Goal: Task Accomplishment & Management: Complete application form

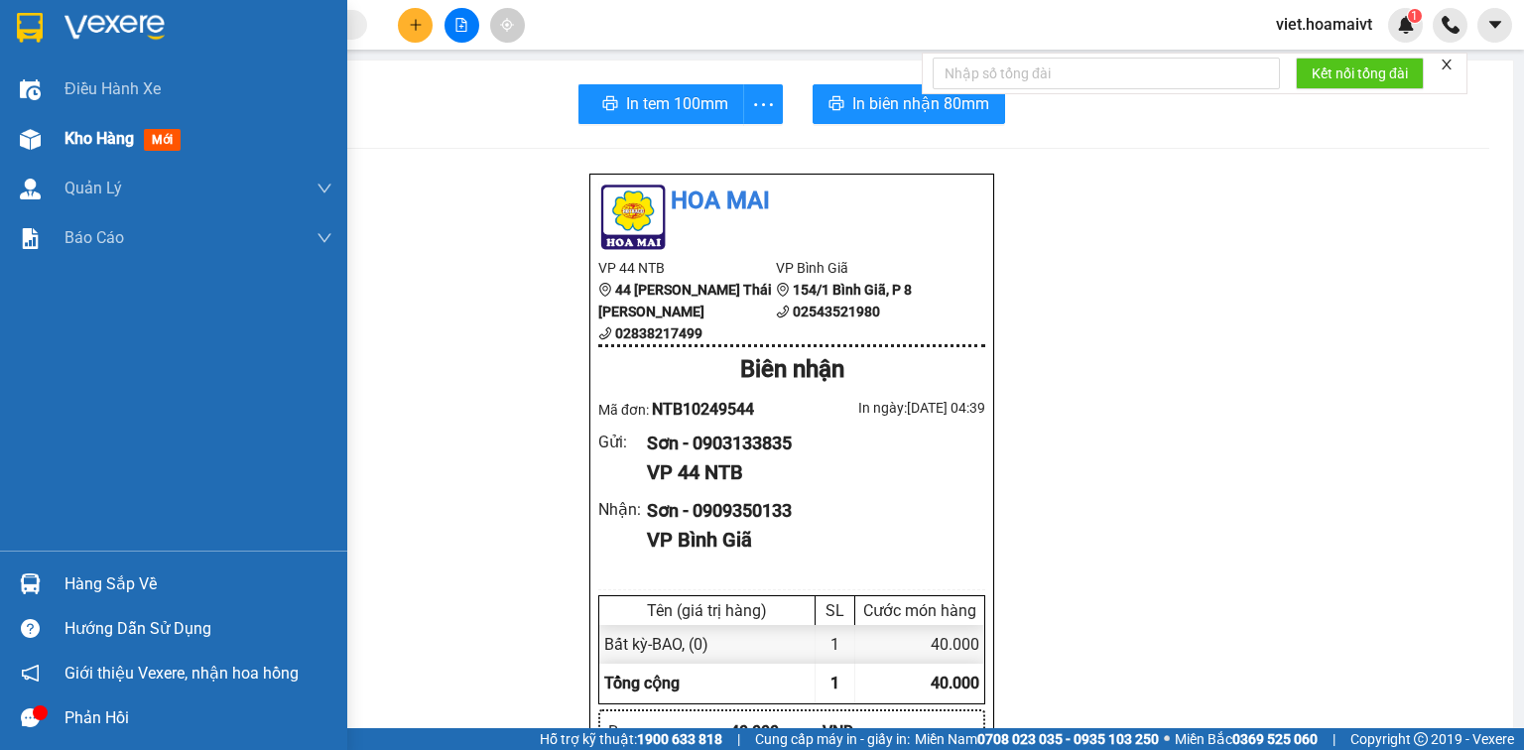
click at [96, 137] on span "Kho hàng" at bounding box center [98, 138] width 69 height 19
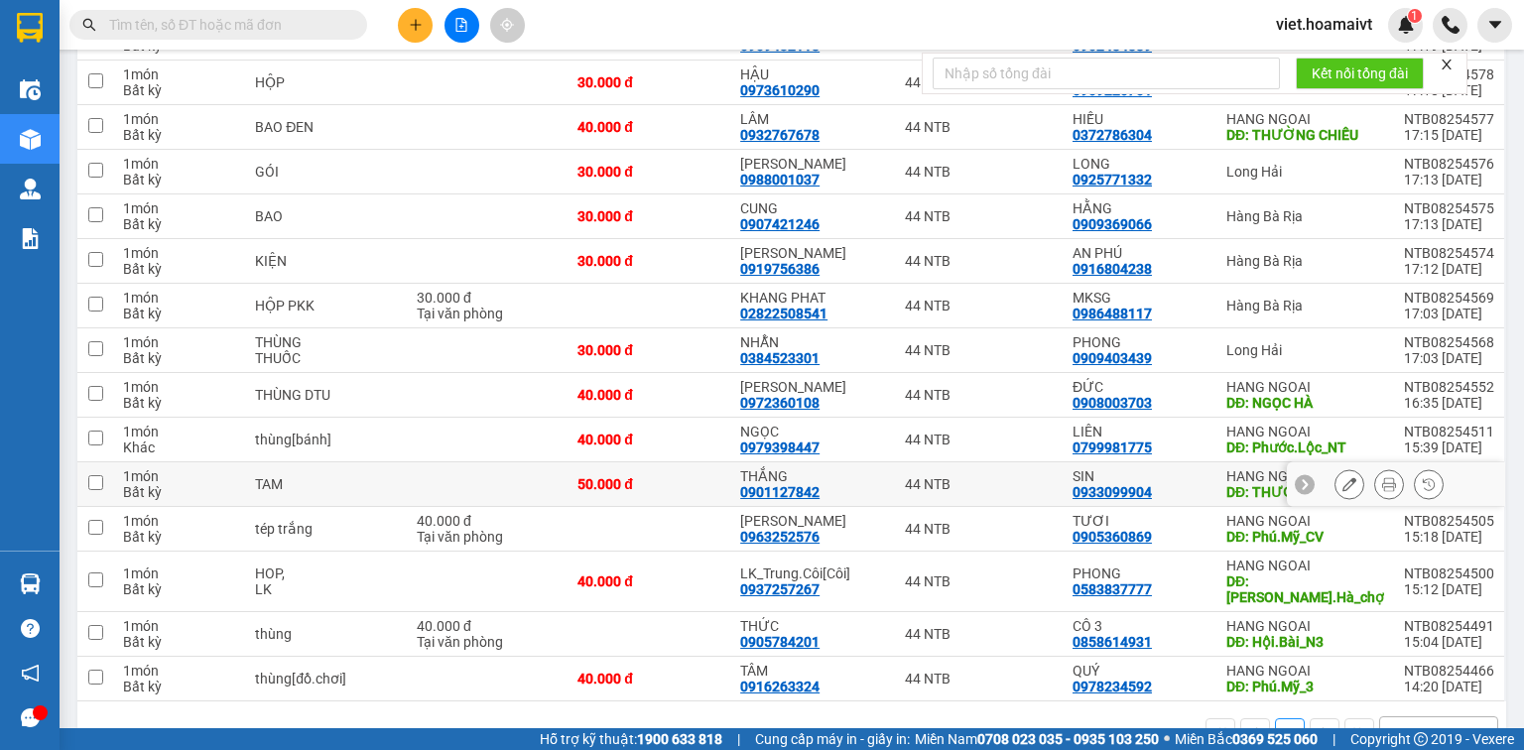
scroll to position [706, 0]
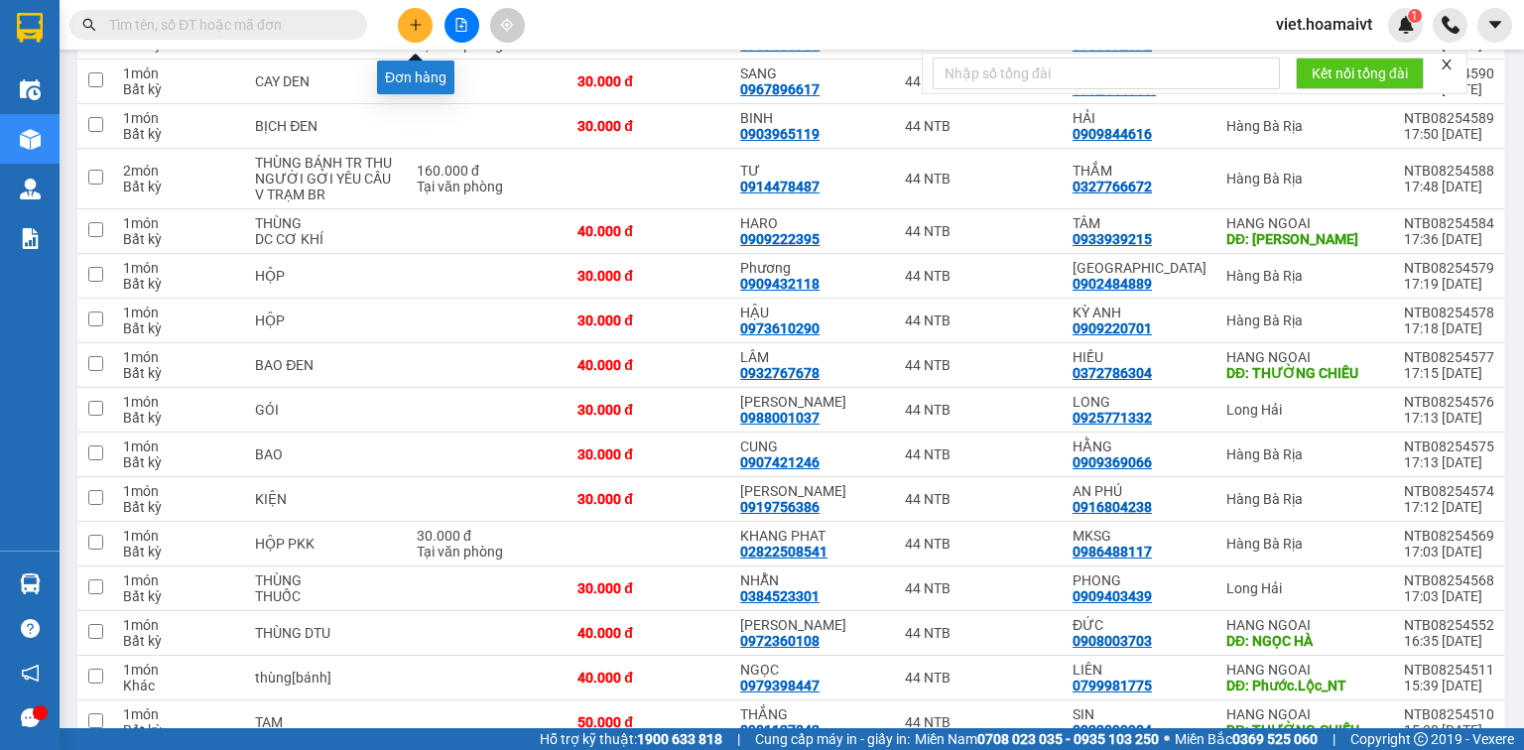
click at [416, 32] on button at bounding box center [415, 25] width 35 height 35
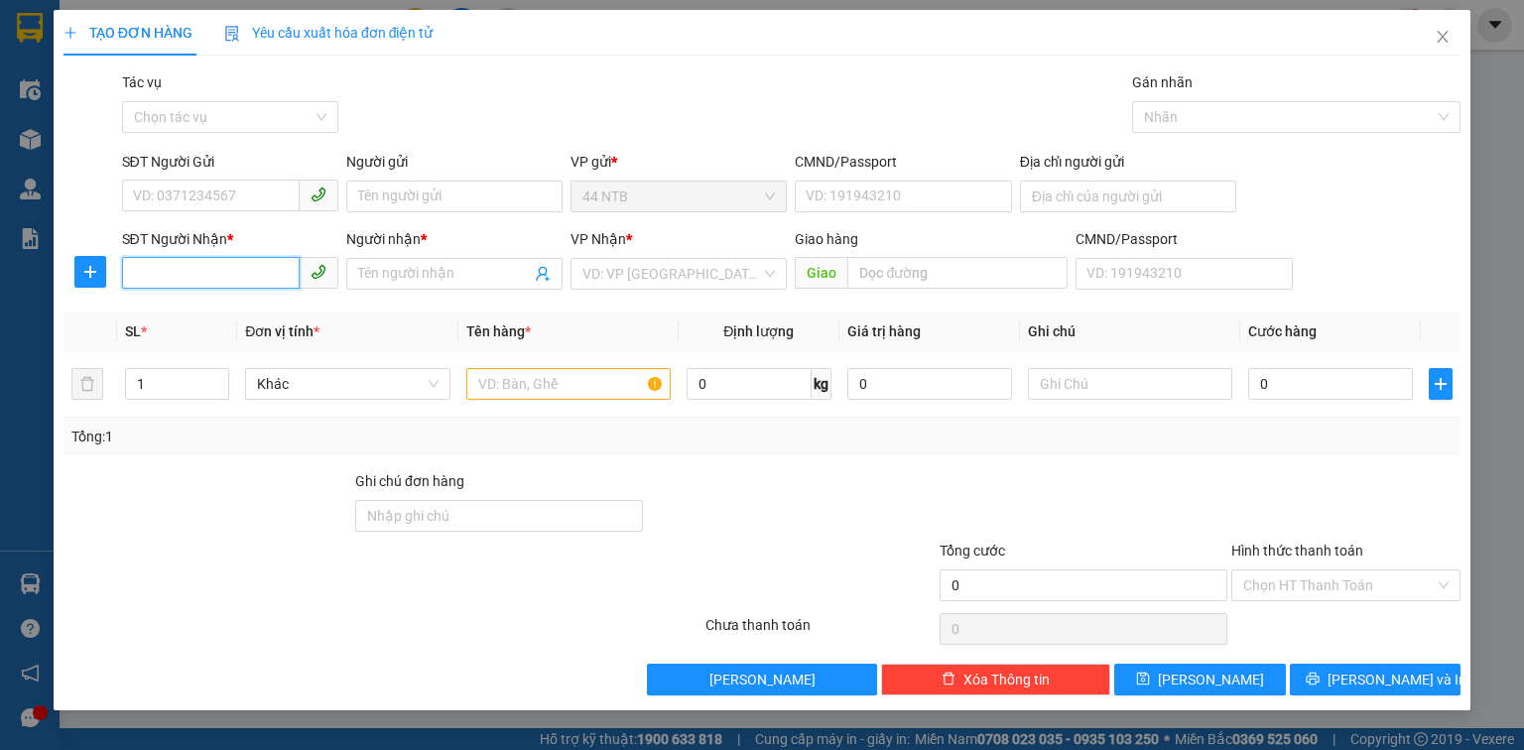
drag, startPoint x: 179, startPoint y: 281, endPoint x: 915, endPoint y: 193, distance: 741.4
click at [208, 275] on input "SĐT Người Nhận *" at bounding box center [211, 273] width 178 height 32
click at [193, 319] on div "0786888797 - Kim pizza" at bounding box center [231, 314] width 195 height 22
type input "0786888797"
type input "Kim pizza"
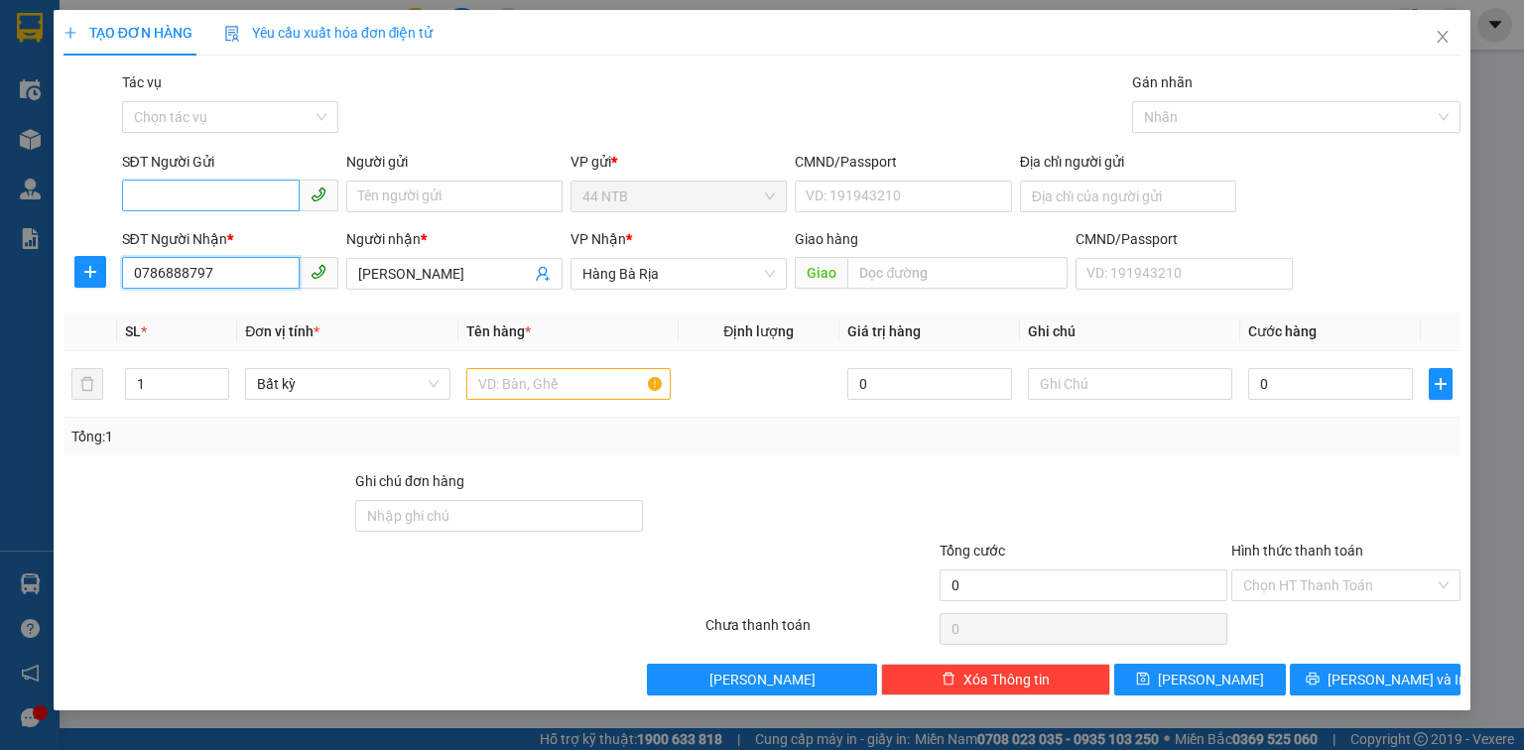
type input "0786888797"
click at [241, 194] on input "SĐT Người Gửi" at bounding box center [211, 196] width 178 height 32
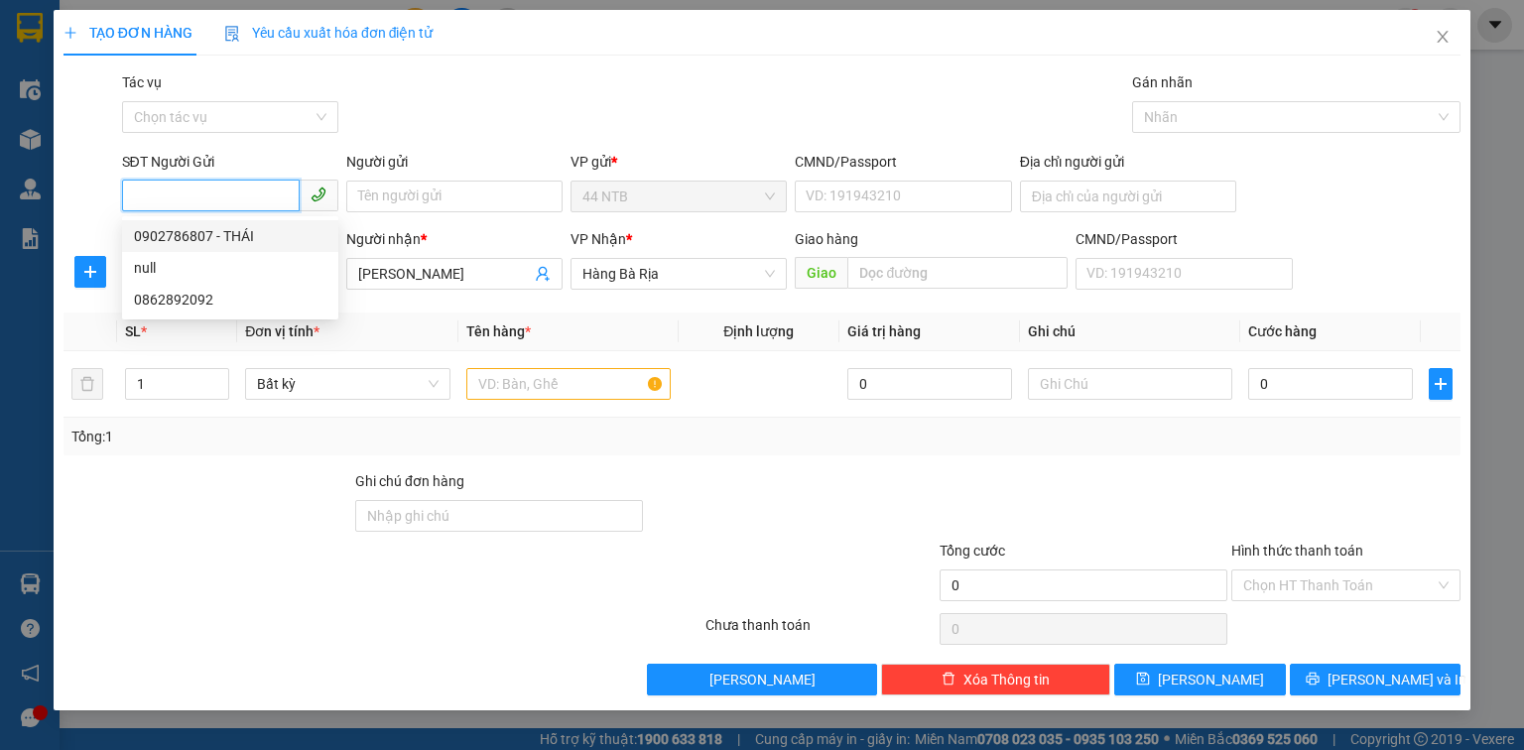
click at [251, 233] on div "0902786807 - THÁI" at bounding box center [230, 236] width 192 height 22
type input "0902786807"
type input "THÁI"
type input "079092000915"
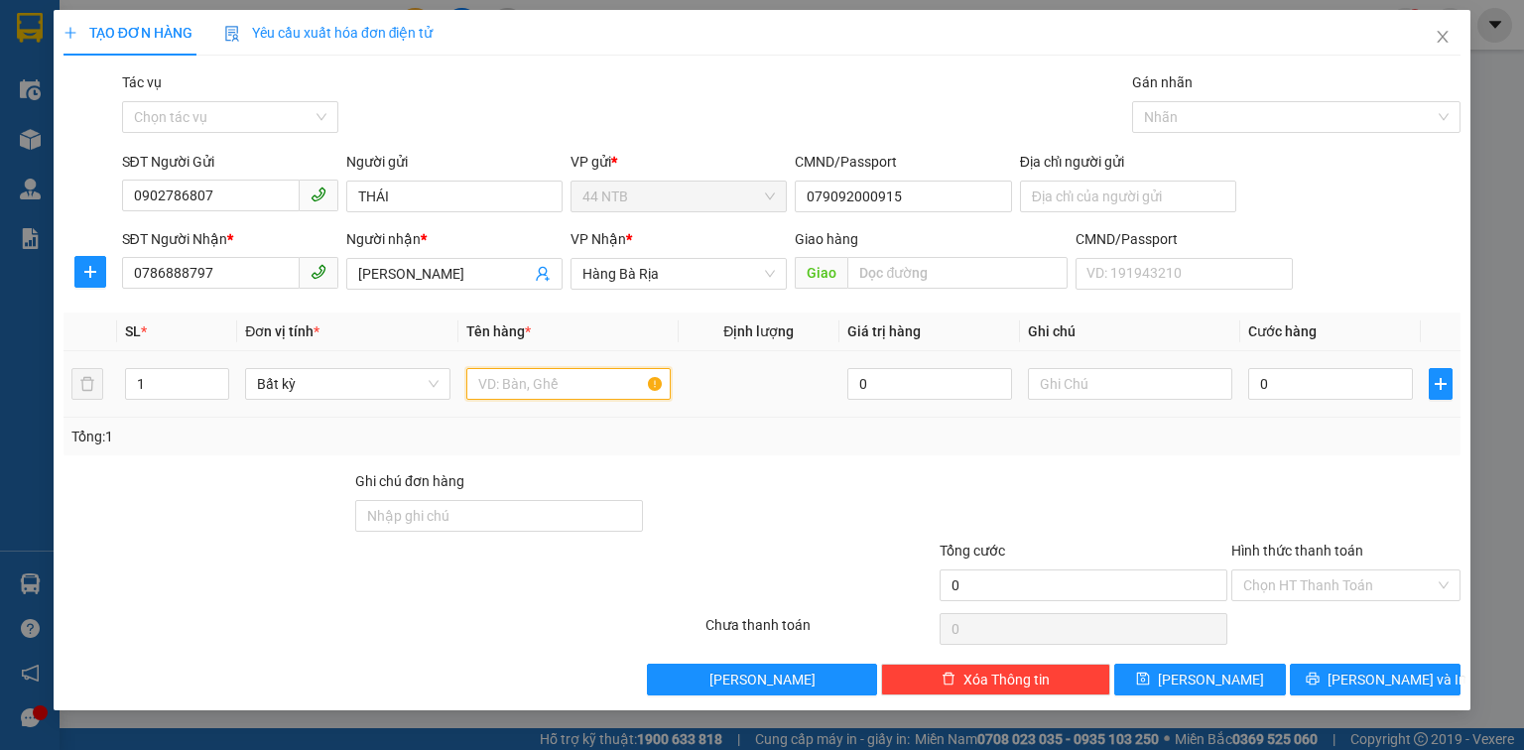
click at [563, 386] on input "text" at bounding box center [568, 384] width 204 height 32
type input "xốp"
type input "6"
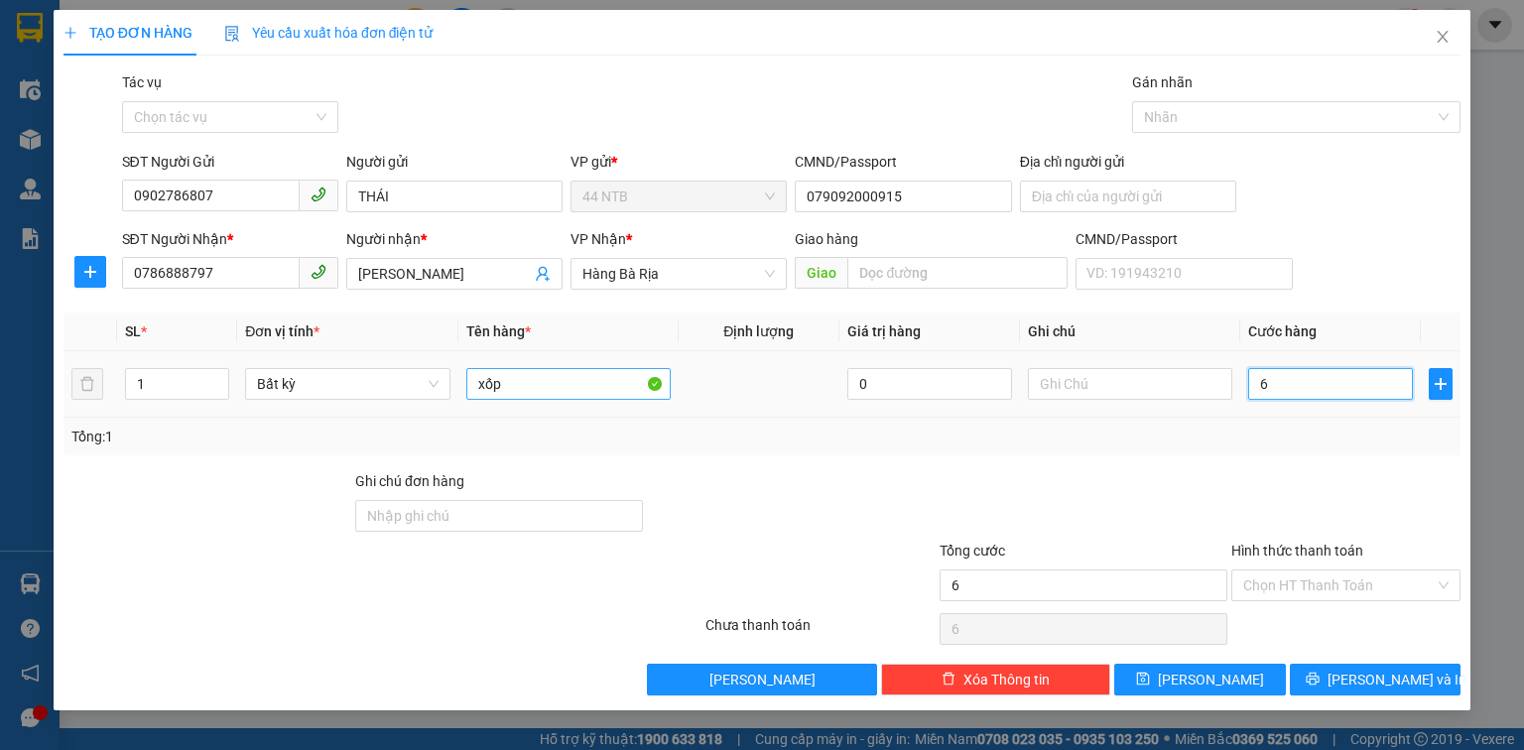
type input "60"
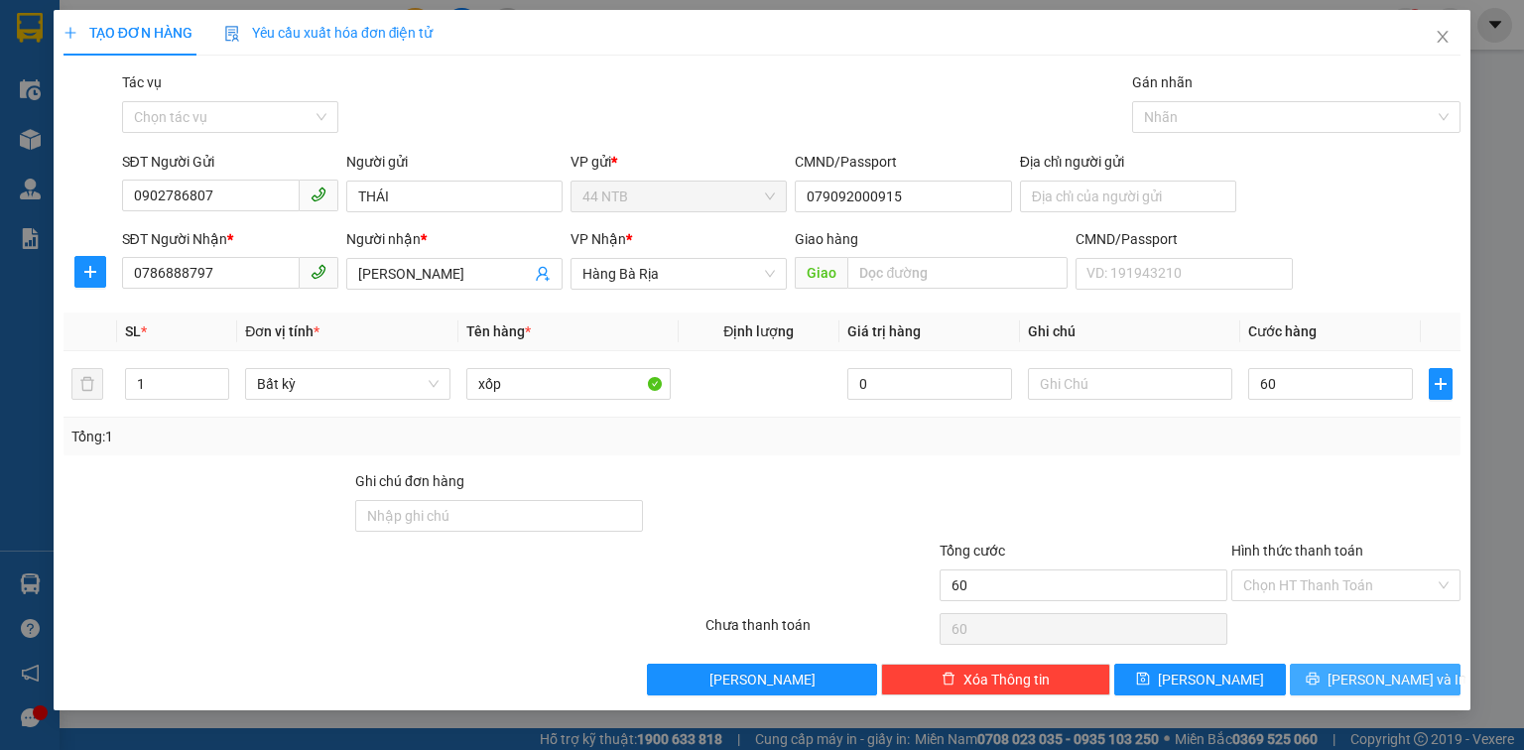
type input "60.000"
click at [1320, 682] on icon "printer" at bounding box center [1313, 679] width 14 height 14
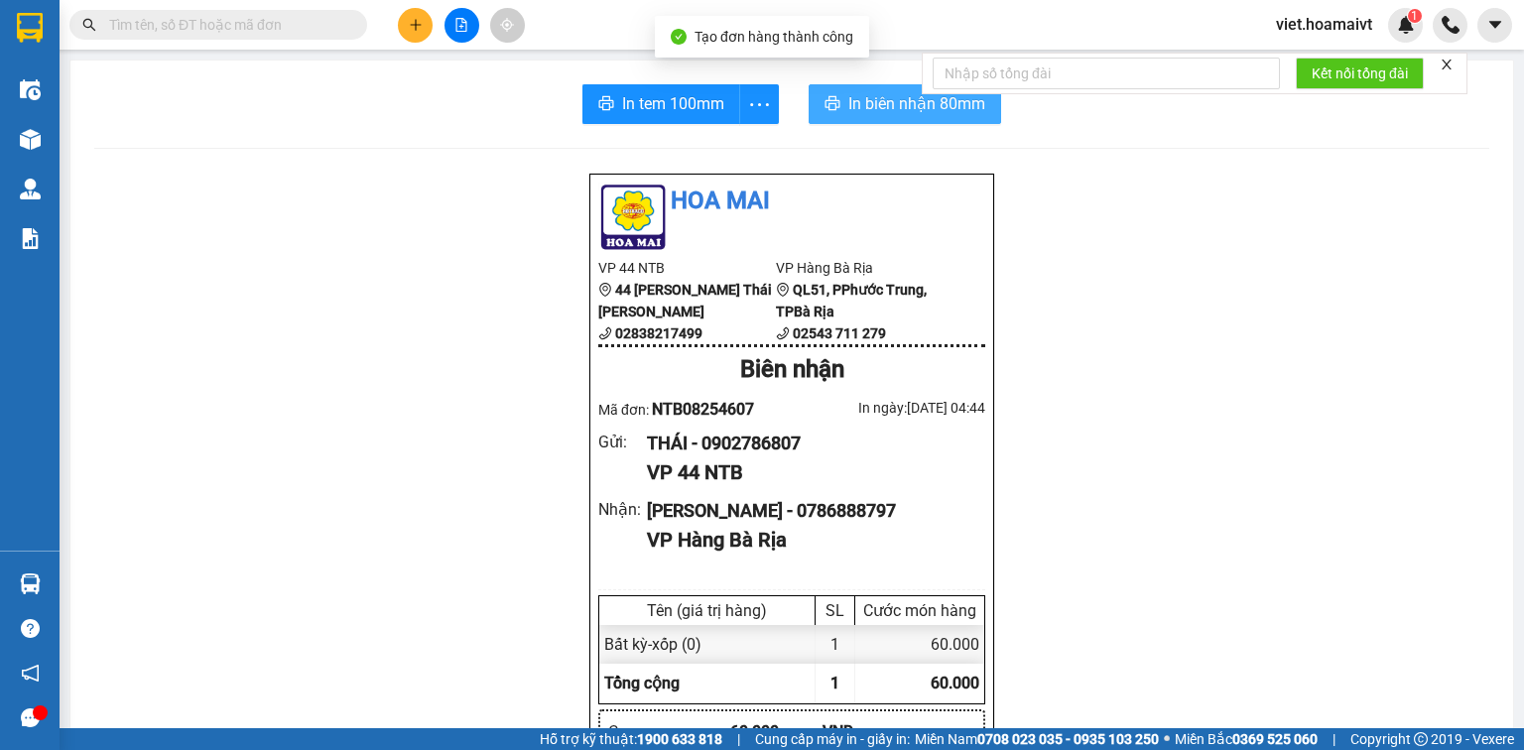
click at [839, 102] on button "In biên nhận 80mm" at bounding box center [905, 104] width 192 height 40
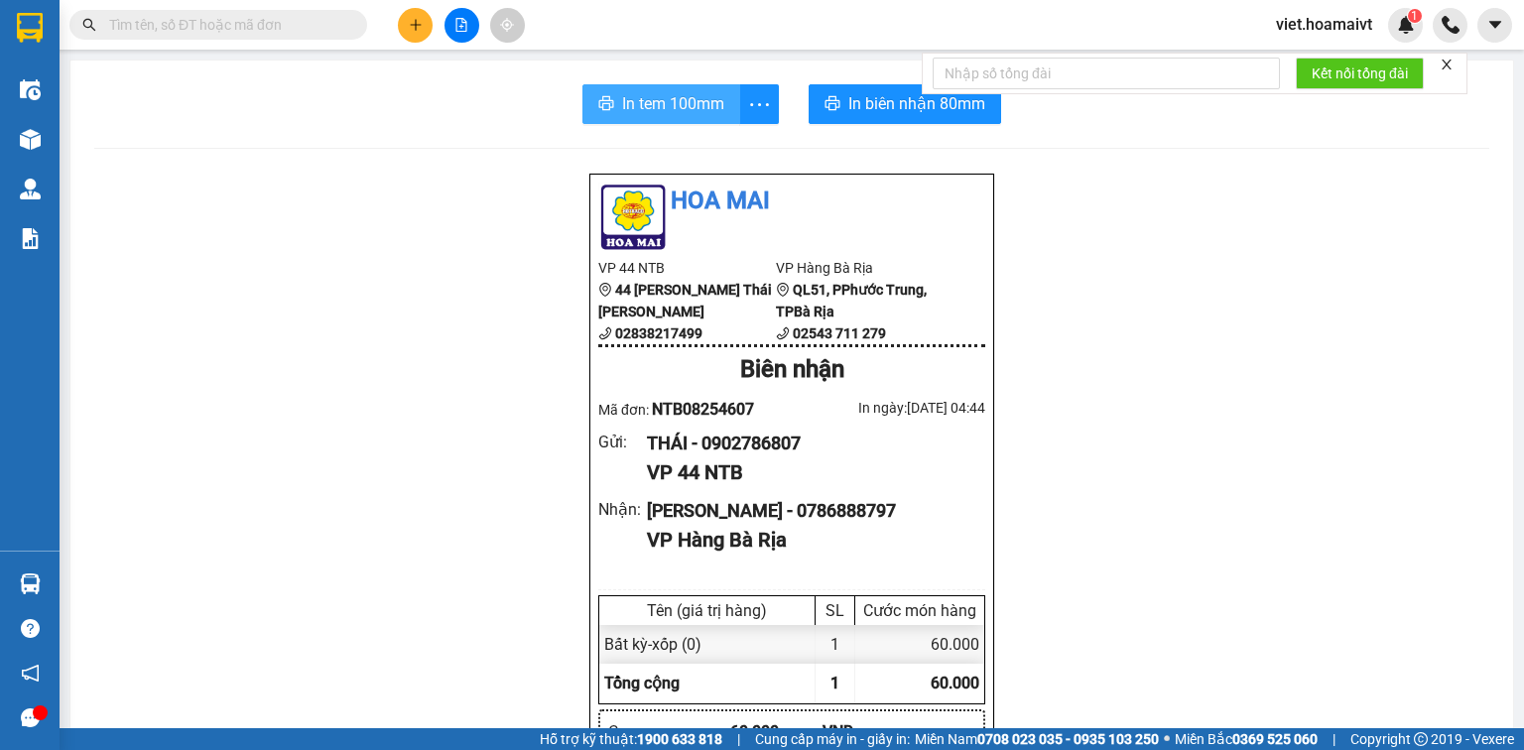
click at [644, 111] on span "In tem 100mm" at bounding box center [673, 103] width 102 height 25
click at [409, 26] on icon "plus" at bounding box center [416, 25] width 14 height 14
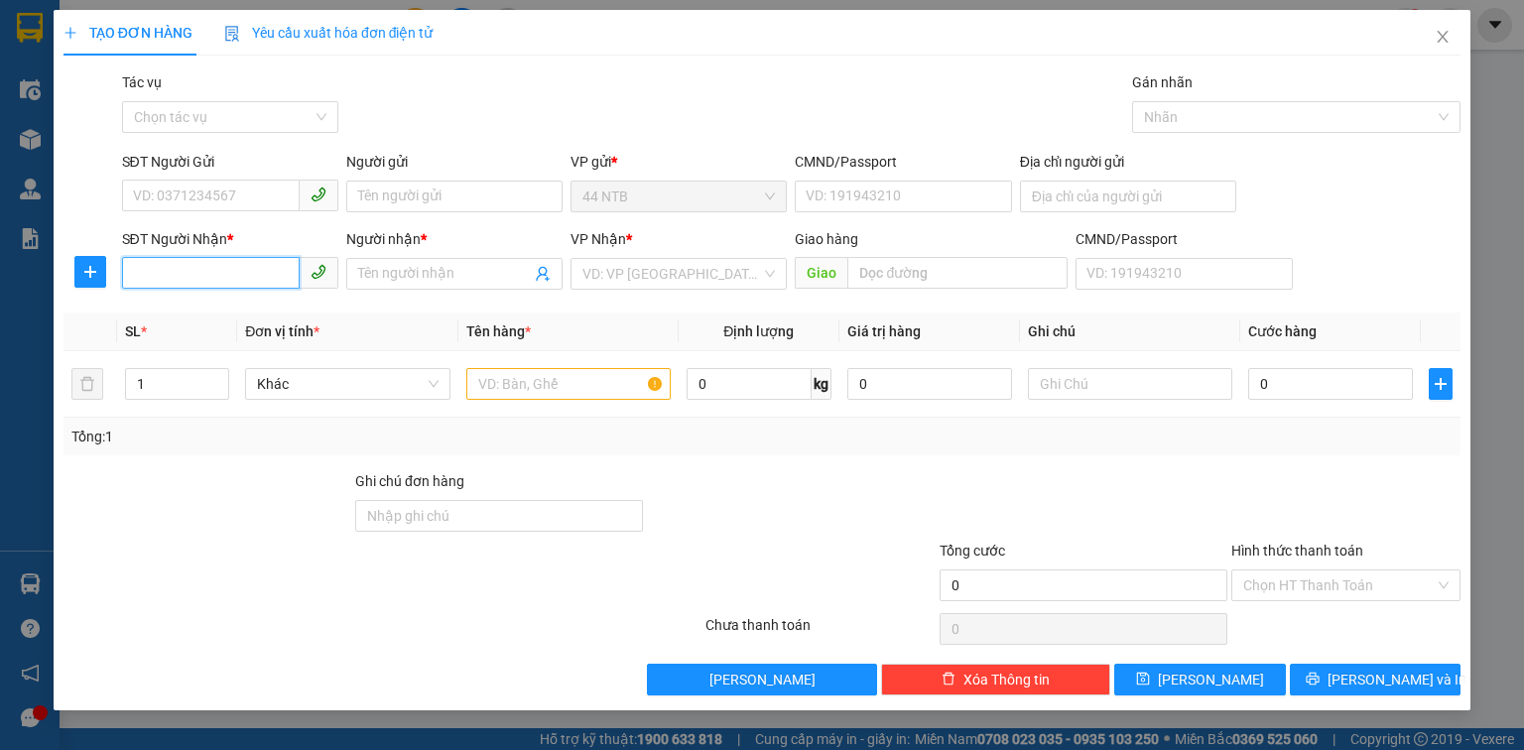
click at [193, 270] on input "SĐT Người Nhận *" at bounding box center [211, 273] width 178 height 32
type input "0907255619"
click at [234, 310] on div "0907255619 - CHÚ 8" at bounding box center [230, 314] width 192 height 22
type input "CHÚ 8"
type input "0907255619"
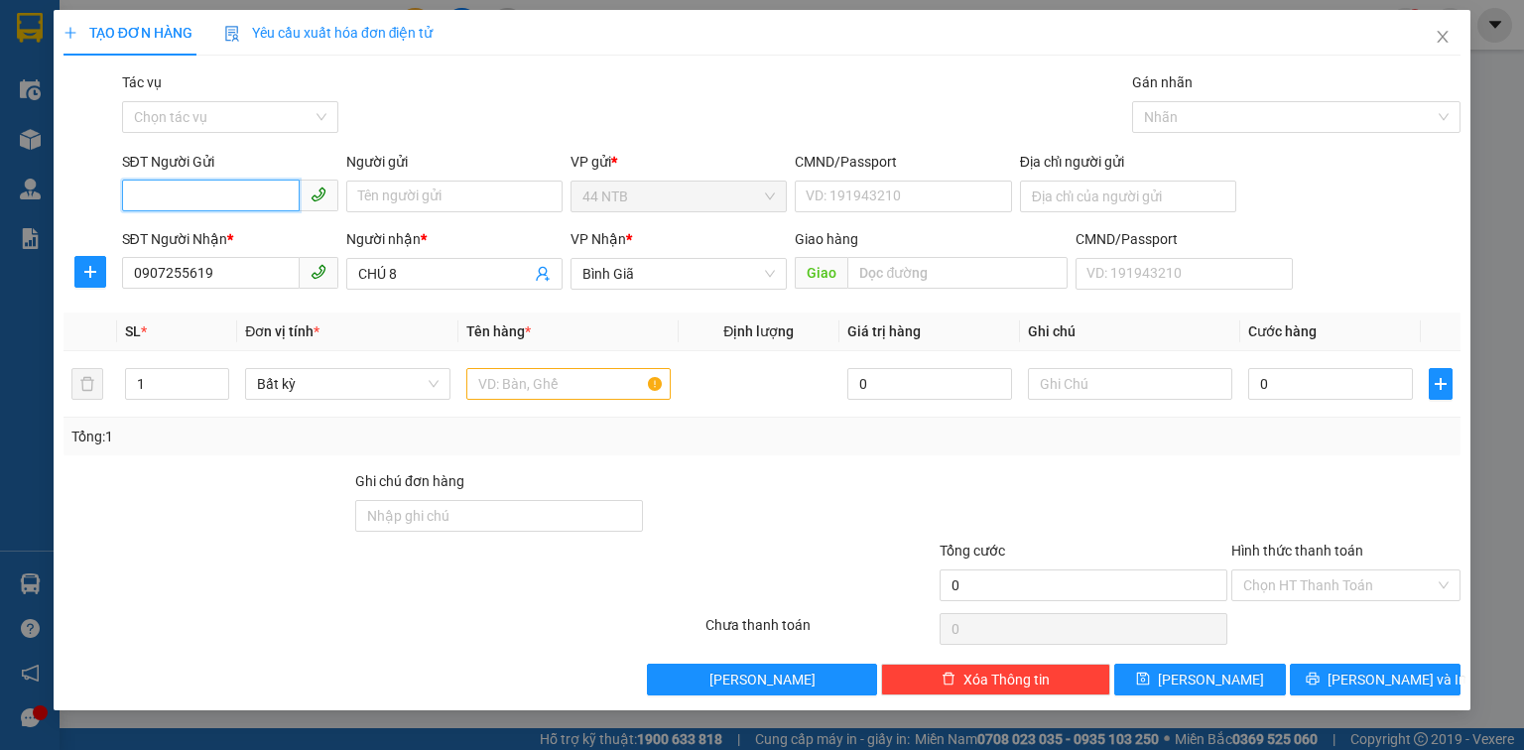
click at [238, 189] on input "SĐT Người Gửi" at bounding box center [211, 196] width 178 height 32
click at [258, 237] on div "0916666578 - YẾN" at bounding box center [230, 236] width 192 height 22
type input "0916666578"
type input "YẾN"
click at [576, 393] on input "text" at bounding box center [568, 384] width 204 height 32
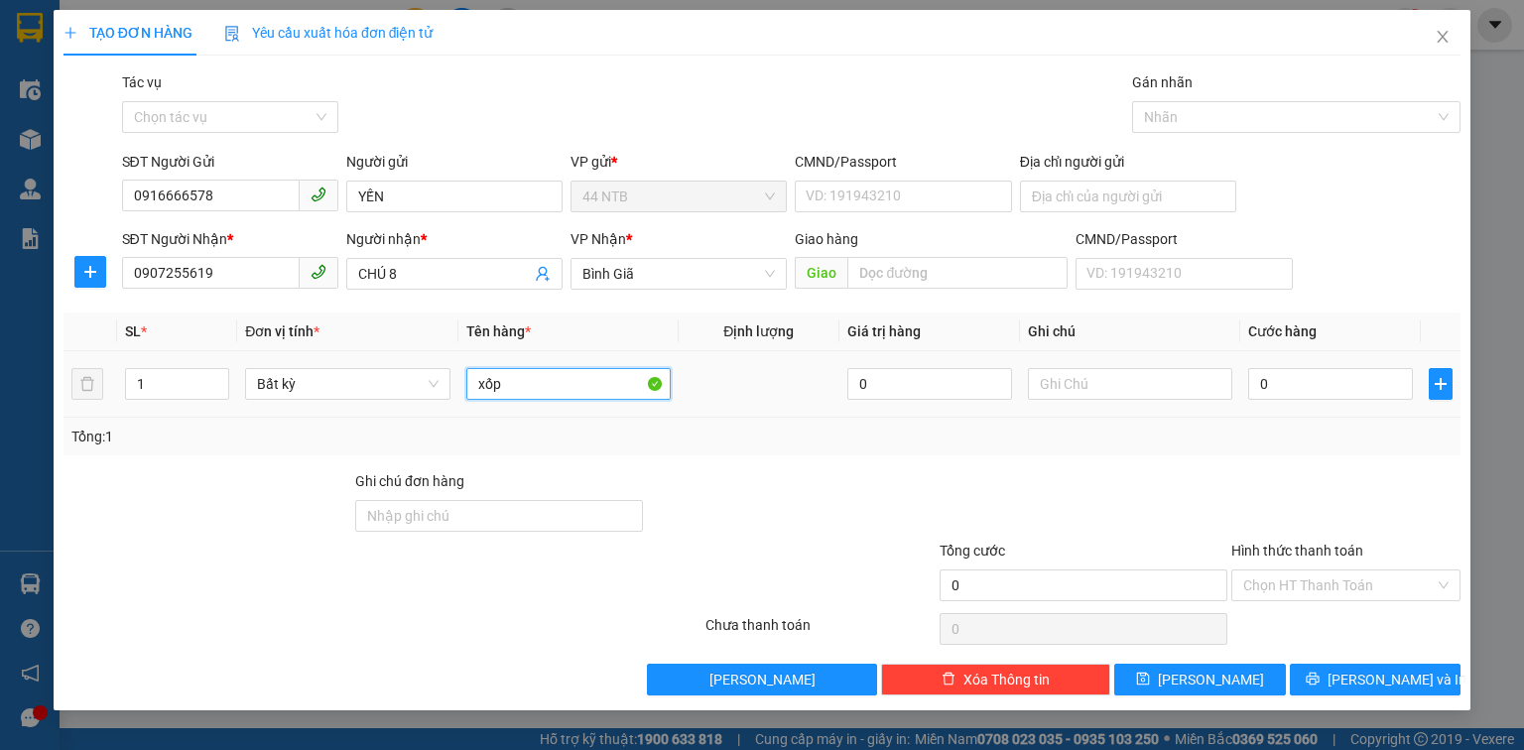
type input "xốp"
type input "3"
type input "30"
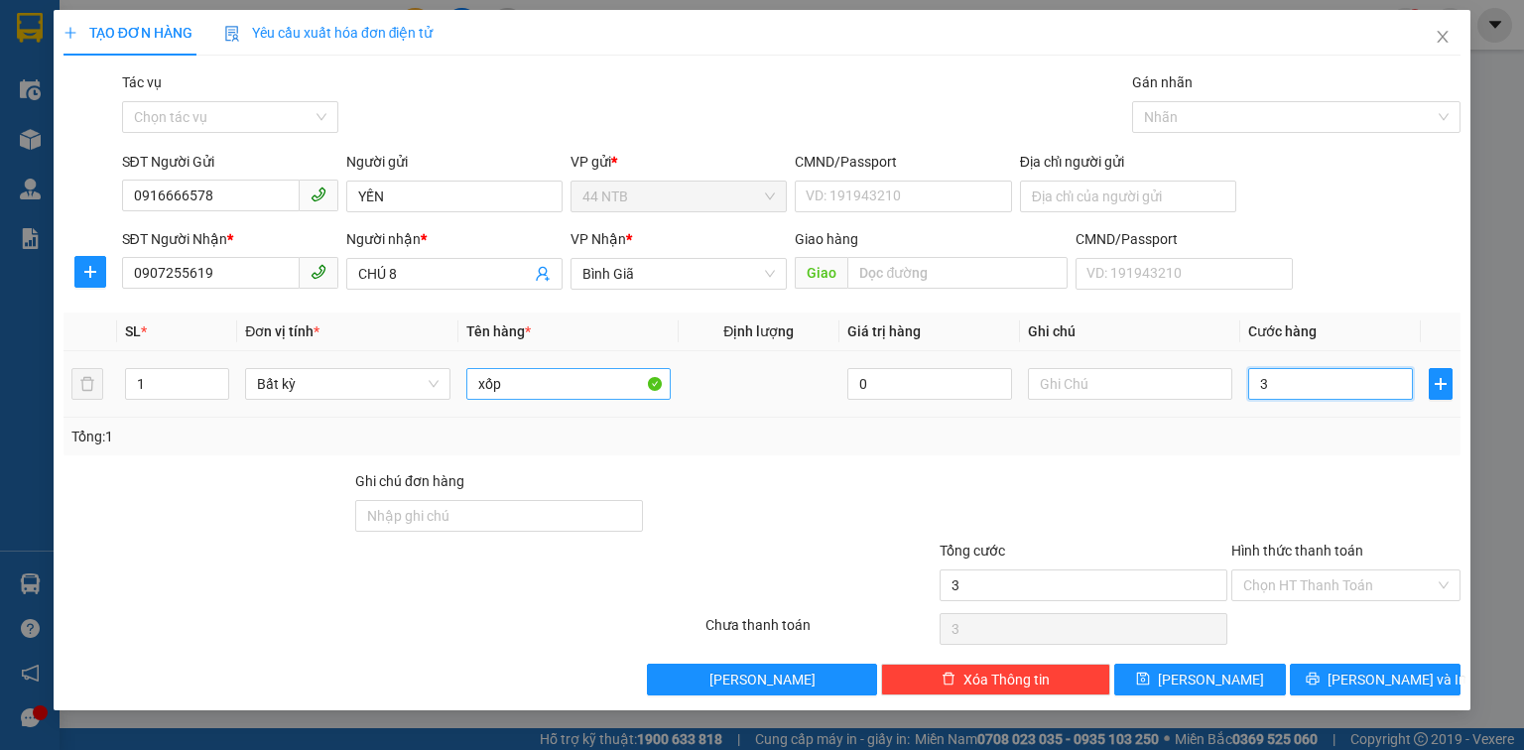
type input "30"
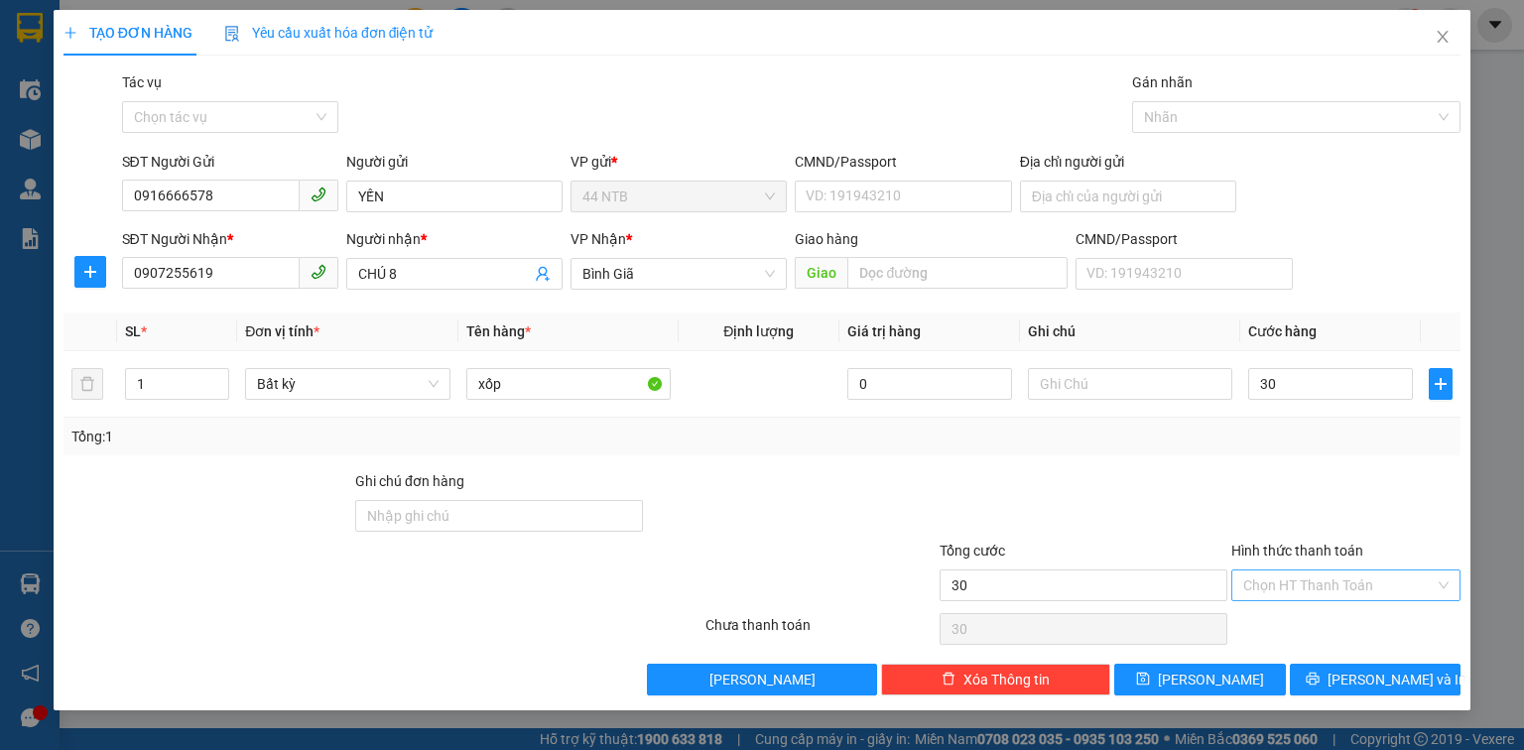
type input "30.000"
click at [1335, 586] on input "Hình thức thanh toán" at bounding box center [1338, 586] width 191 height 30
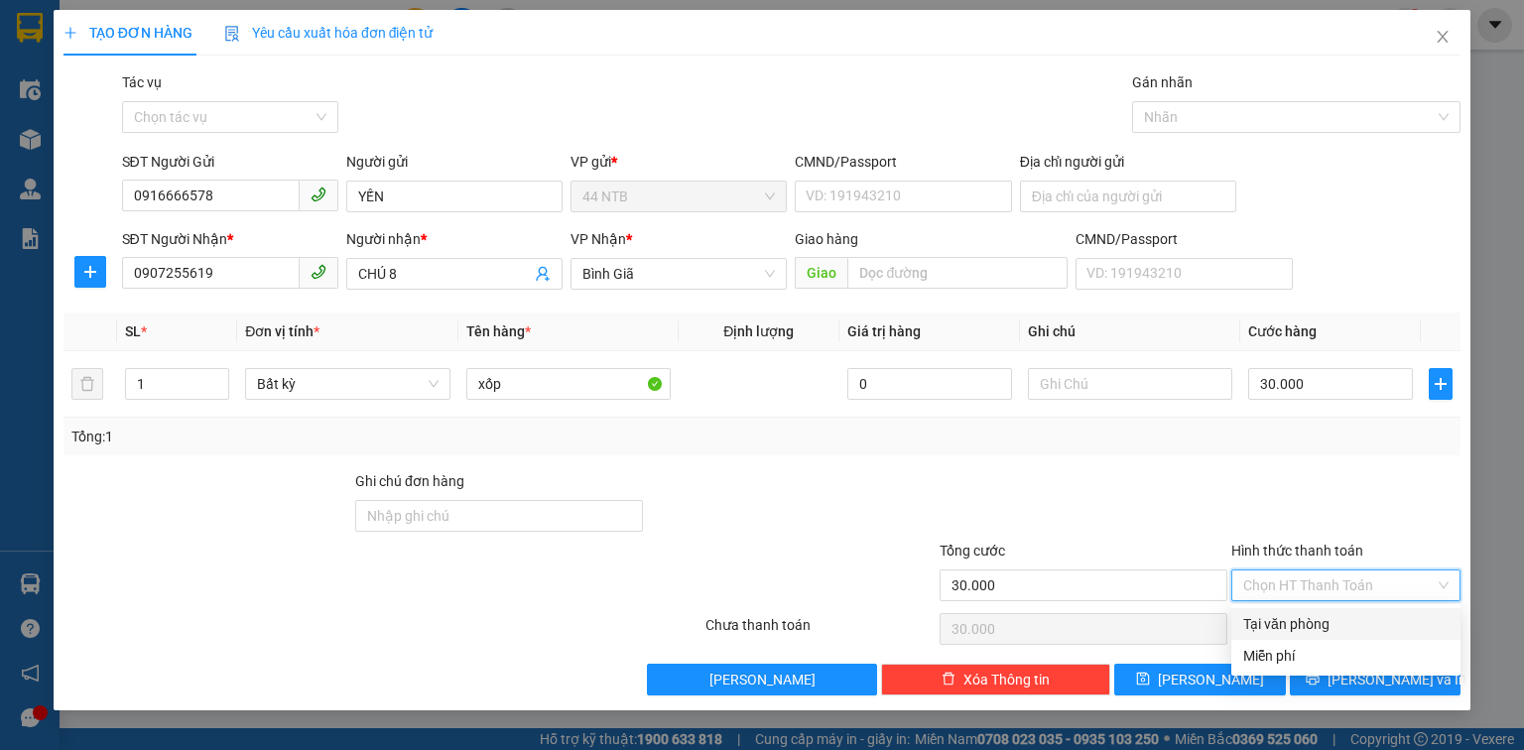
click at [1350, 635] on div "Tại văn phòng" at bounding box center [1345, 624] width 229 height 32
type input "0"
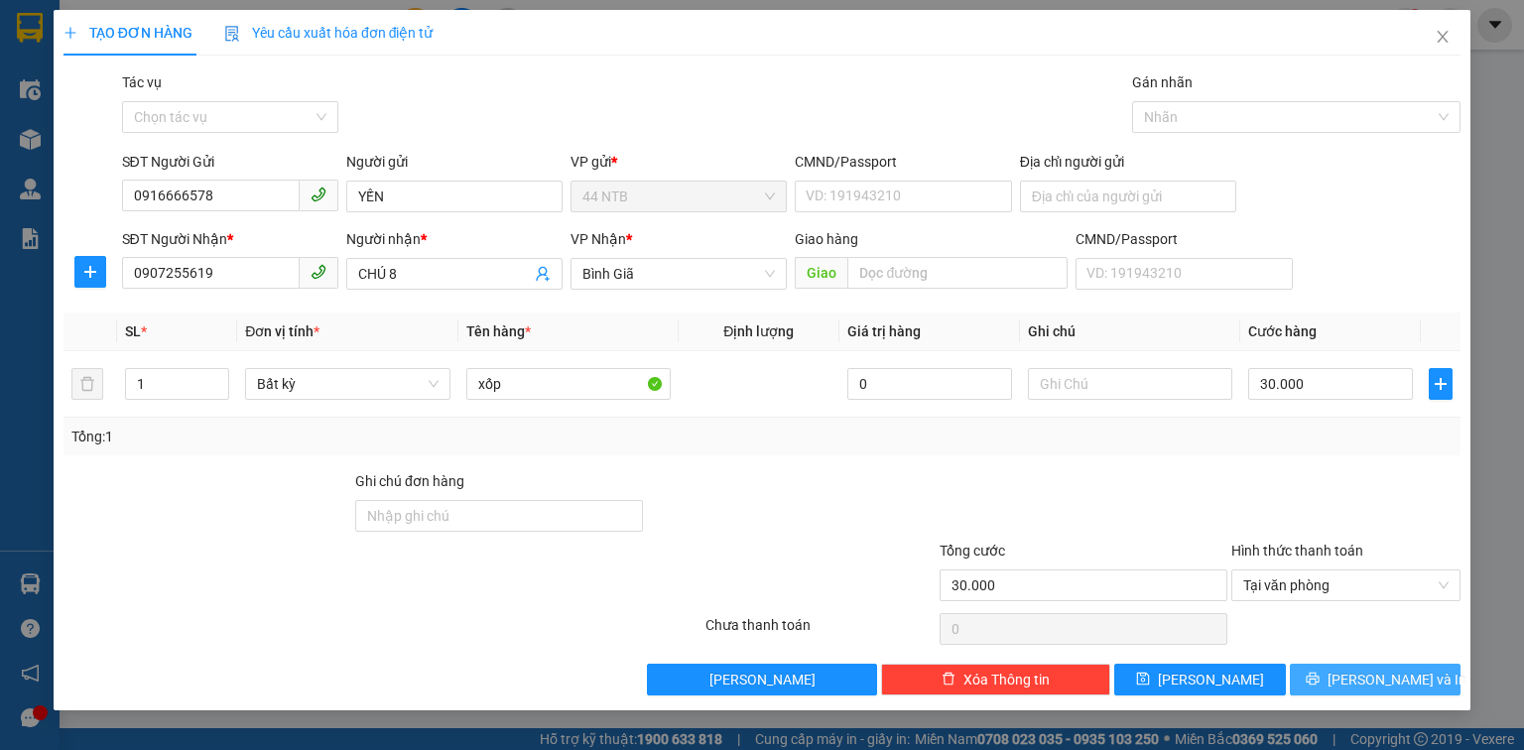
click at [1357, 670] on span "Lưu và In" at bounding box center [1397, 680] width 139 height 22
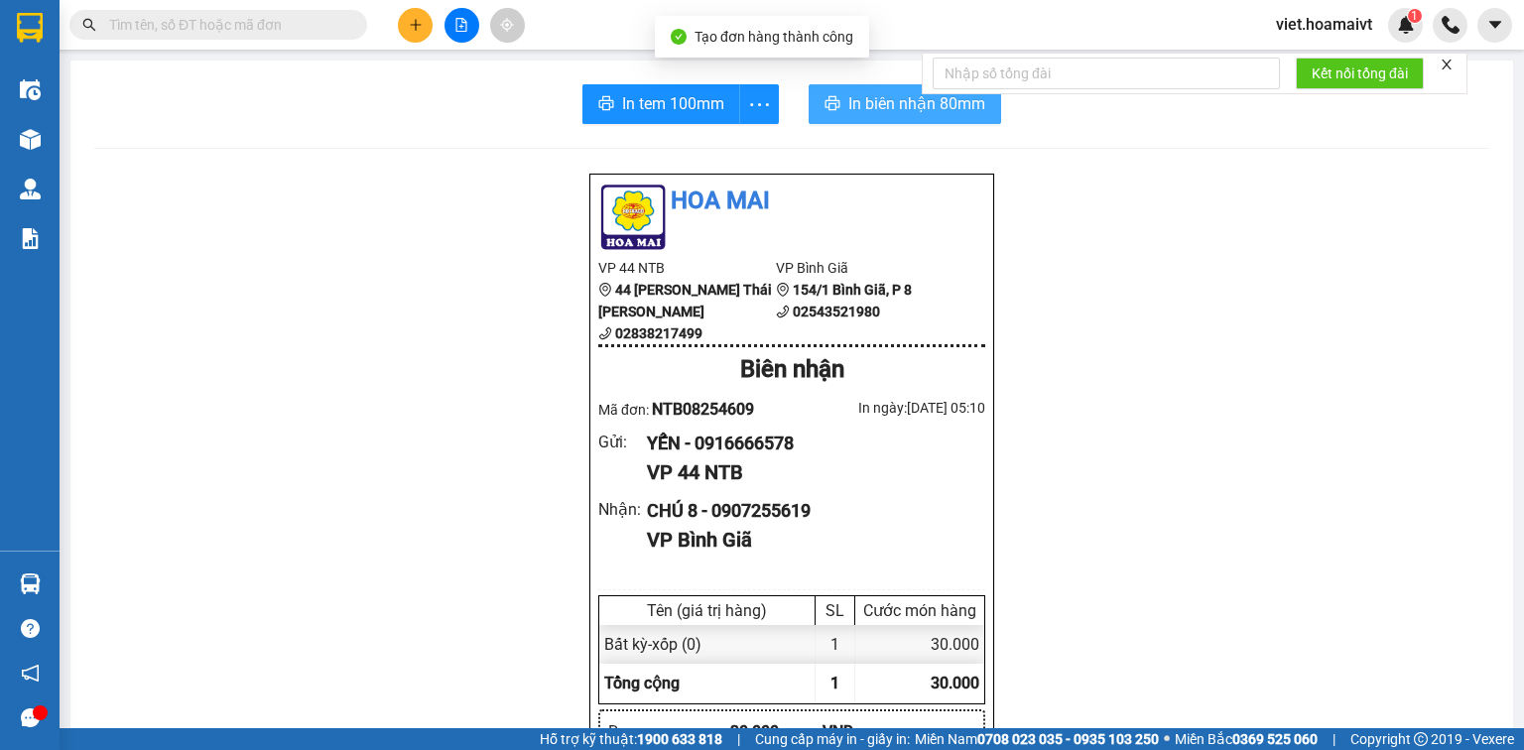
click at [837, 99] on button "In biên nhận 80mm" at bounding box center [905, 104] width 192 height 40
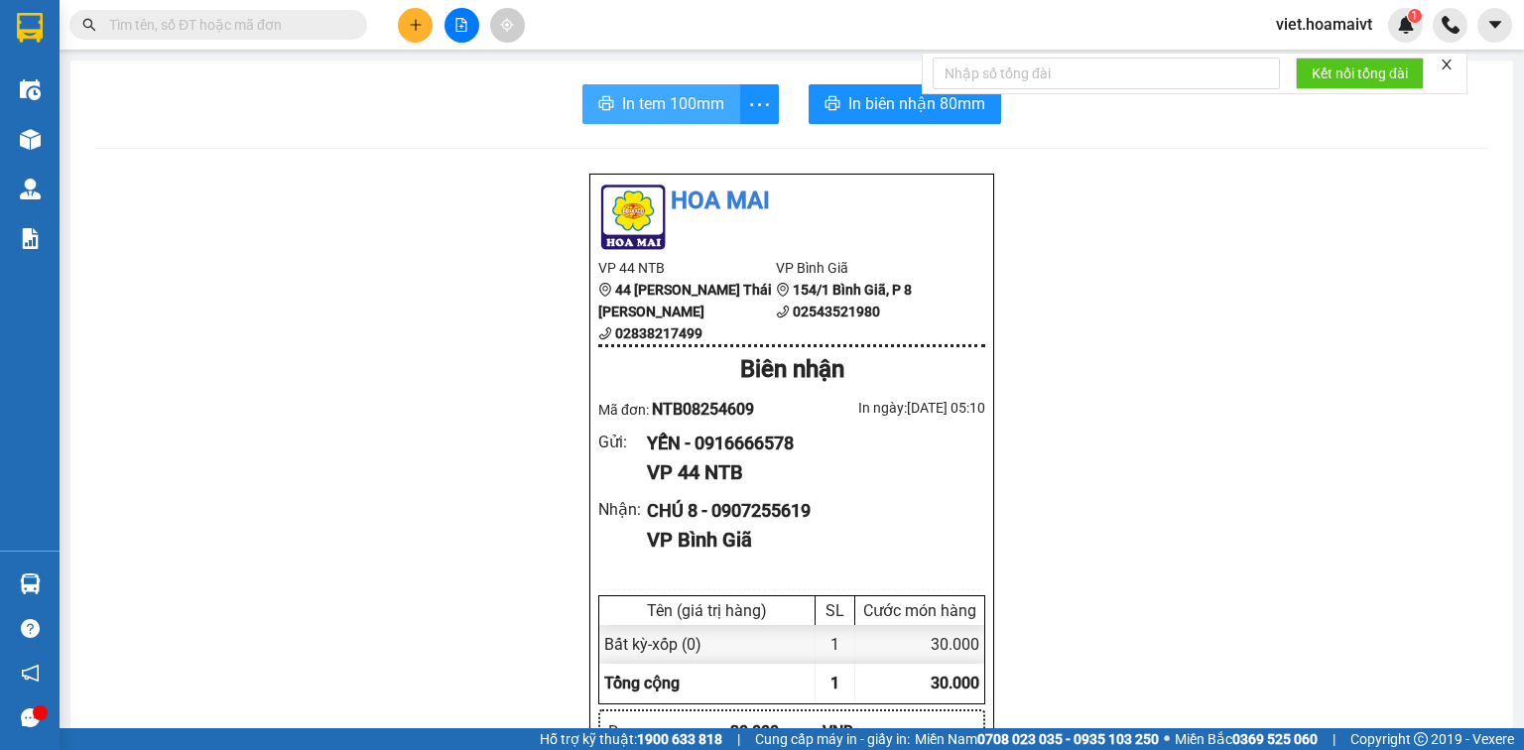
click at [635, 108] on span "In tem 100mm" at bounding box center [673, 103] width 102 height 25
click at [418, 33] on button at bounding box center [415, 25] width 35 height 35
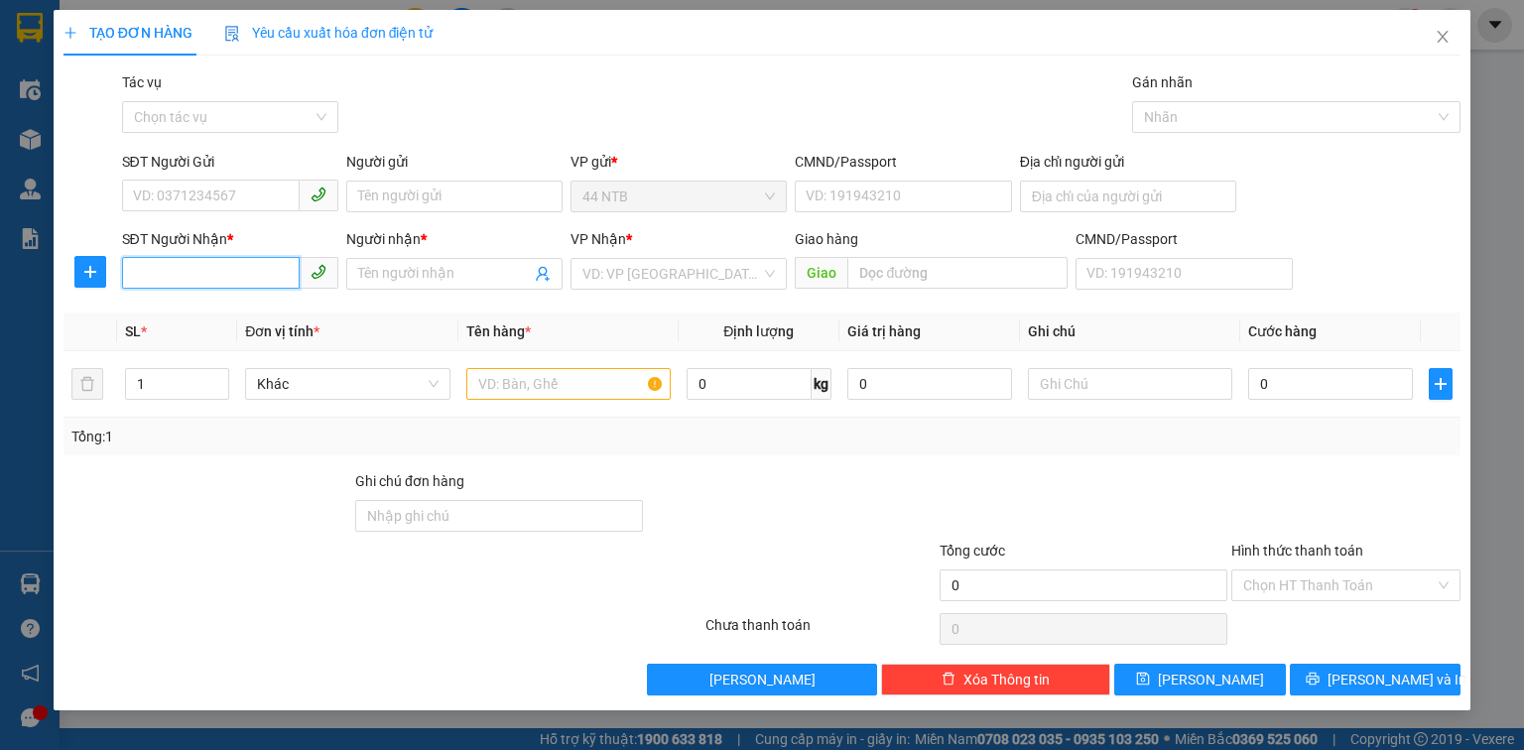
click at [218, 274] on input "SĐT Người Nhận *" at bounding box center [211, 273] width 178 height 32
click at [242, 318] on div "02513518545 - Đại Phước" at bounding box center [247, 314] width 227 height 22
type input "02513518545"
type input "Đại Phước"
type input "02513518545"
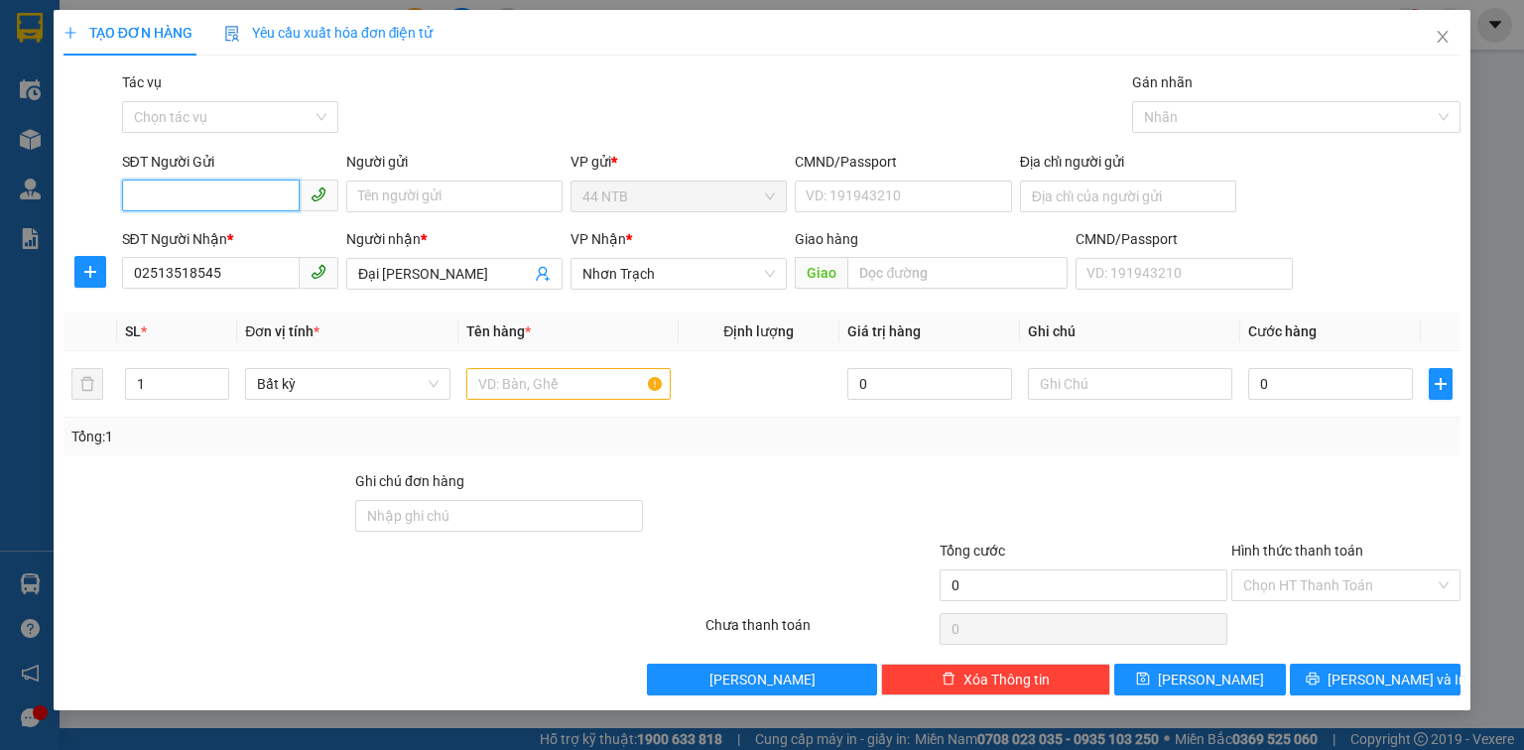
click at [220, 196] on input "SĐT Người Gửi" at bounding box center [211, 196] width 178 height 32
click at [236, 233] on div "0795592959 - VAN HANH" at bounding box center [231, 236] width 195 height 22
type input "0795592959"
type input "VAN HANH"
click at [506, 391] on input "text" at bounding box center [568, 384] width 204 height 32
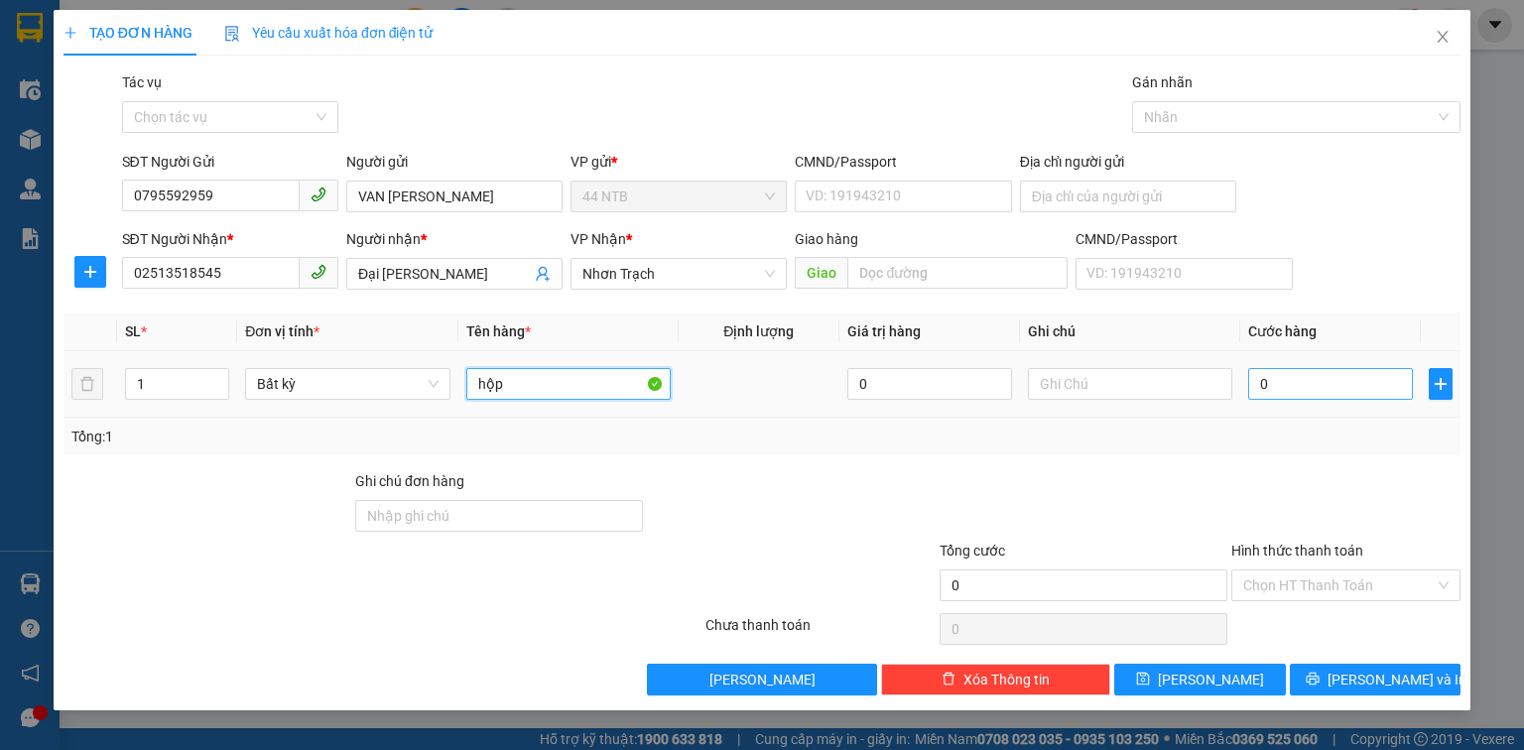
type input "hộp"
click at [1341, 391] on input "0" at bounding box center [1330, 384] width 165 height 32
type input "3"
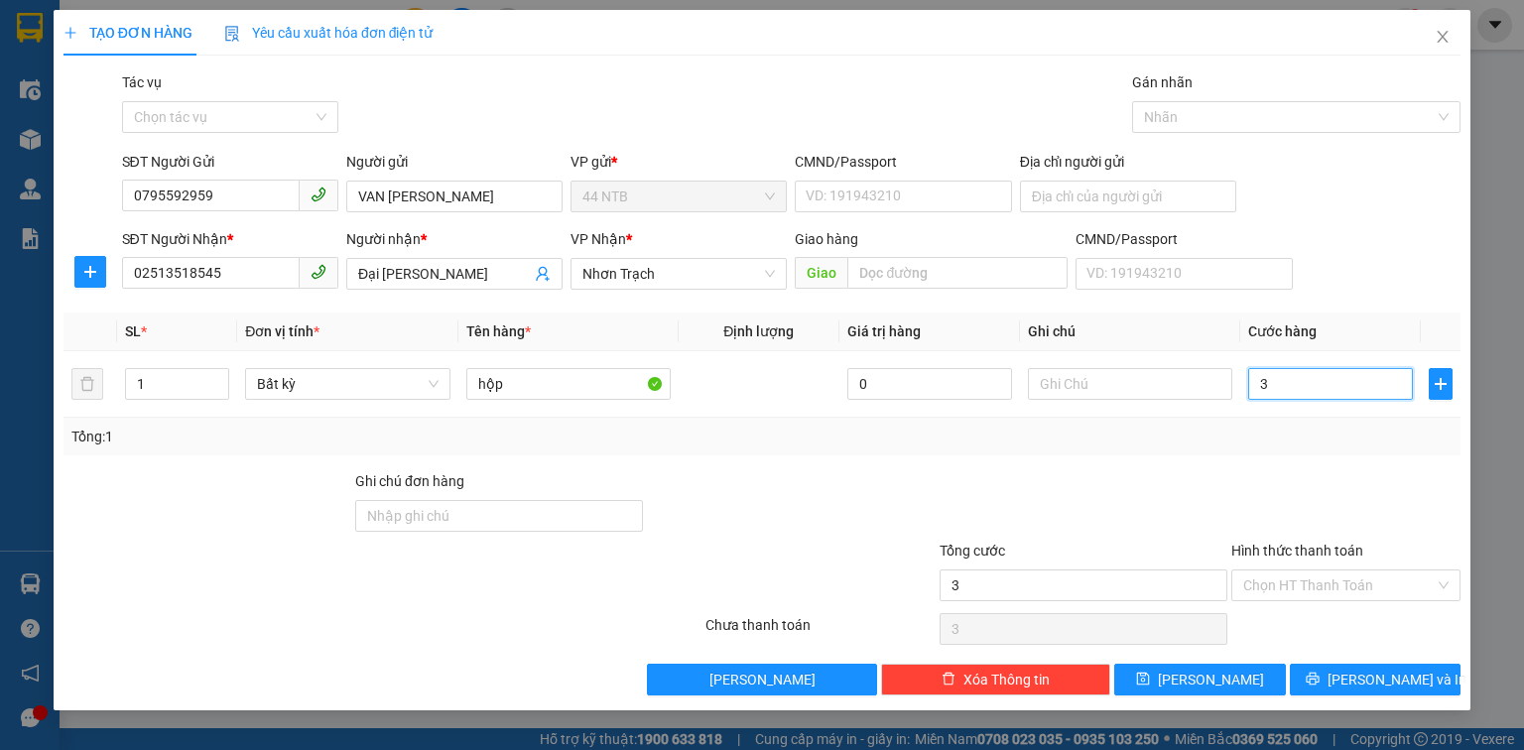
type input "30"
type input "30.000"
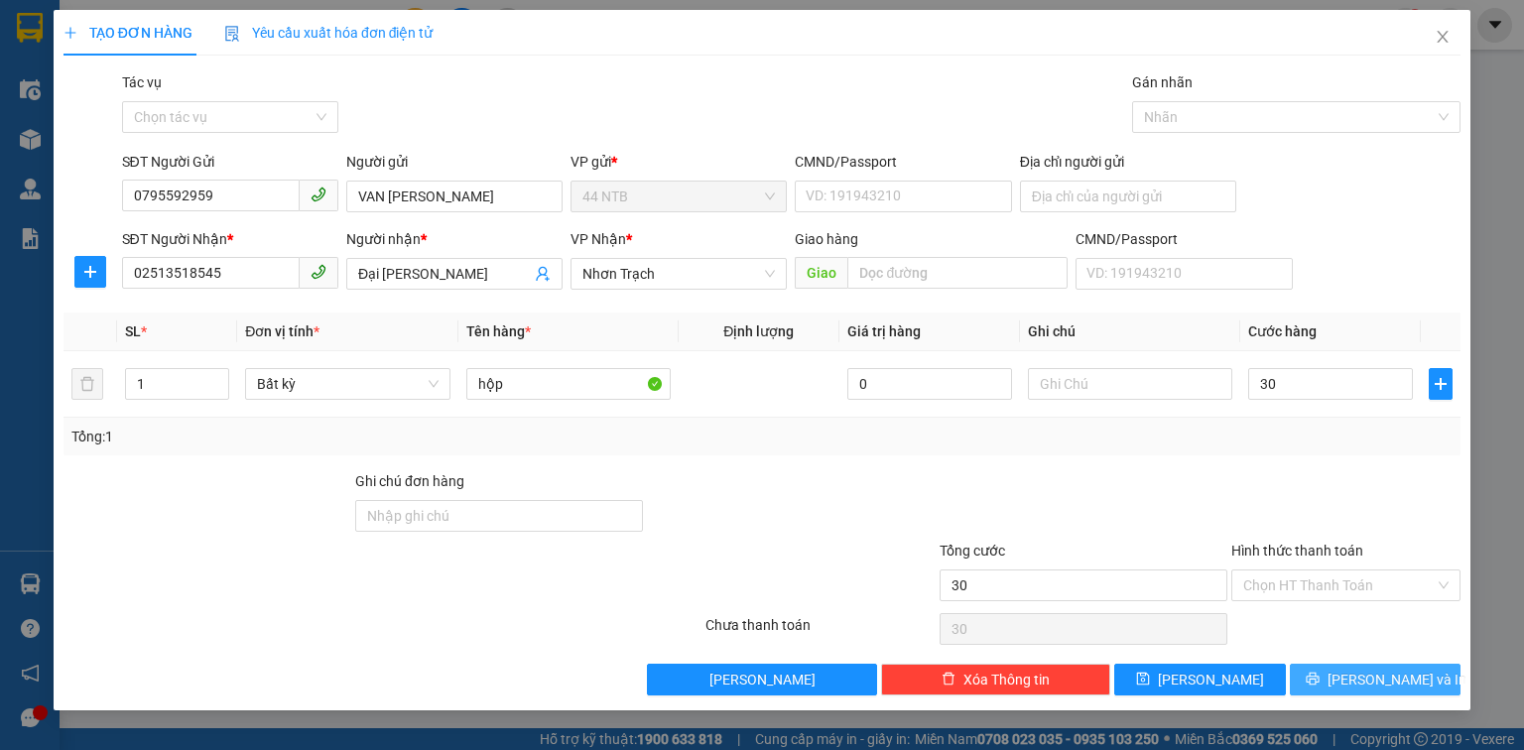
type input "30.000"
click at [1361, 679] on span "[PERSON_NAME] và In" at bounding box center [1397, 680] width 139 height 22
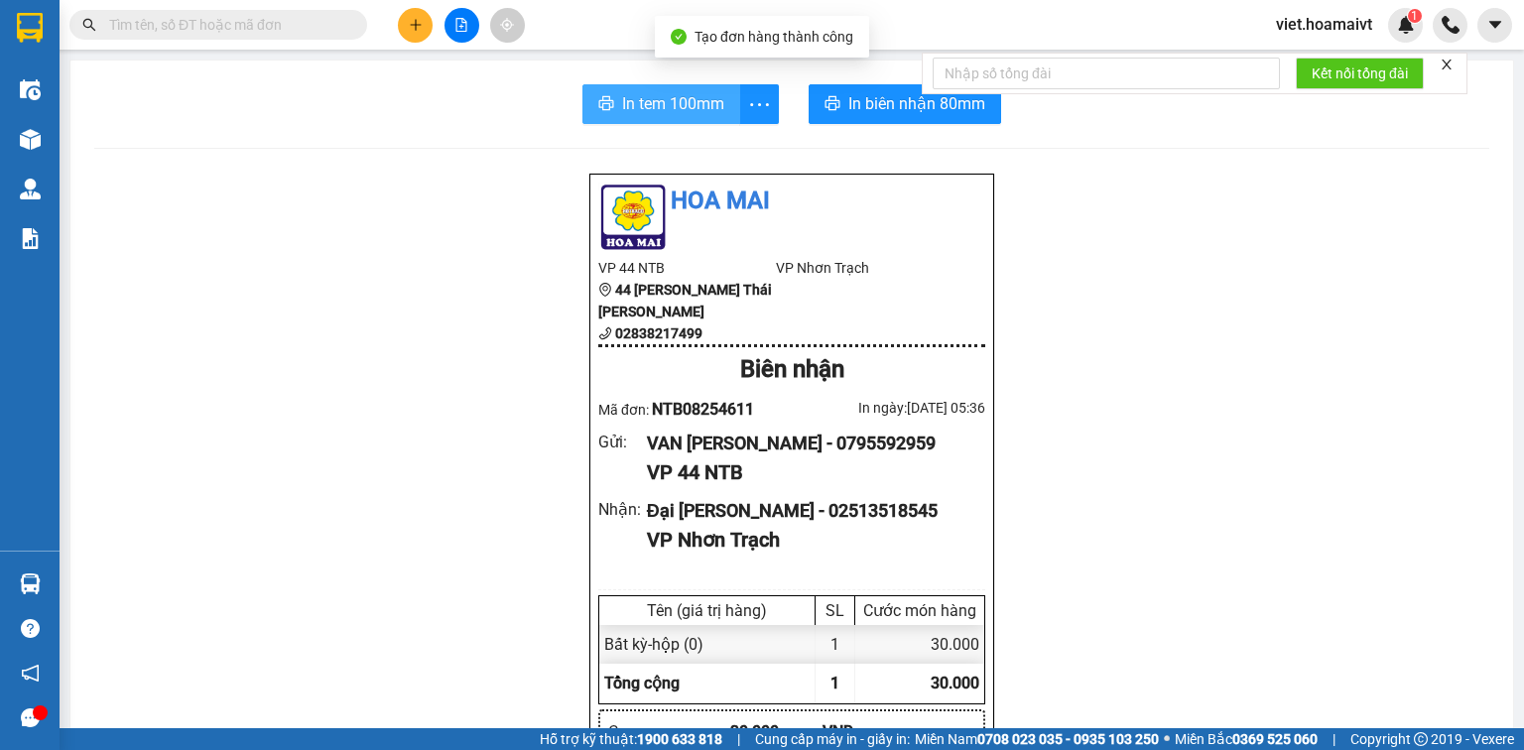
click at [622, 104] on span "In tem 100mm" at bounding box center [673, 103] width 102 height 25
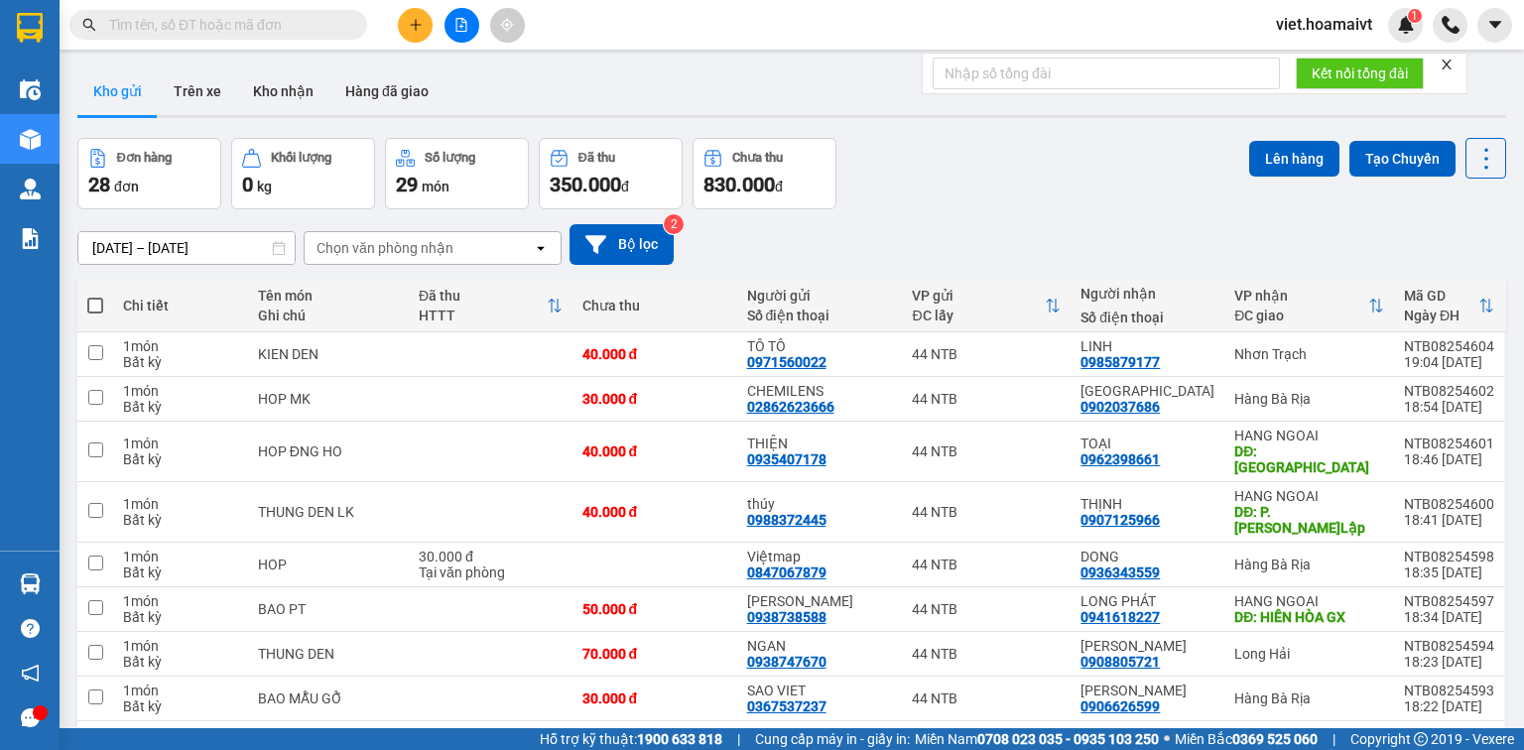
click at [1498, 615] on div "ver 1.8.138 Kho gửi Trên xe Kho nhận Hàng đã giao Đơn hàng 28 đơn Khối lượng 0 …" at bounding box center [791, 471] width 1445 height 823
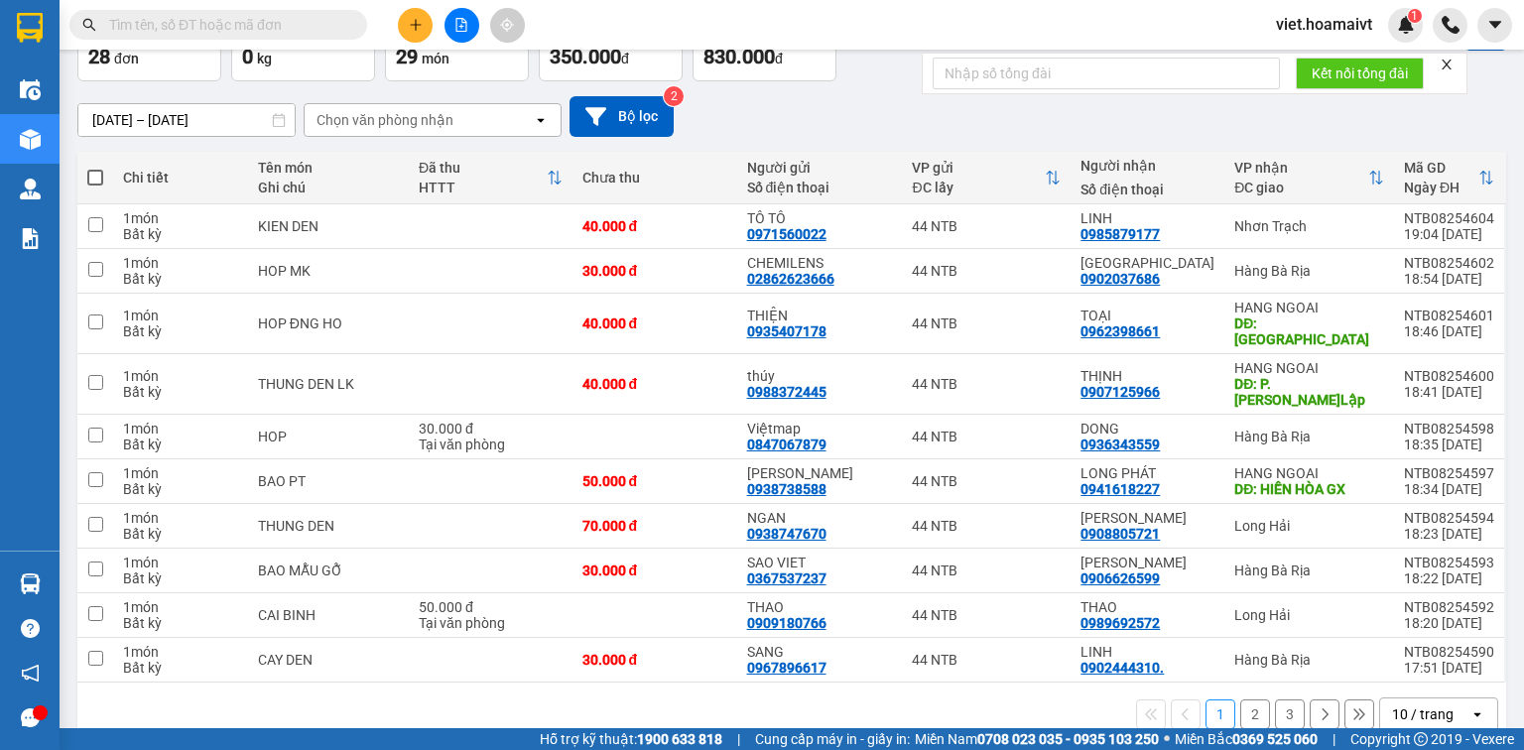
click at [1494, 627] on div "ver 1.8.138 Kho gửi Trên xe Kho nhận Hàng đã giao Đơn hàng 28 đơn Khối lượng 0 …" at bounding box center [791, 343] width 1445 height 823
click at [1490, 638] on div at bounding box center [1396, 660] width 218 height 45
click at [1456, 699] on div "10 / trang" at bounding box center [1424, 715] width 89 height 32
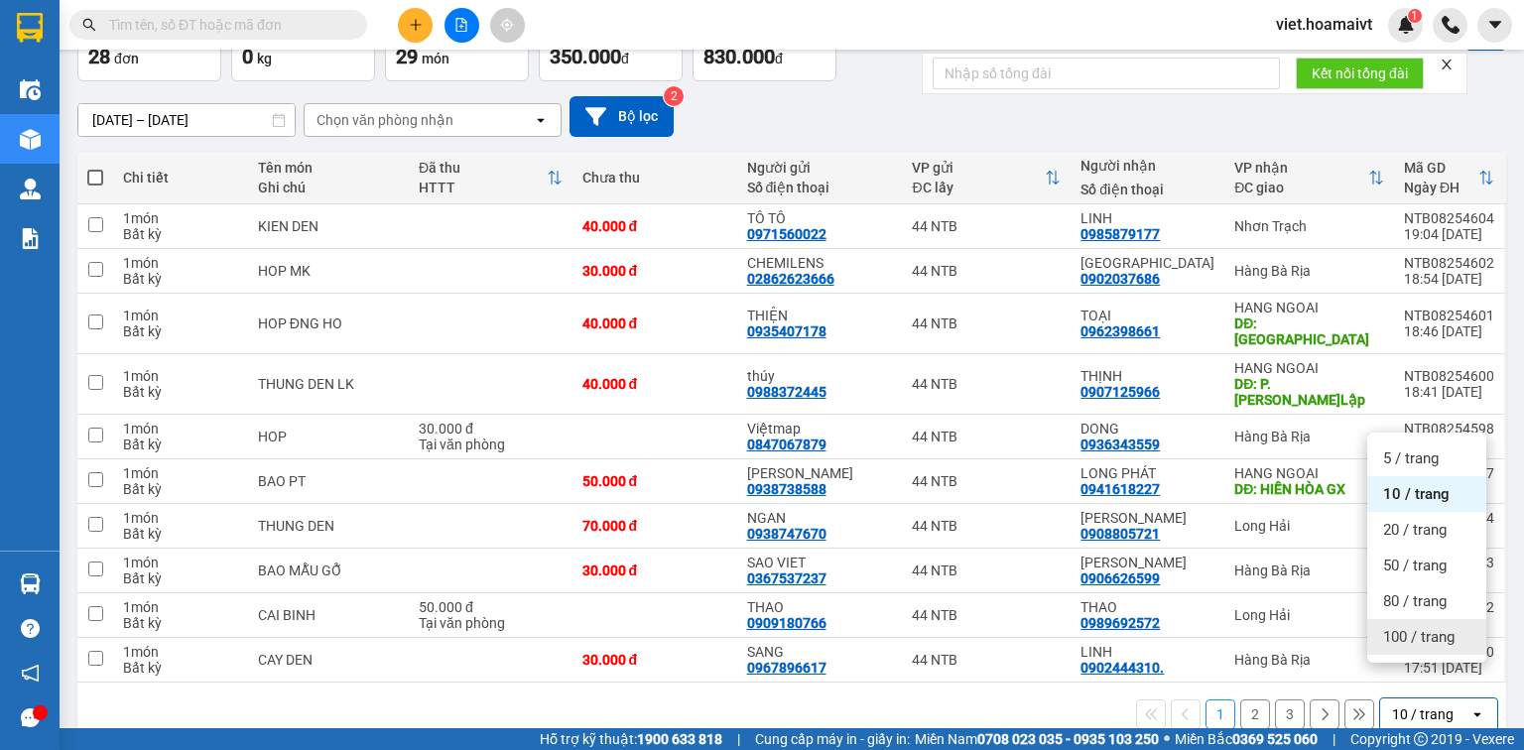
click at [1453, 633] on span "100 / trang" at bounding box center [1418, 637] width 71 height 20
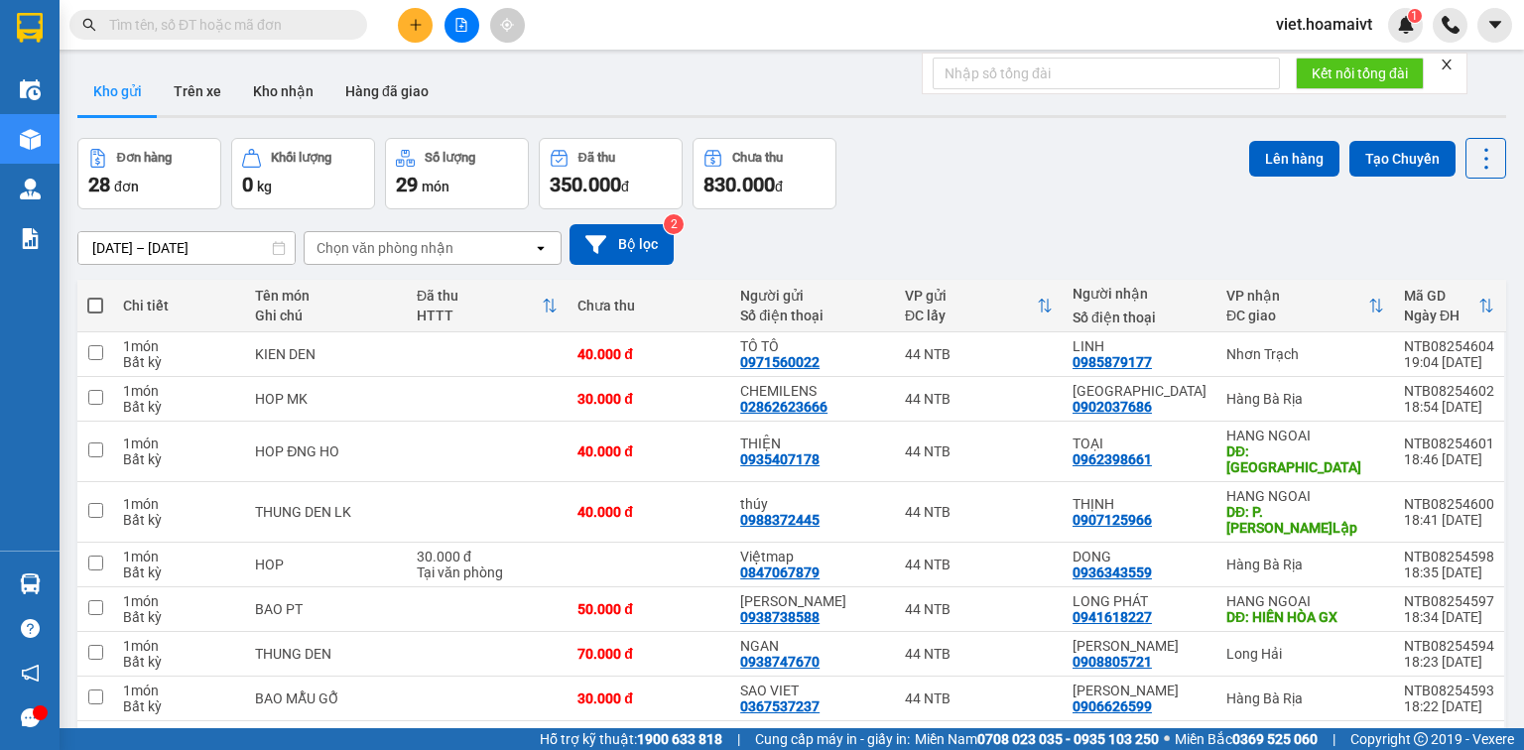
scroll to position [128, 0]
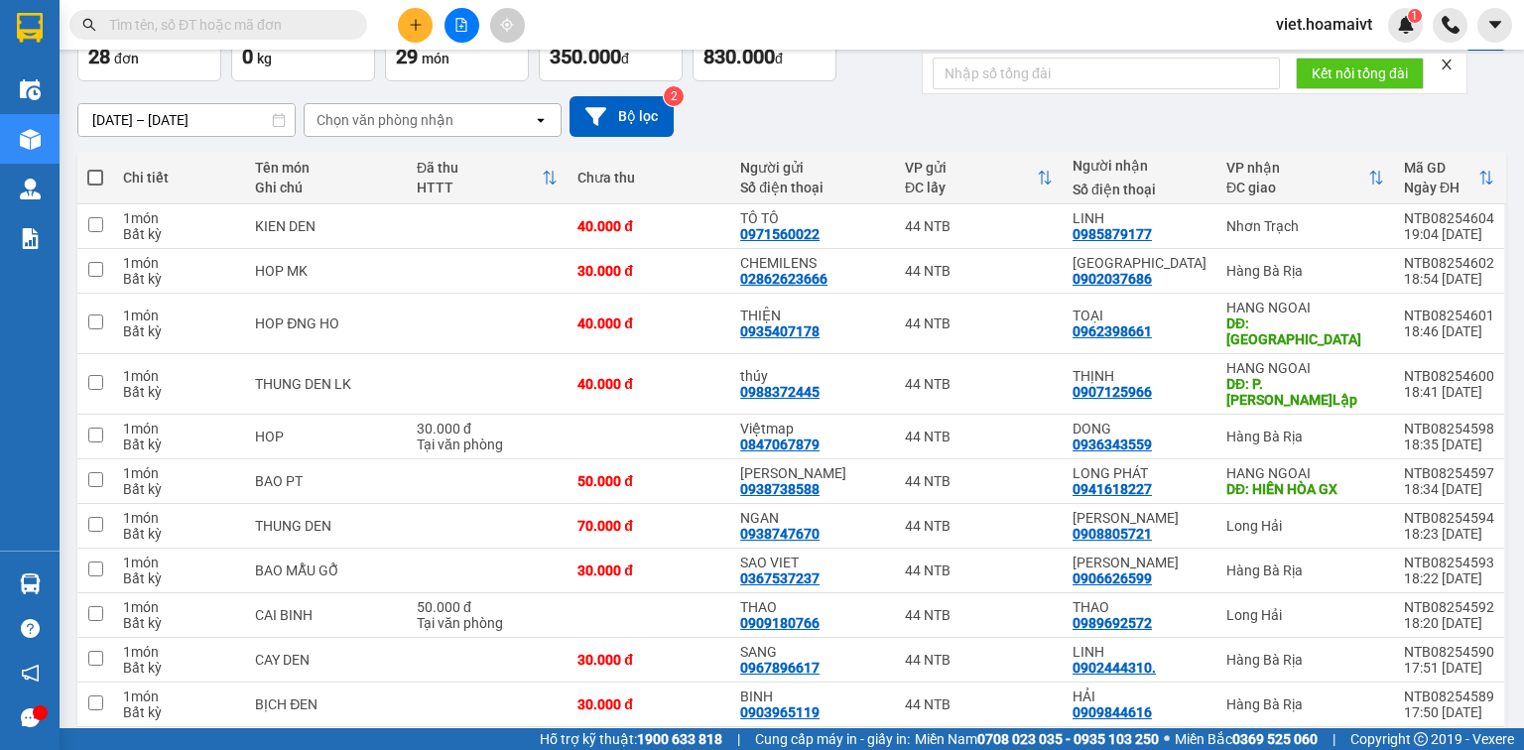
click at [425, 25] on button at bounding box center [415, 25] width 35 height 35
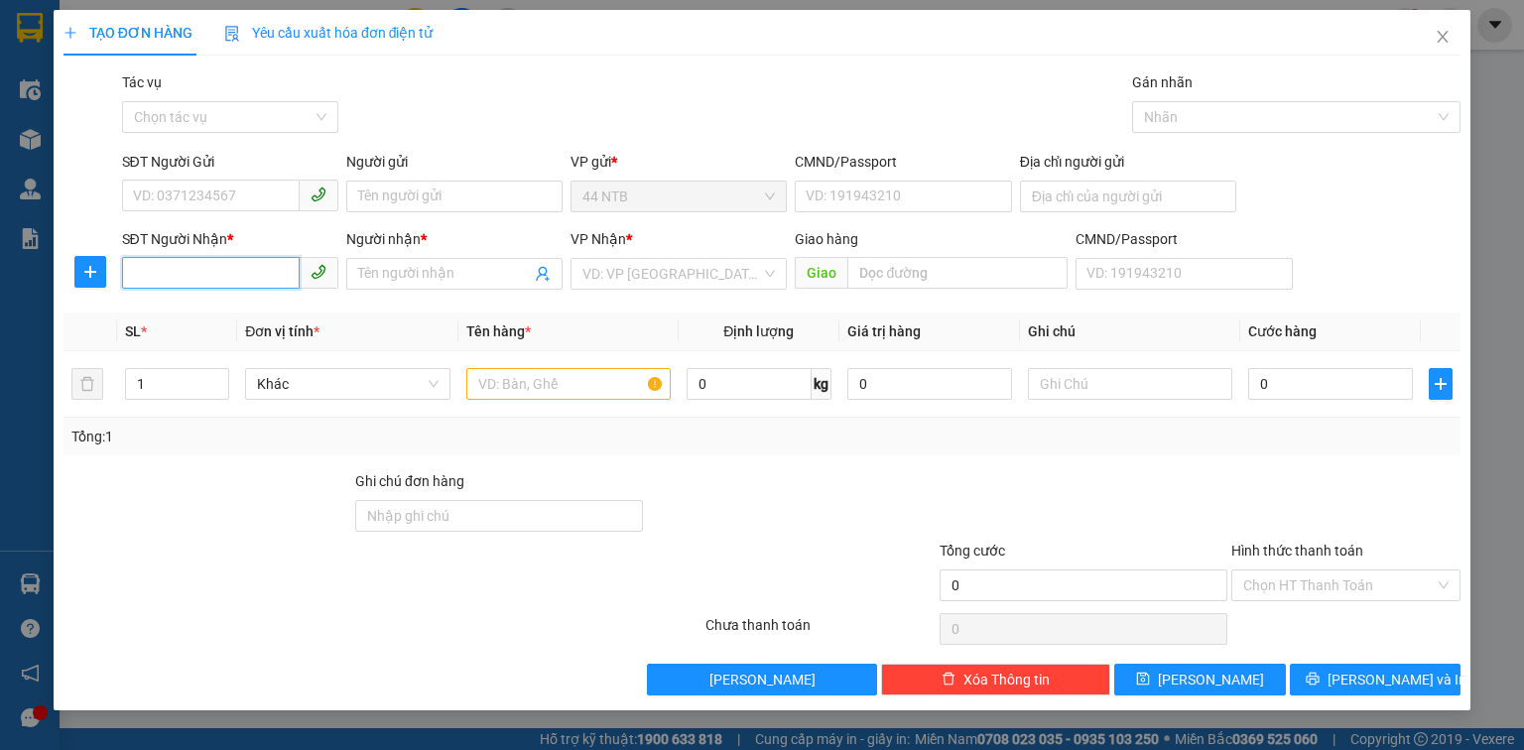
drag, startPoint x: 234, startPoint y: 263, endPoint x: 480, endPoint y: 235, distance: 247.6
click at [246, 266] on input "SĐT Người Nhận *" at bounding box center [211, 273] width 178 height 32
type input "091143"
click at [200, 302] on div "0911434311 - Thường" at bounding box center [230, 314] width 216 height 32
type input "118/33A Huỳnh Thiên Lộc.Tân Phú"
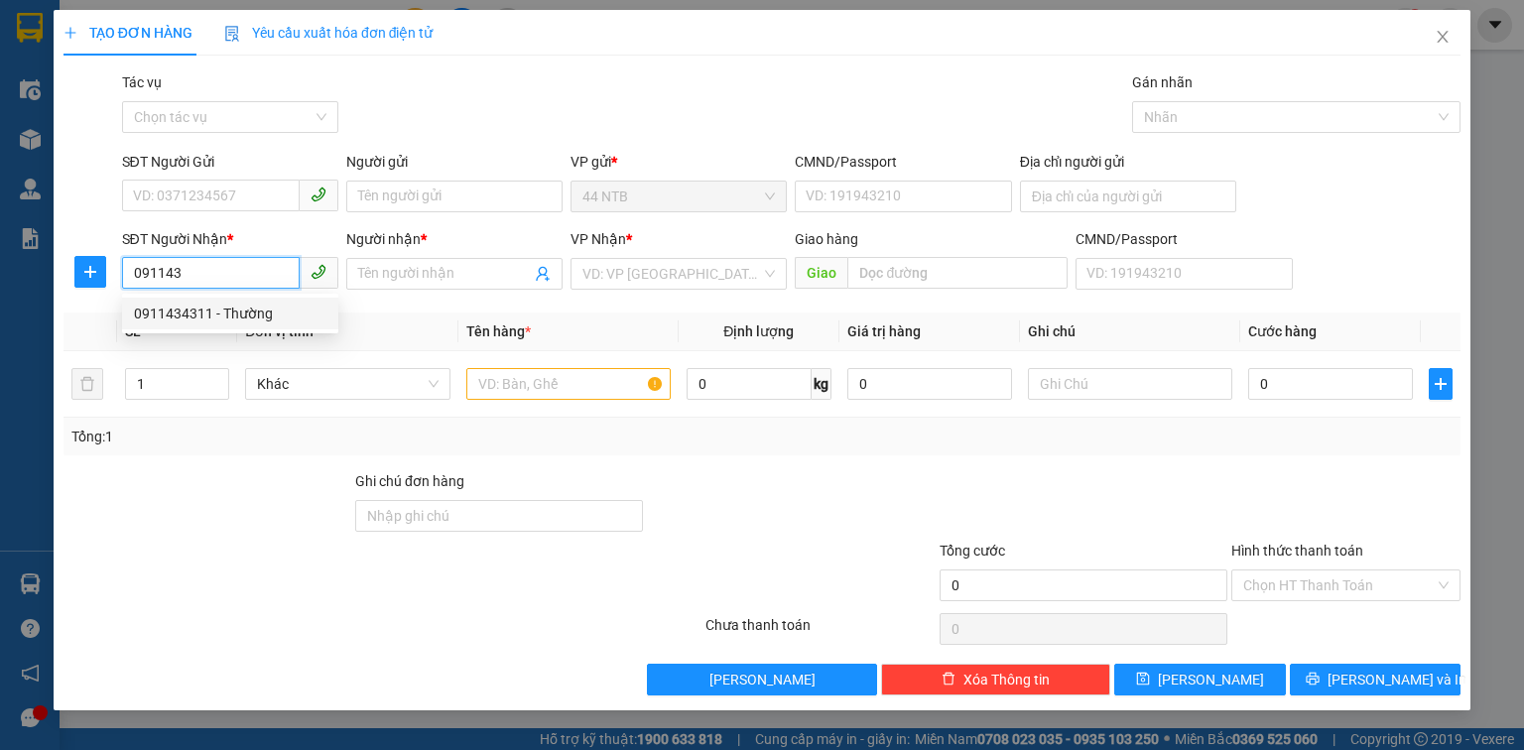
type input "0911434311"
type input "Thường"
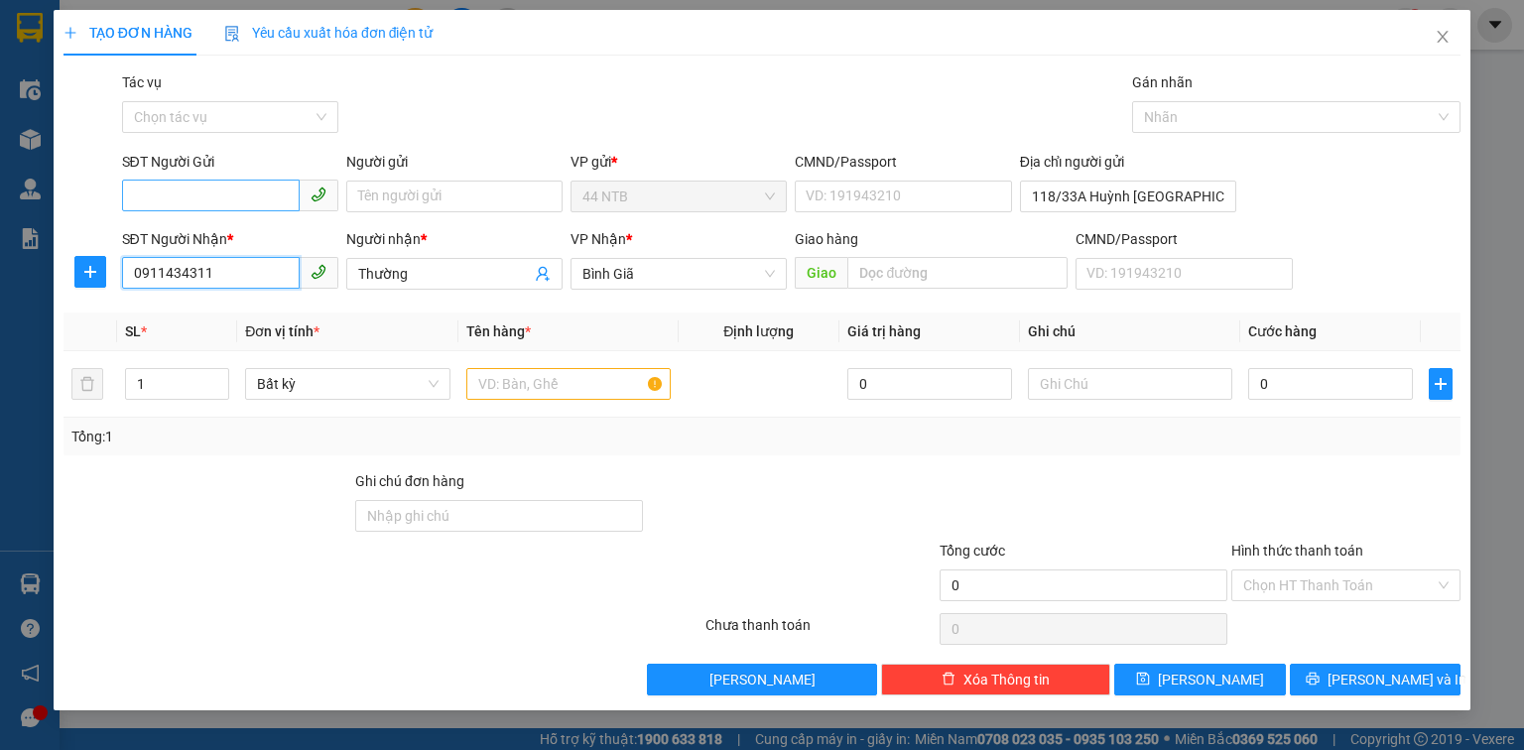
type input "0911434311"
click at [202, 180] on input "SĐT Người Gửi" at bounding box center [211, 196] width 178 height 32
click at [228, 234] on div "0908606160 - Lab_Việt.Tiên" at bounding box center [230, 236] width 192 height 22
type input "0908606160"
type input "Lab_Việt.Tiên"
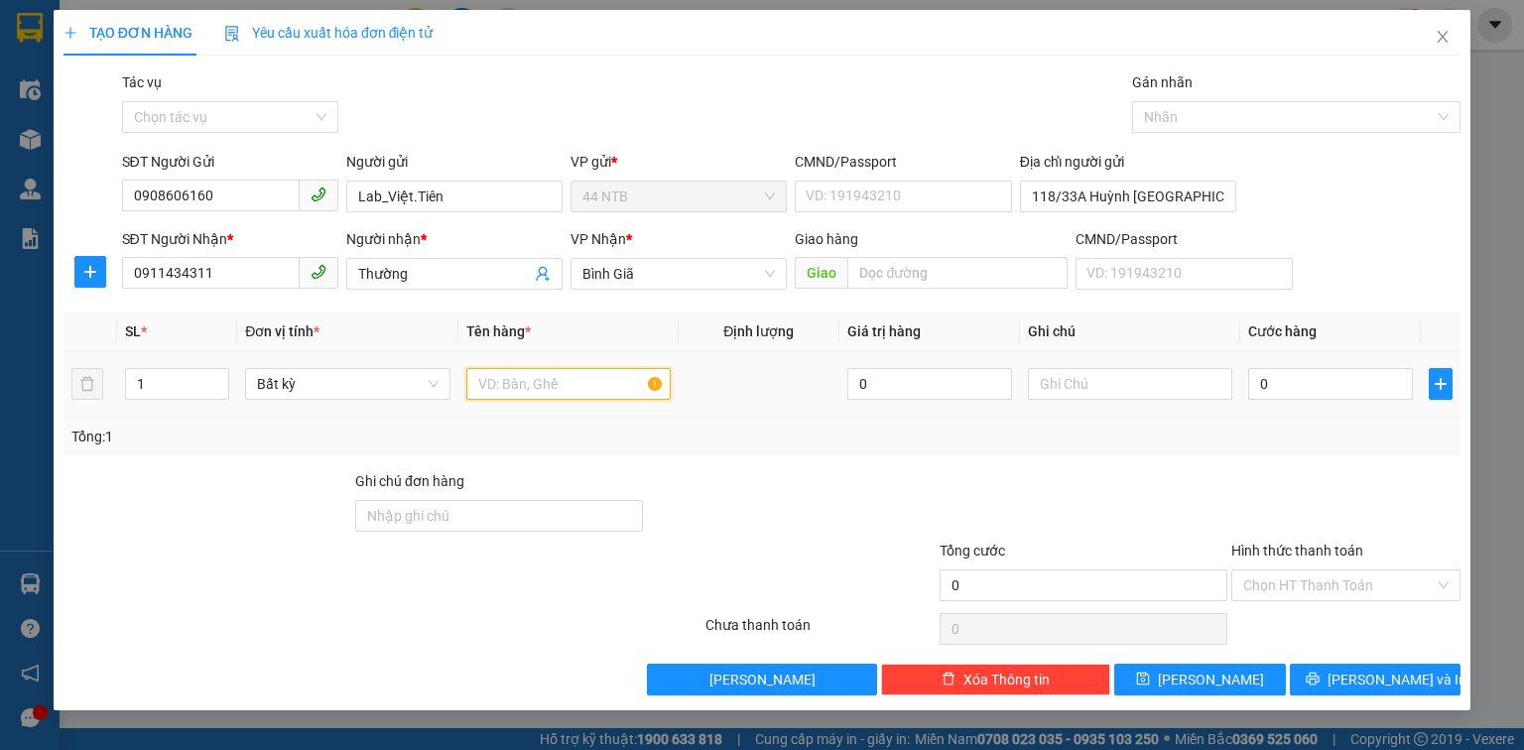
click at [537, 398] on input "text" at bounding box center [568, 384] width 204 height 32
type input "hộp"
click at [1309, 390] on input "0" at bounding box center [1330, 384] width 165 height 32
type input "3"
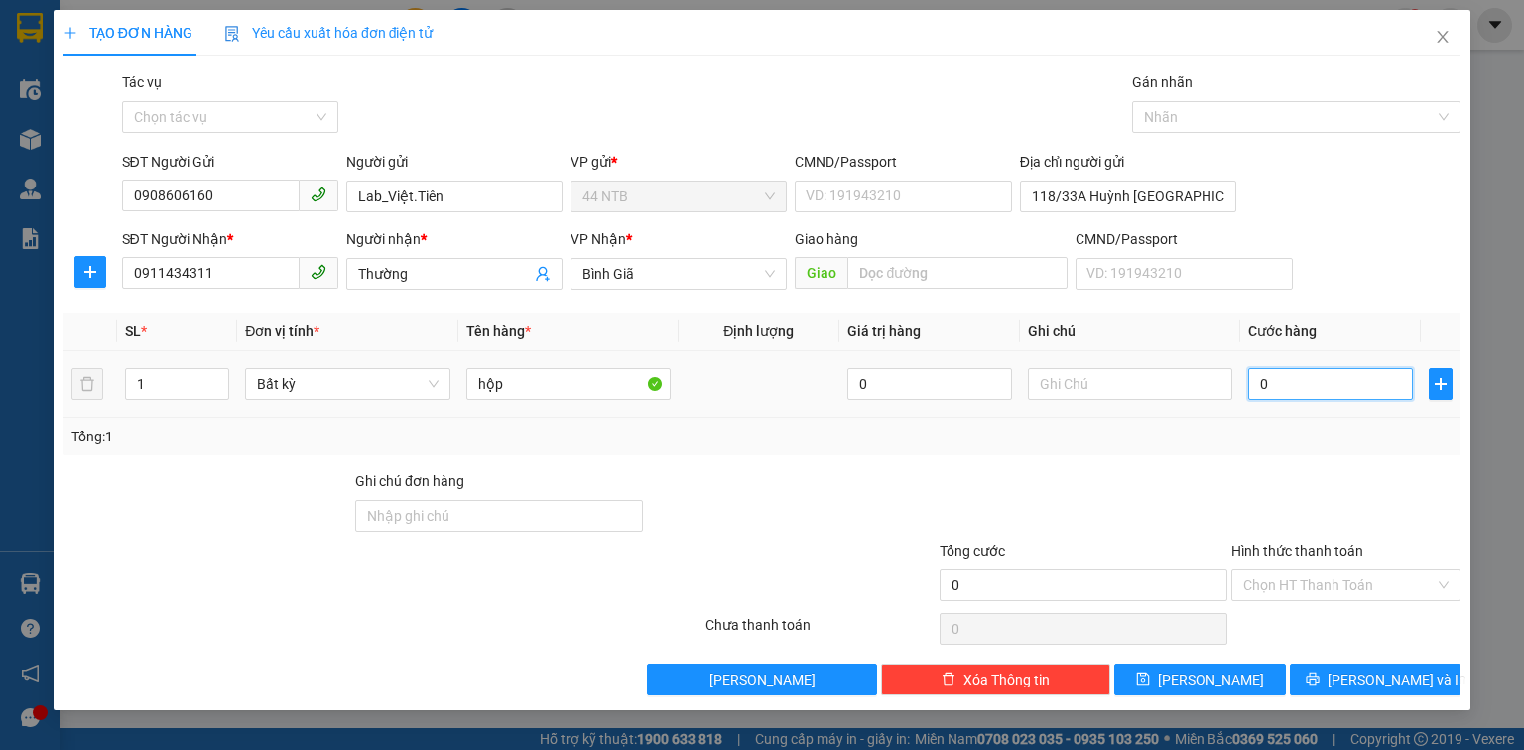
type input "3"
type input "30"
type input "30.000"
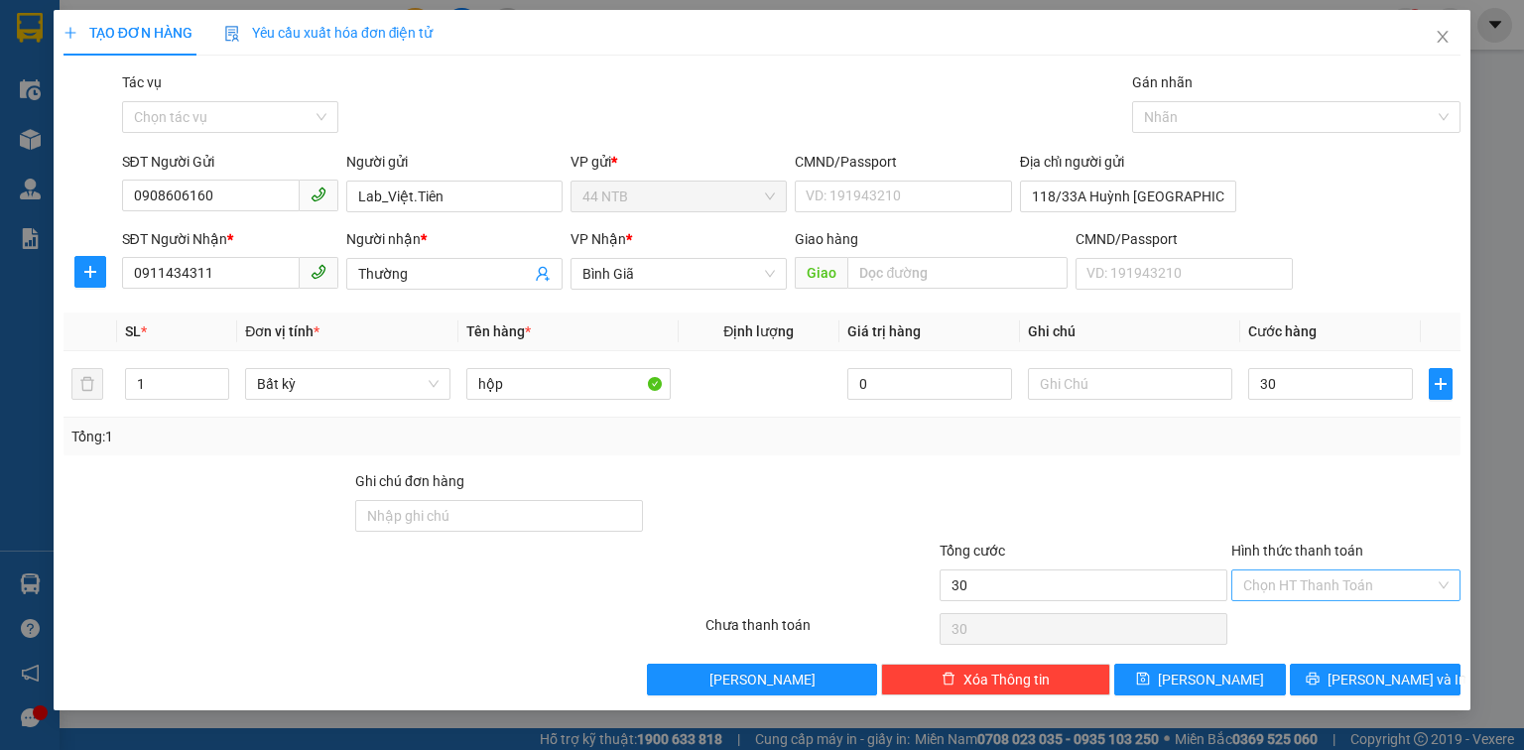
type input "30.000"
click at [1300, 587] on input "Hình thức thanh toán" at bounding box center [1338, 586] width 191 height 30
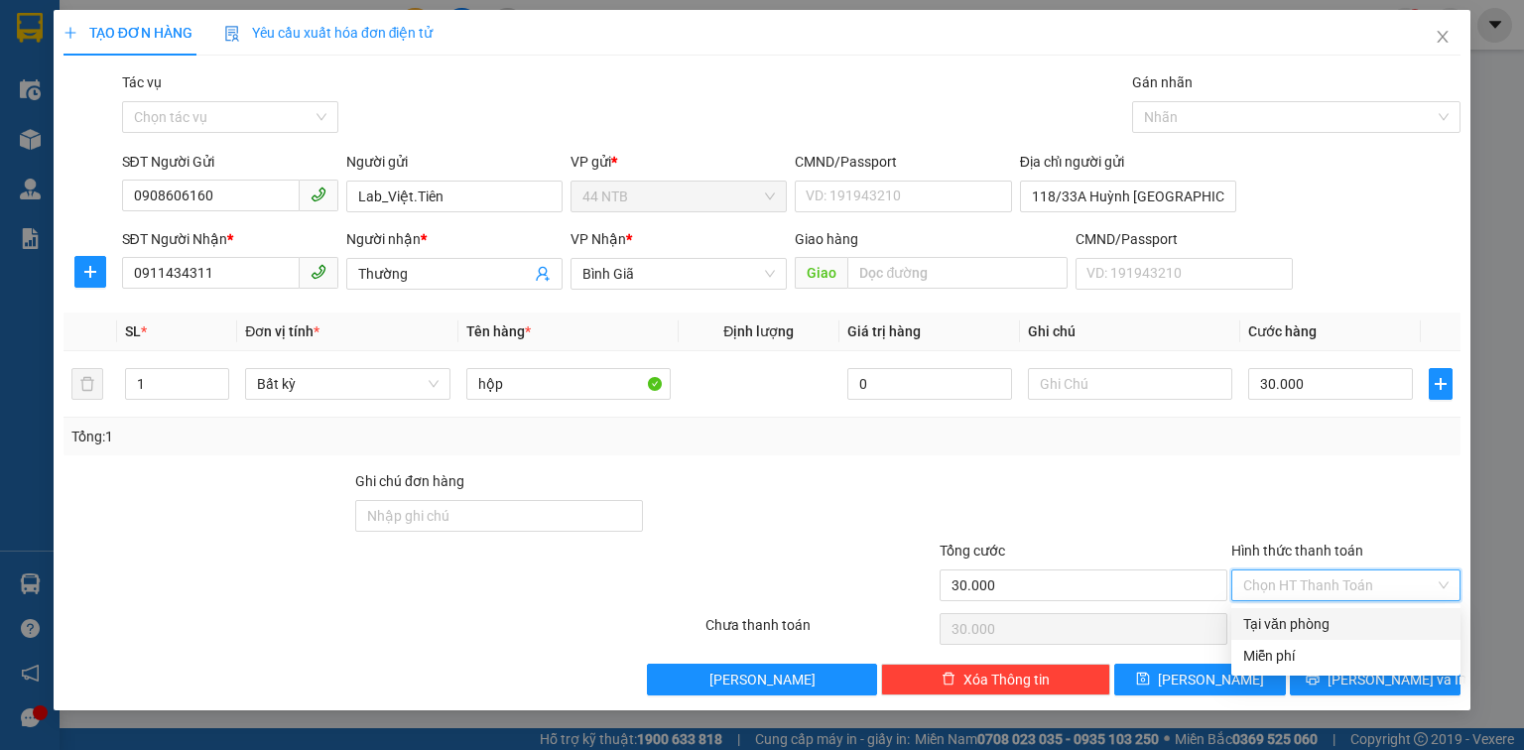
click at [1301, 634] on div "Tại văn phòng" at bounding box center [1345, 624] width 205 height 22
type input "0"
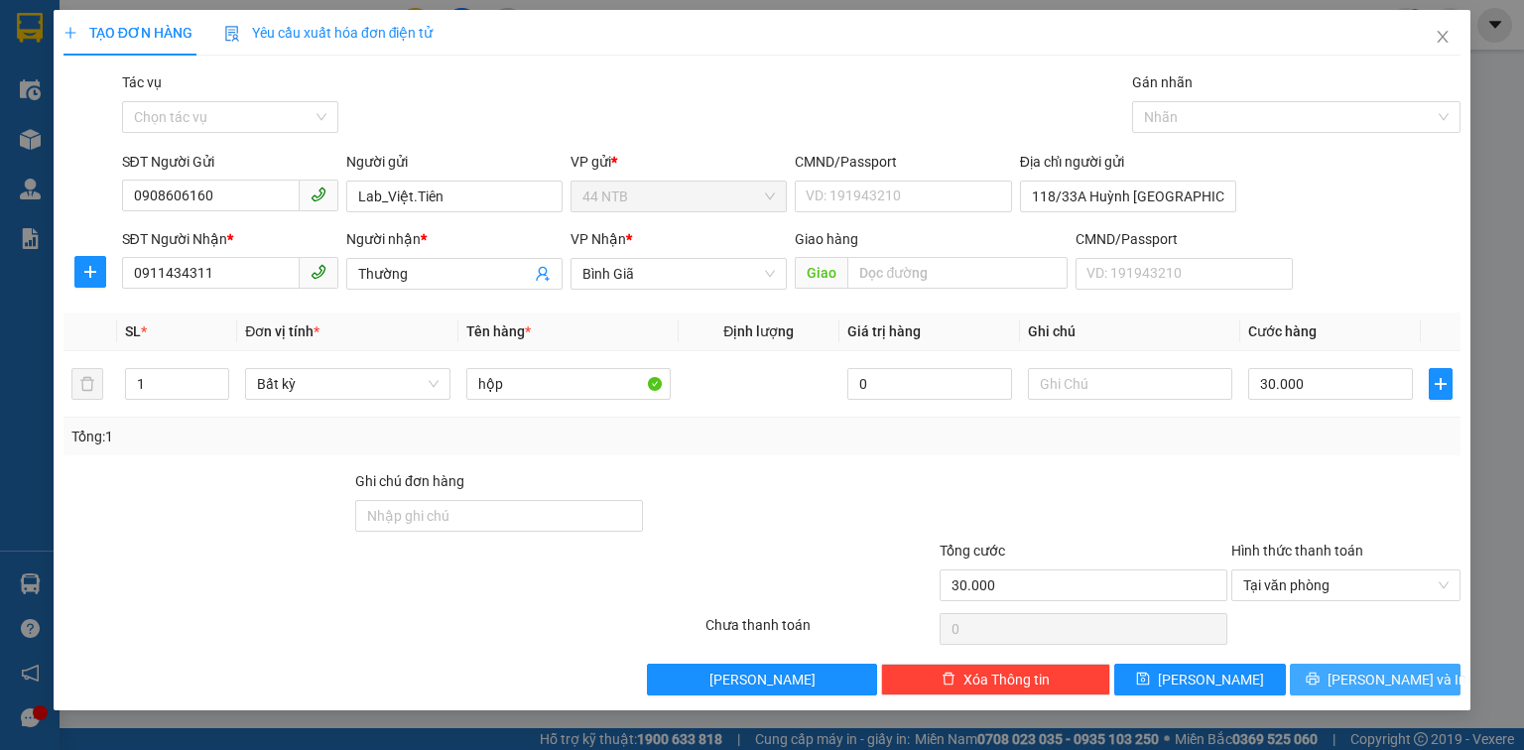
click at [1333, 673] on button "Lưu và In" at bounding box center [1376, 680] width 172 height 32
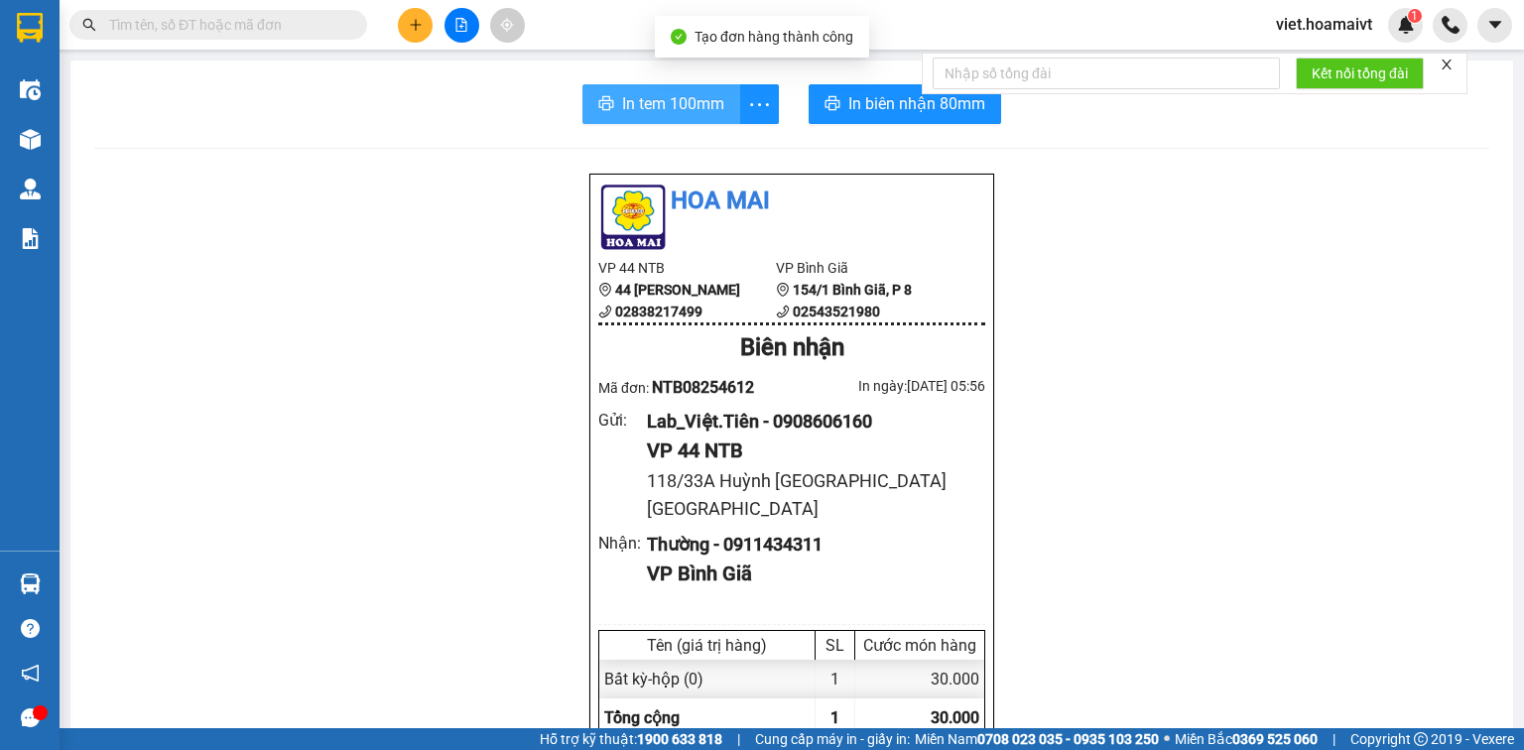
click at [695, 101] on span "In tem 100mm" at bounding box center [673, 103] width 102 height 25
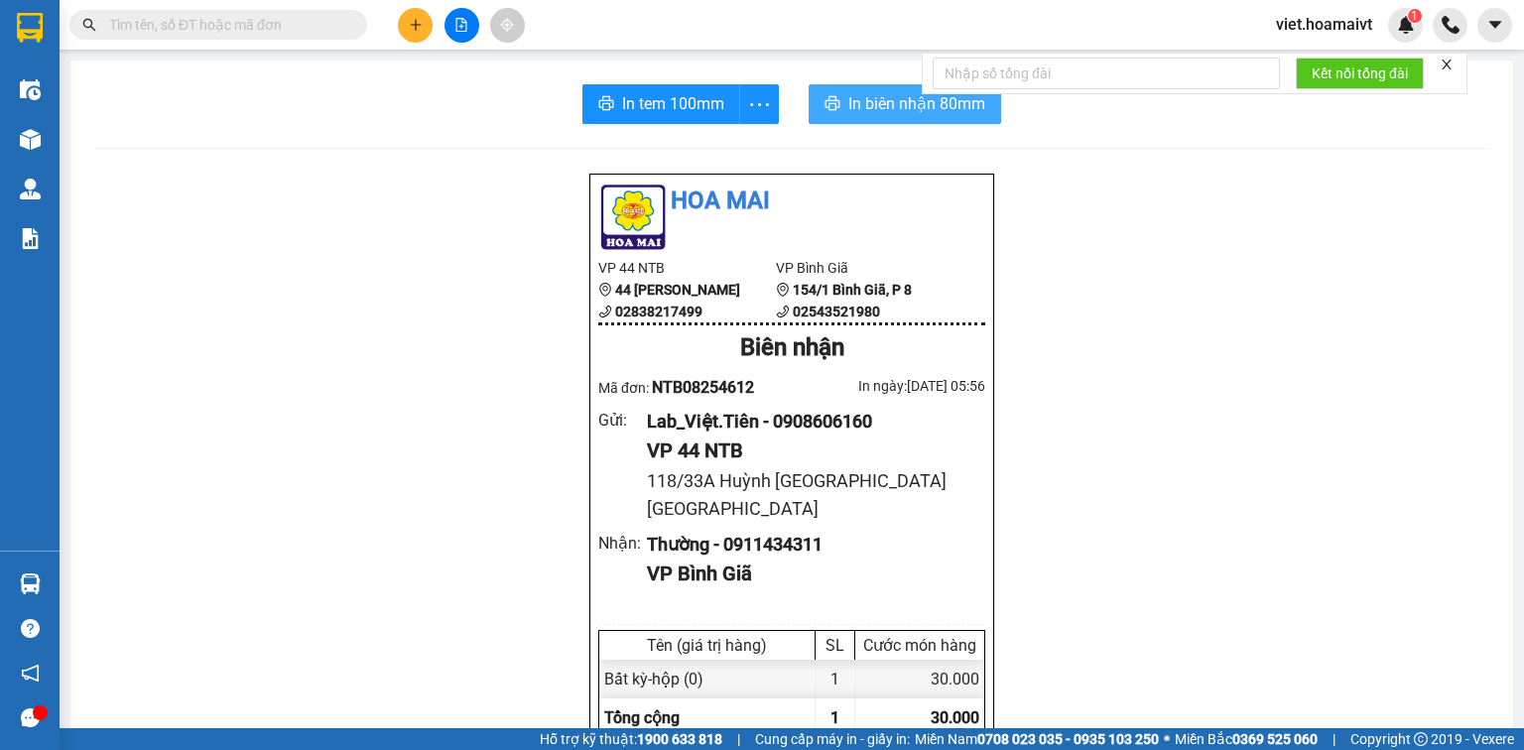
click at [850, 112] on span "In biên nhận 80mm" at bounding box center [916, 103] width 137 height 25
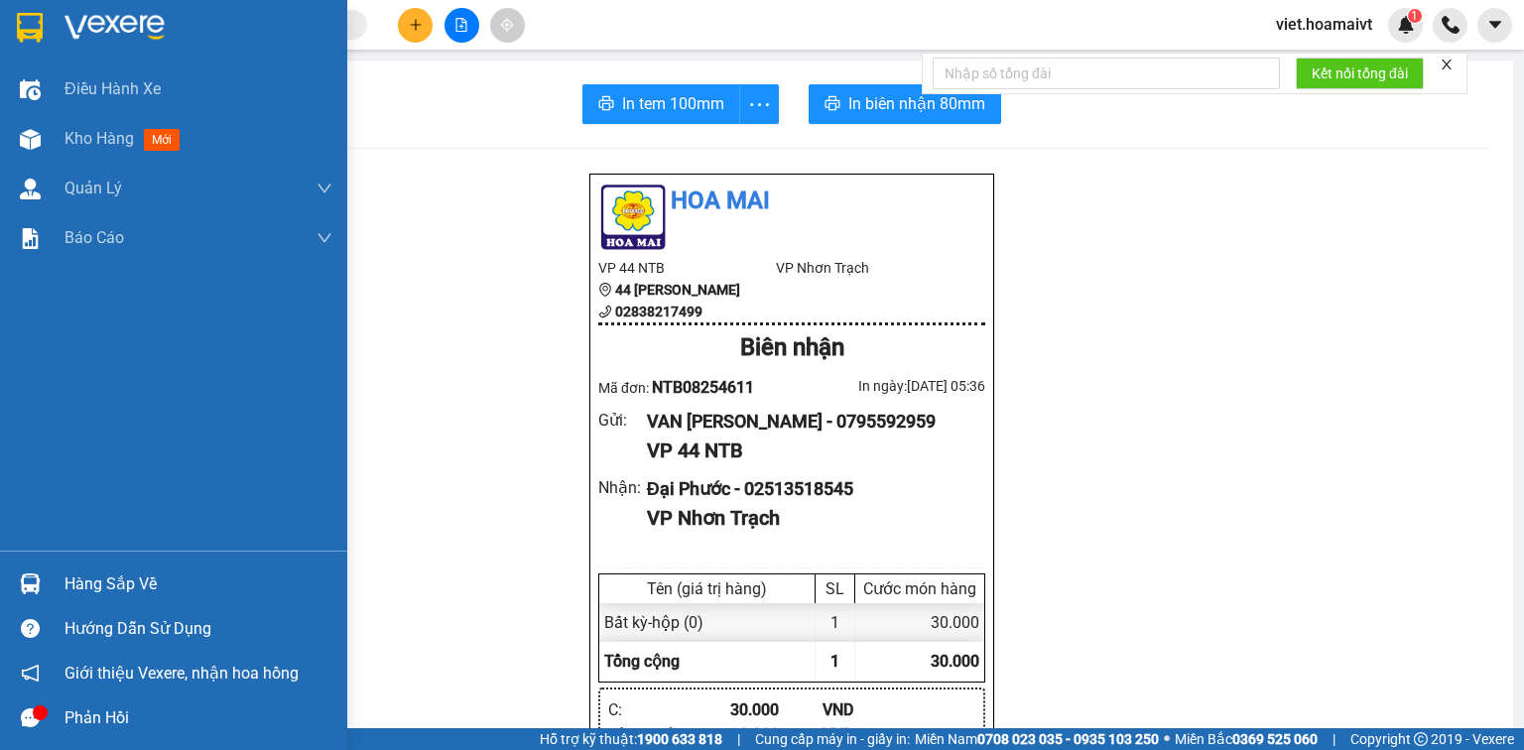
click at [101, 139] on span "Kho hàng" at bounding box center [98, 138] width 69 height 19
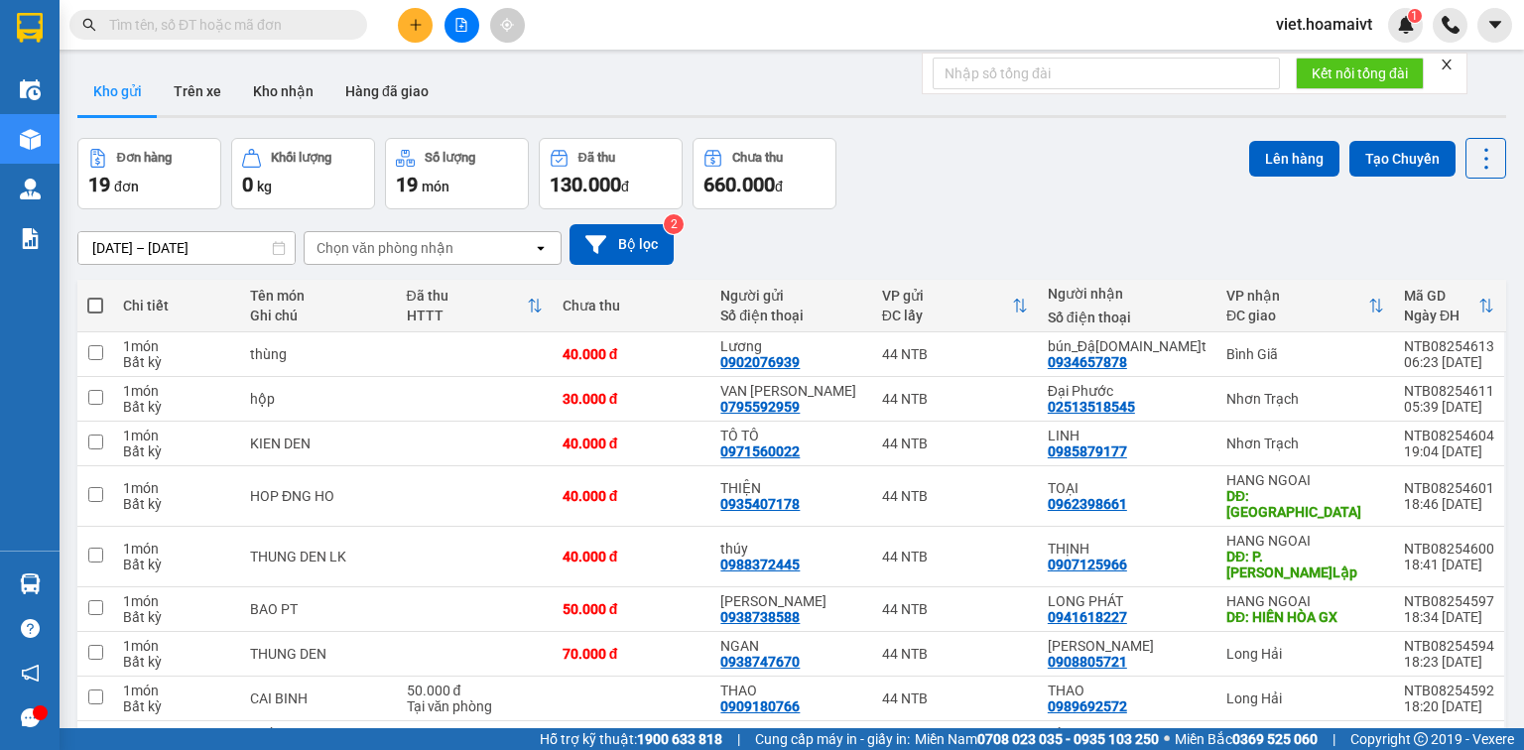
click at [443, 250] on div "Chọn văn phòng nhận" at bounding box center [385, 248] width 137 height 20
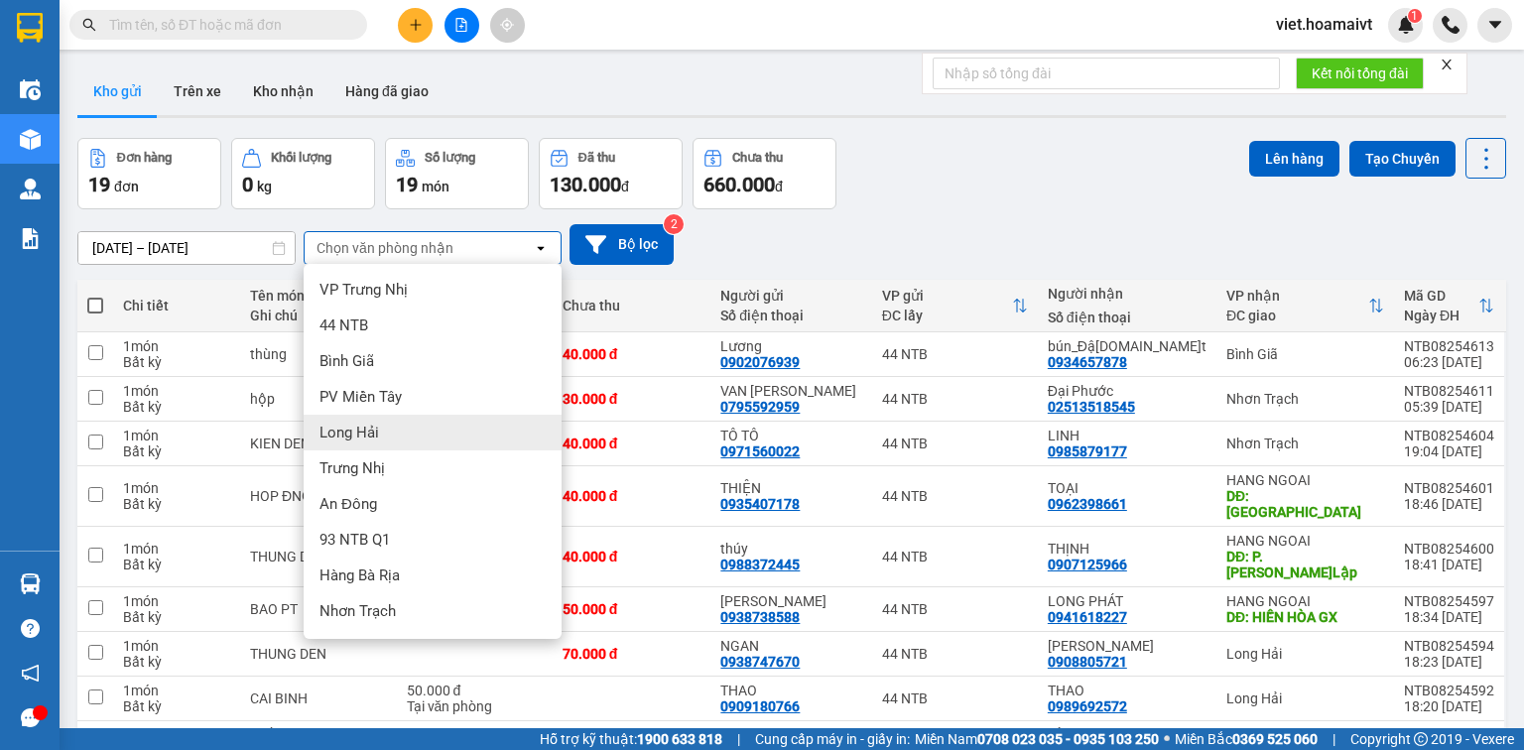
click at [417, 437] on div "Long Hải" at bounding box center [433, 433] width 258 height 36
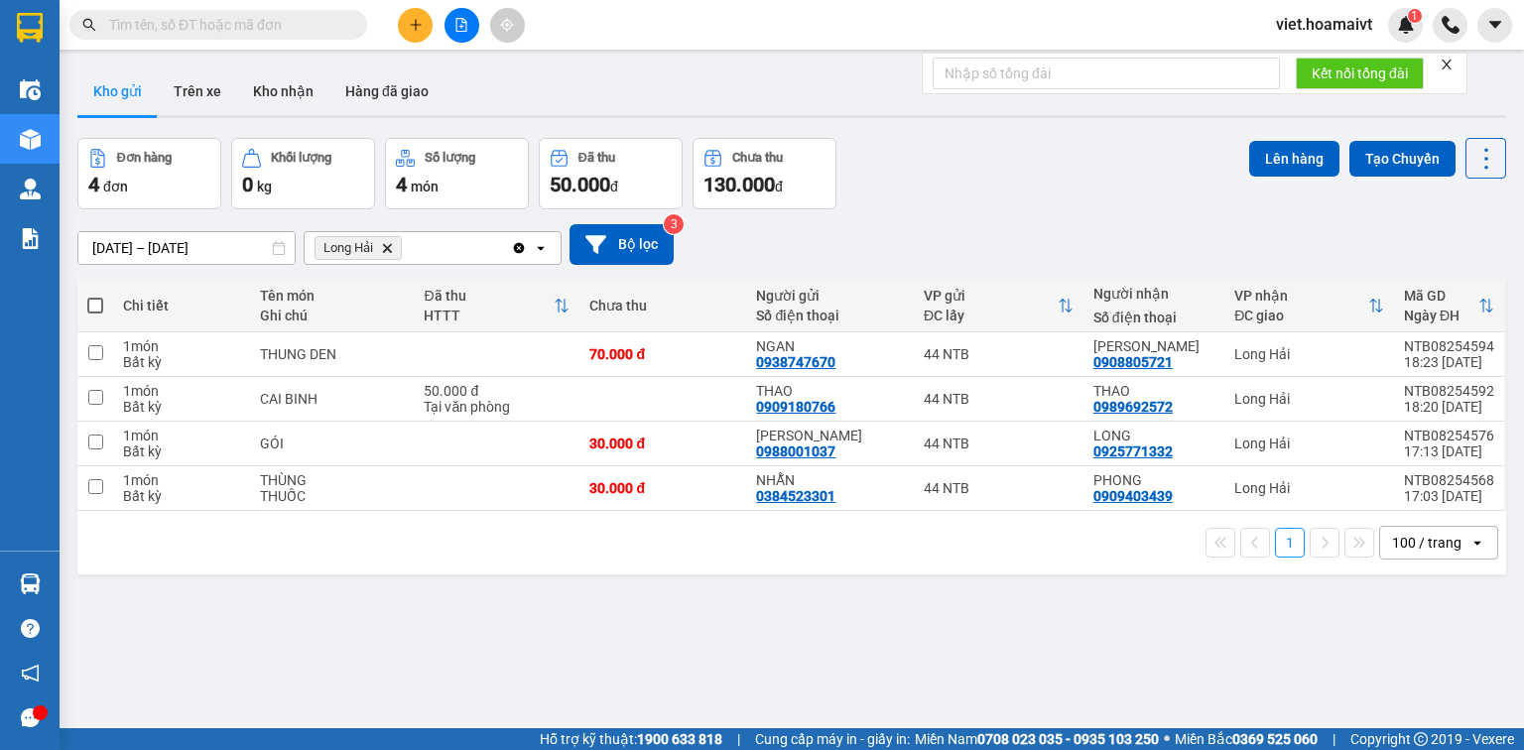
click at [91, 300] on div "Chi tiết Tên món Ghi chú Đã thu HTTT Chưa thu Người gửi Số điện thoại VP gửi ĐC…" at bounding box center [791, 427] width 1429 height 295
click at [93, 303] on span at bounding box center [95, 306] width 16 height 16
click at [95, 296] on input "checkbox" at bounding box center [95, 296] width 0 height 0
checkbox input "true"
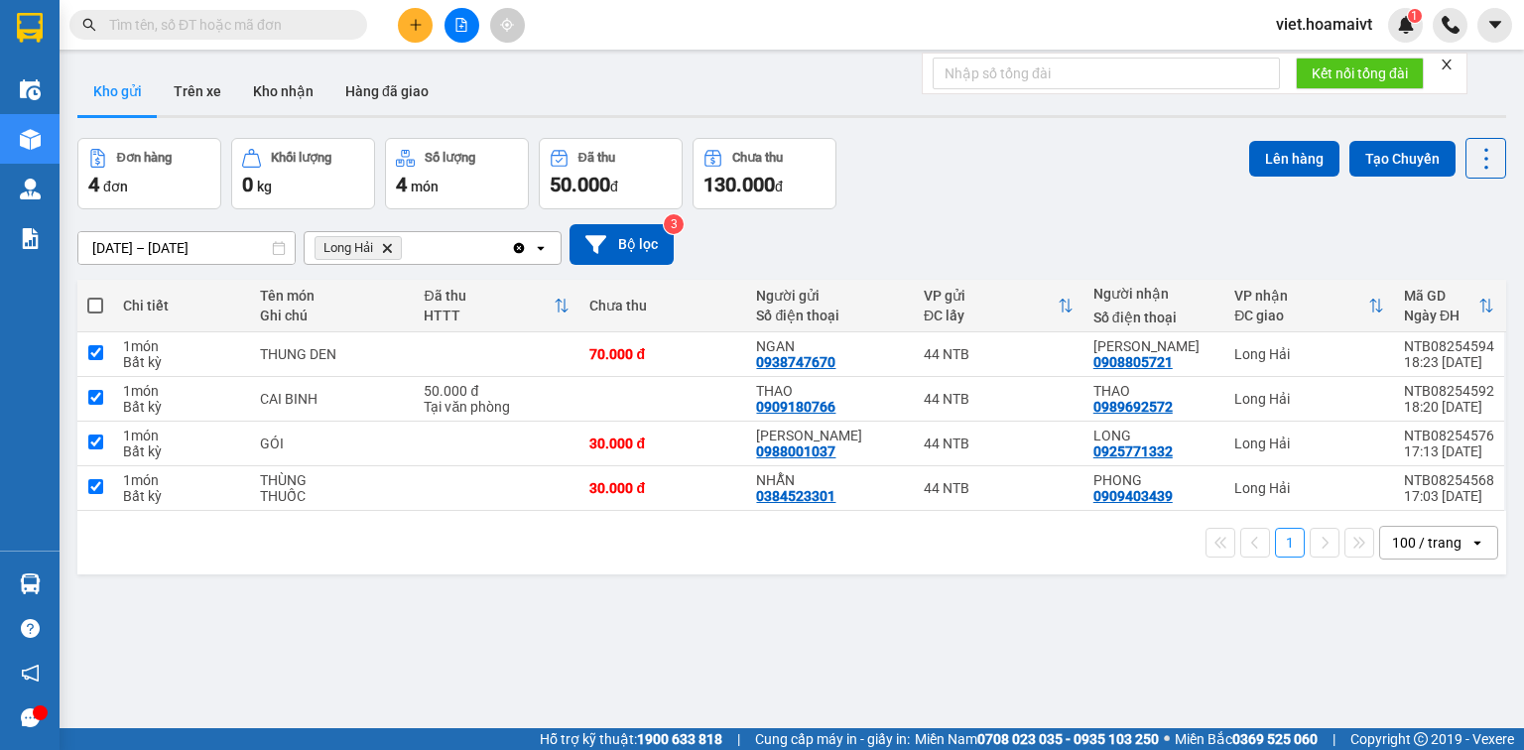
checkbox input "true"
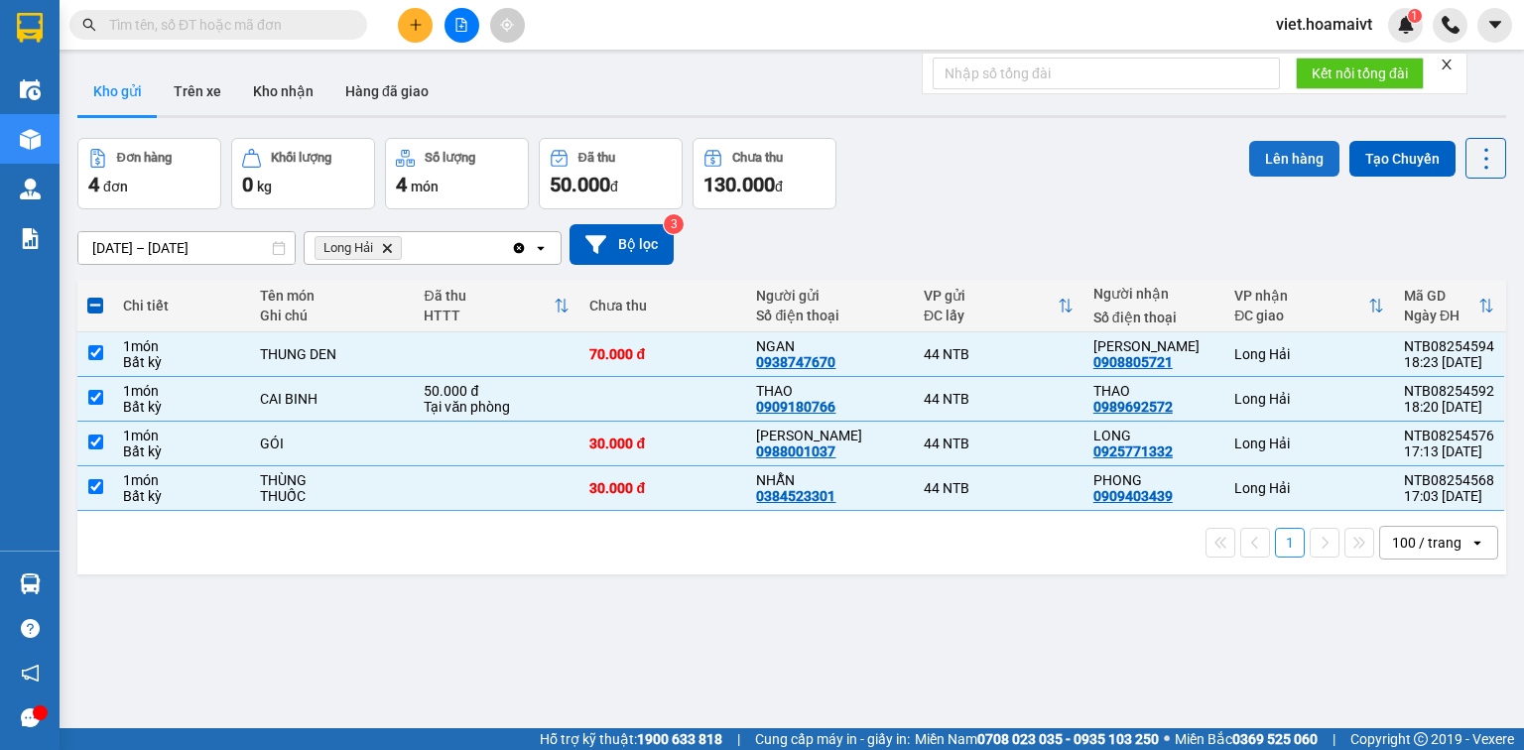
click at [1282, 154] on button "Lên hàng" at bounding box center [1294, 159] width 90 height 36
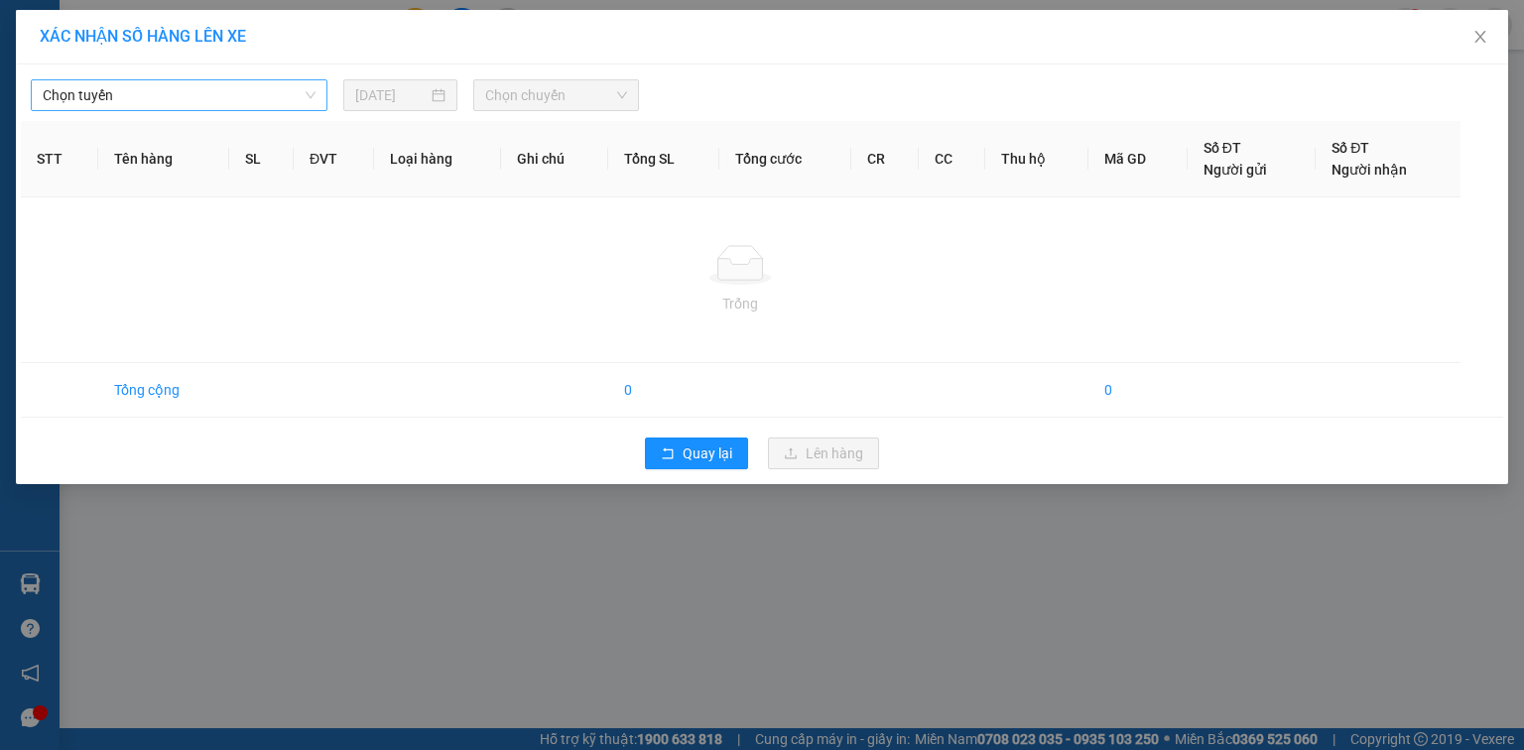
click at [233, 92] on span "Chọn tuyến" at bounding box center [179, 95] width 273 height 30
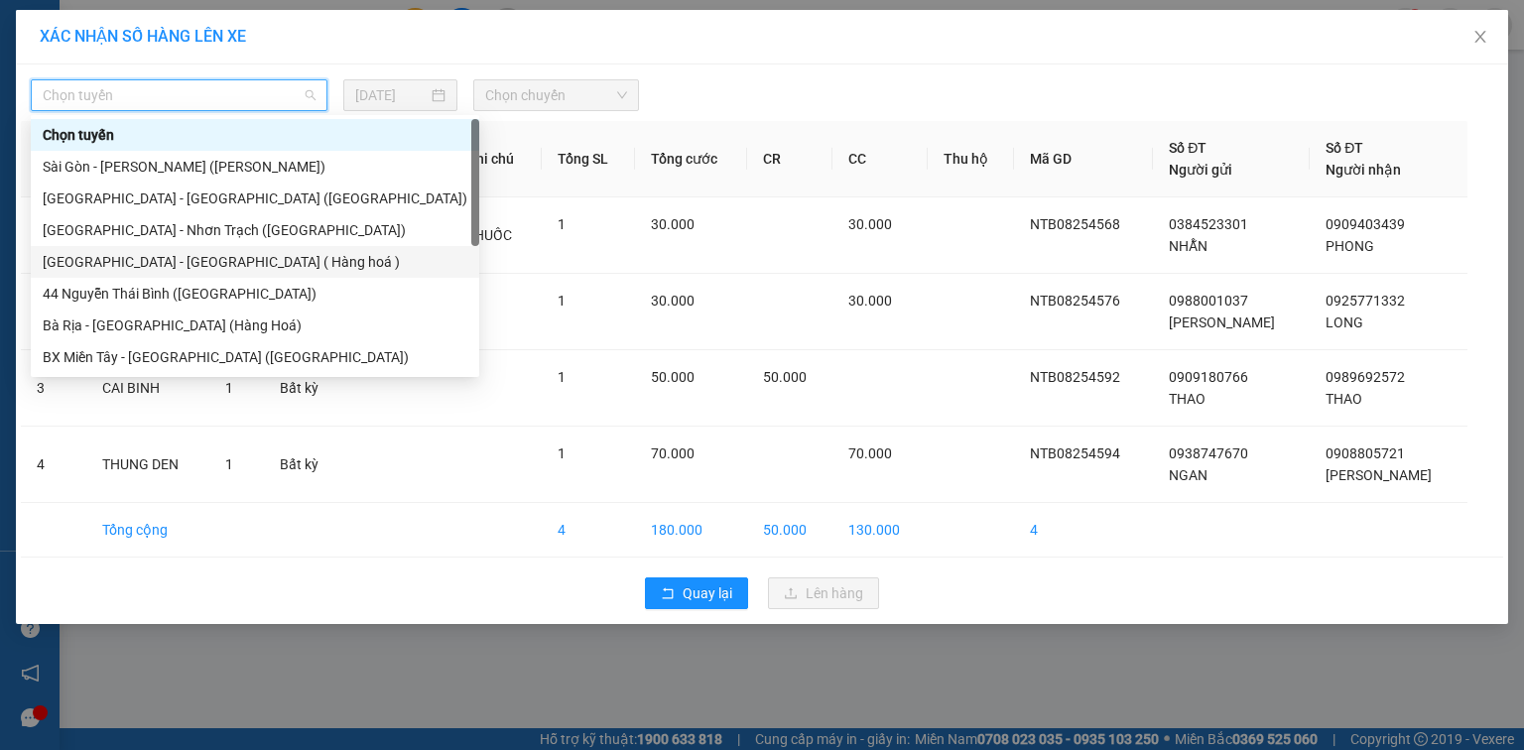
click at [239, 258] on div "Sài Gòn - Long Hải ( Hàng hoá )" at bounding box center [255, 262] width 425 height 22
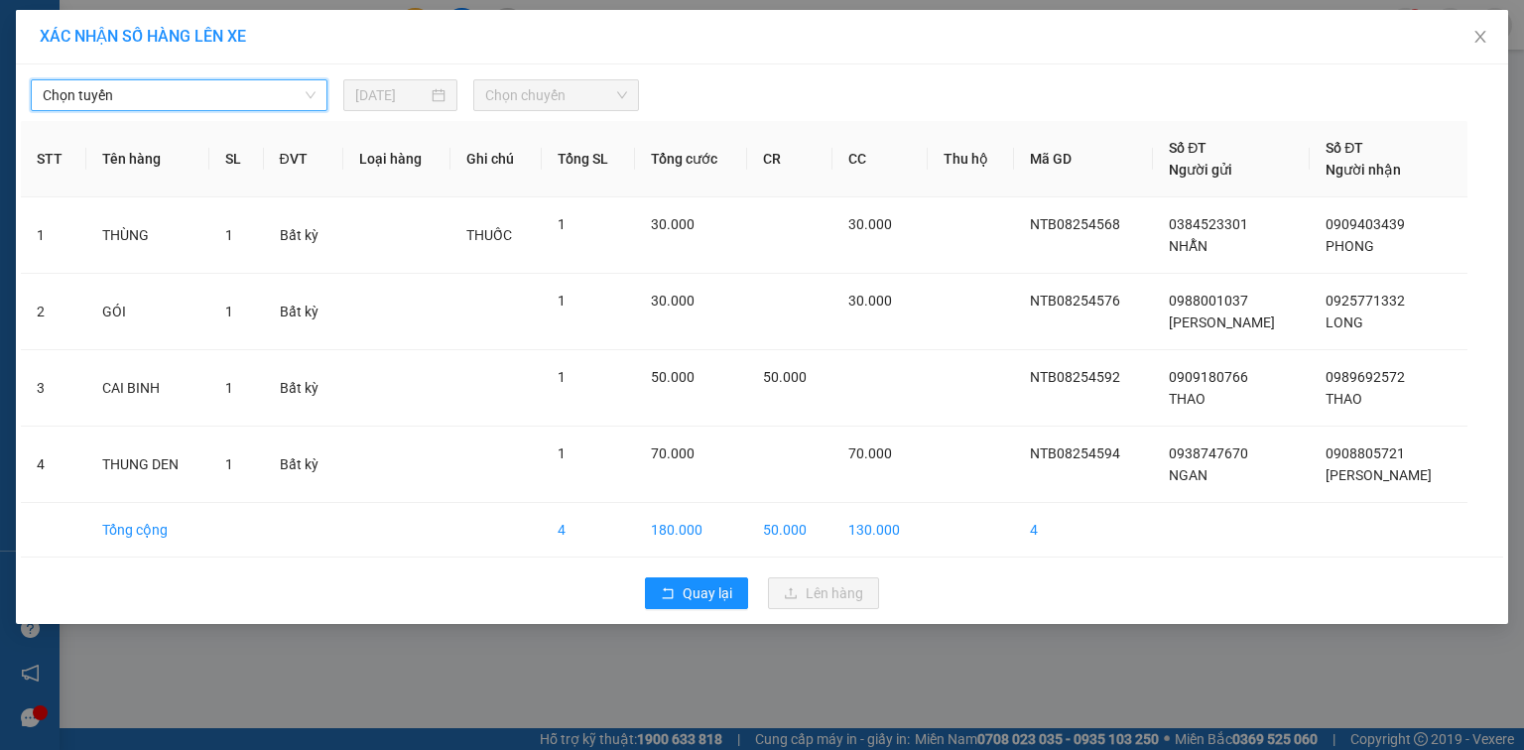
click at [593, 80] on span "Chọn chuyến" at bounding box center [556, 95] width 143 height 30
click at [588, 103] on span "Chọn chuyến" at bounding box center [556, 95] width 143 height 30
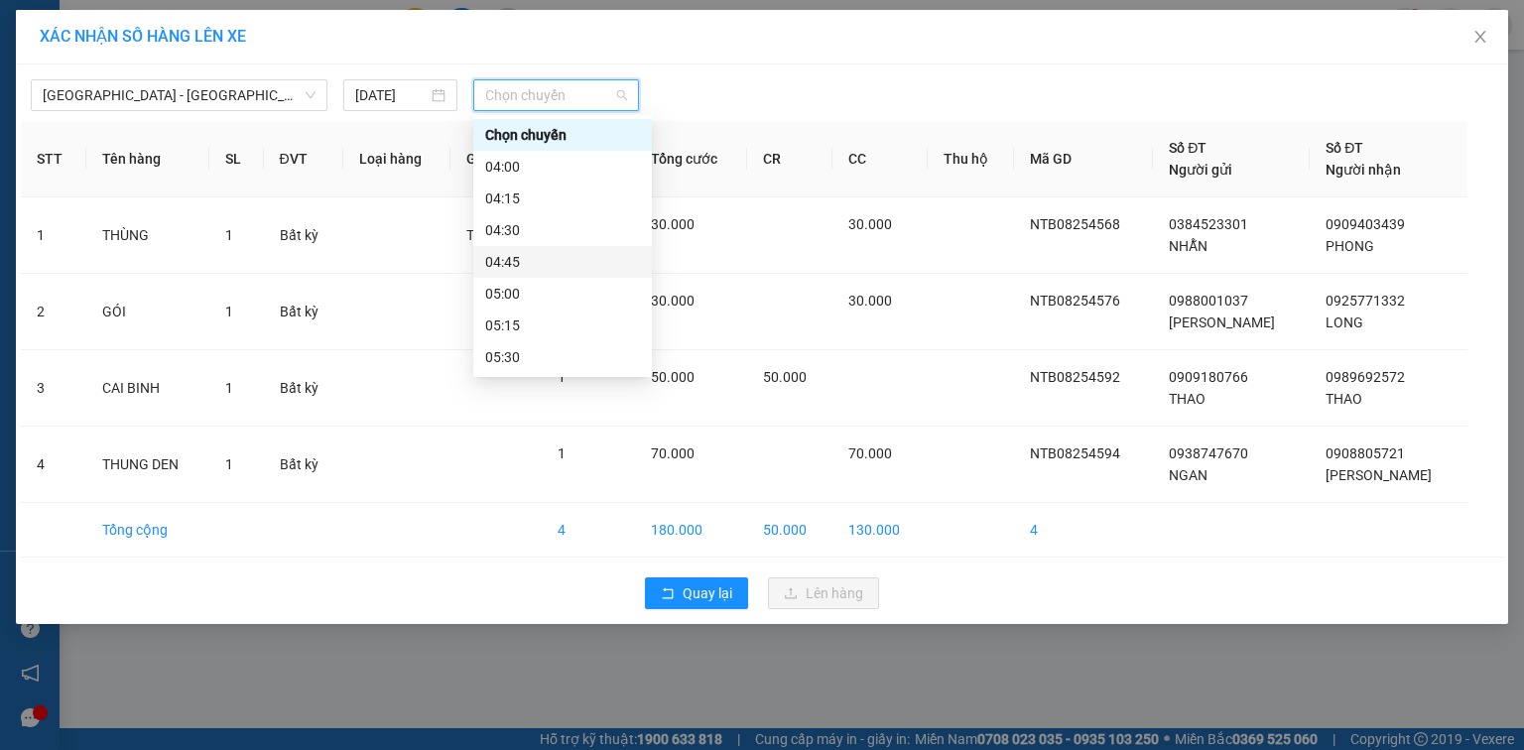
scroll to position [238, 0]
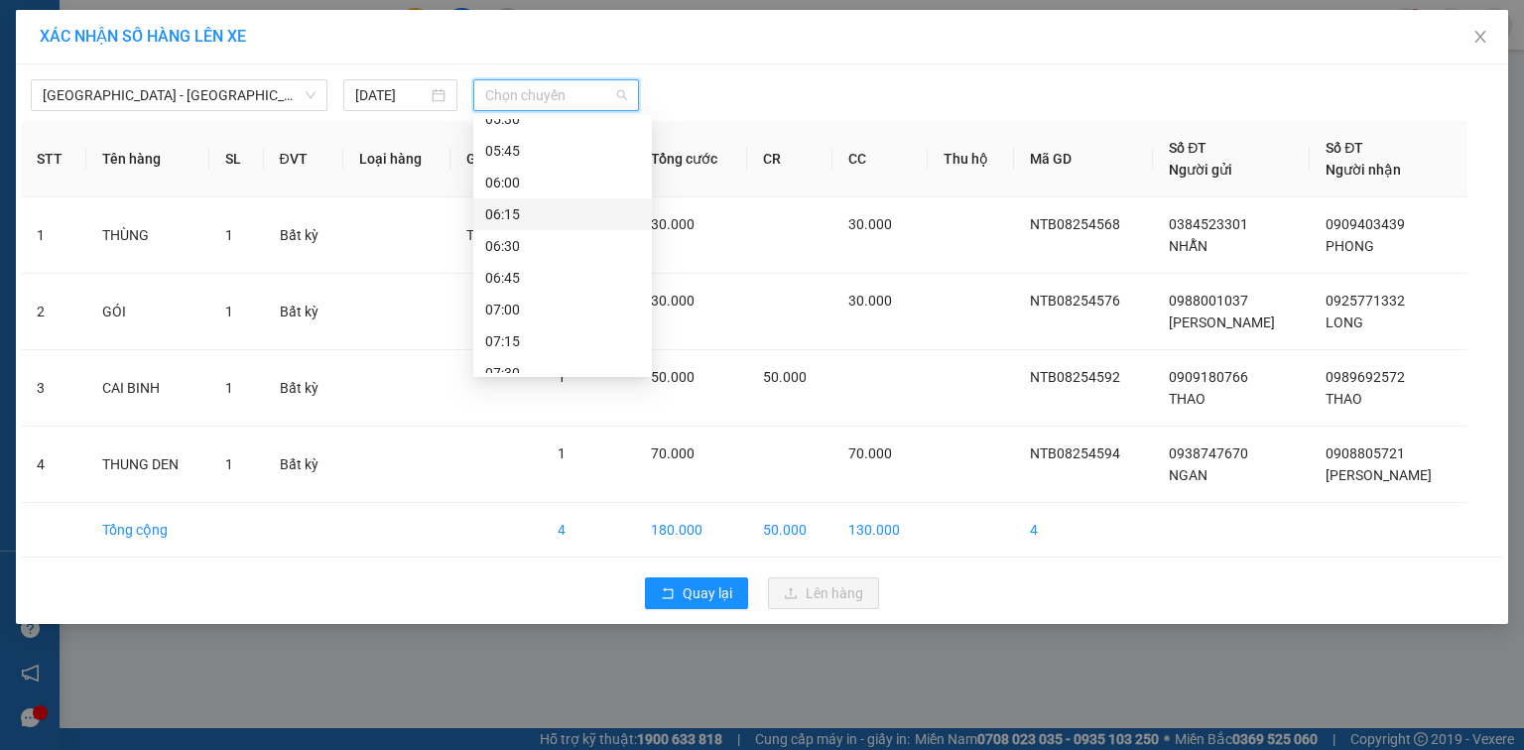
click at [579, 211] on div "06:15" at bounding box center [562, 214] width 155 height 22
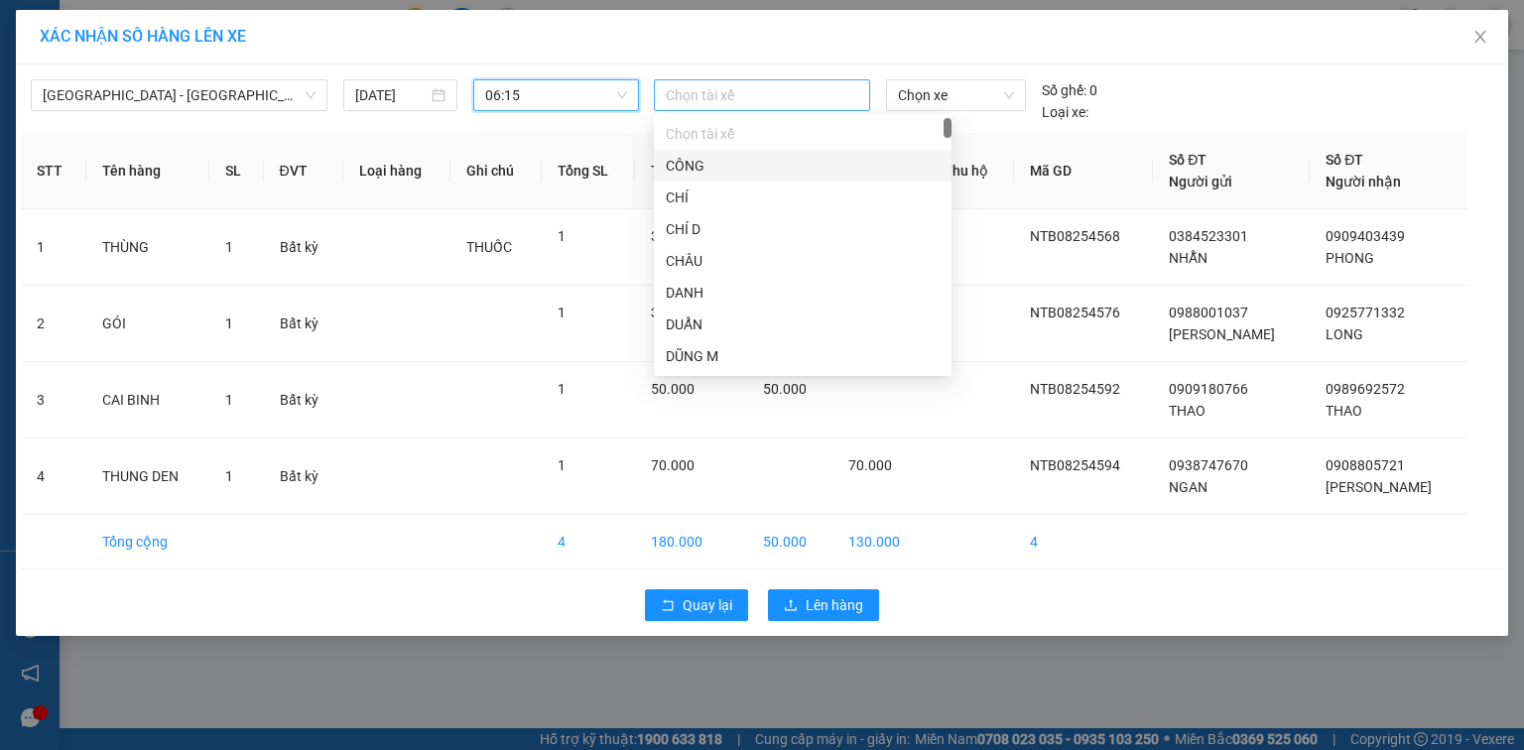
click at [704, 102] on div at bounding box center [762, 95] width 206 height 24
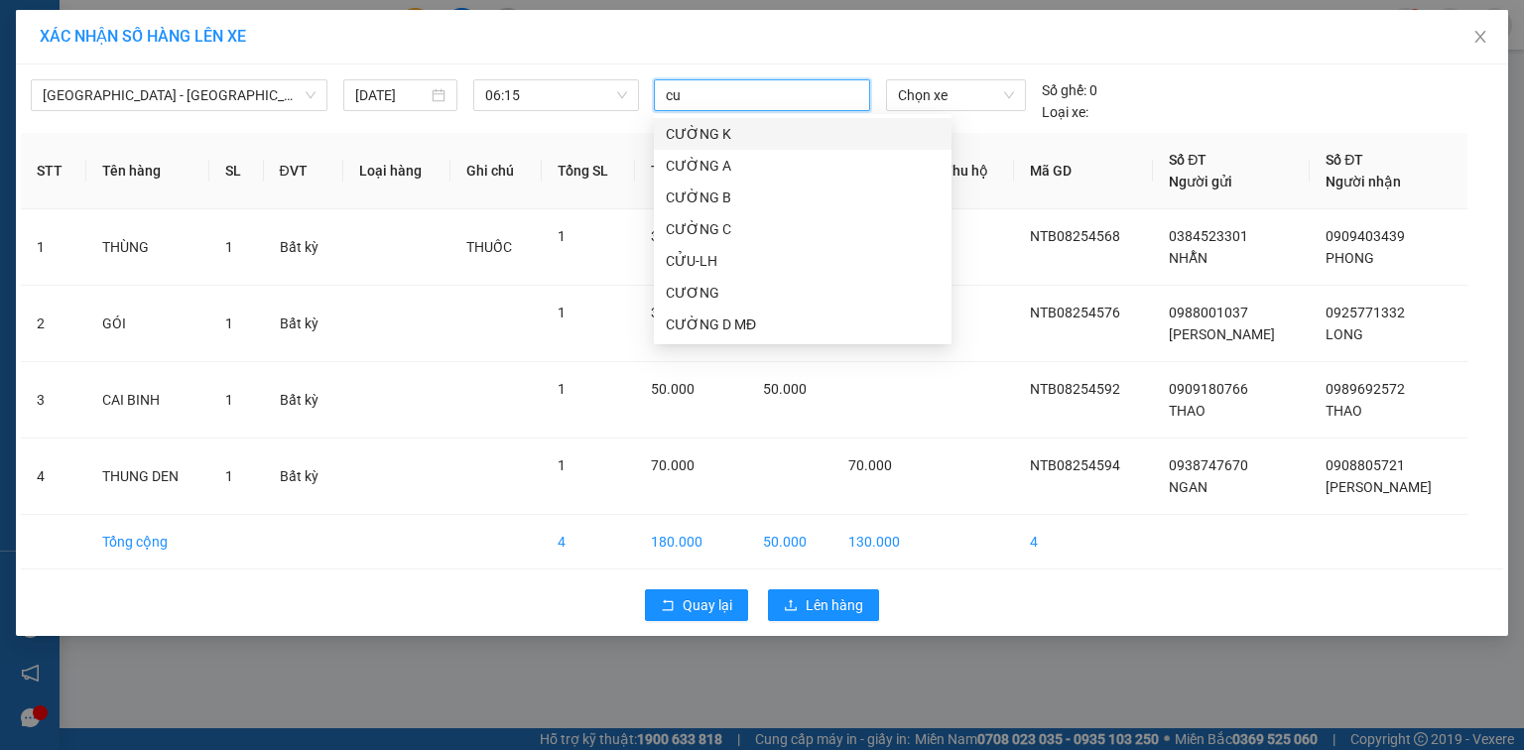
type input "cuu"
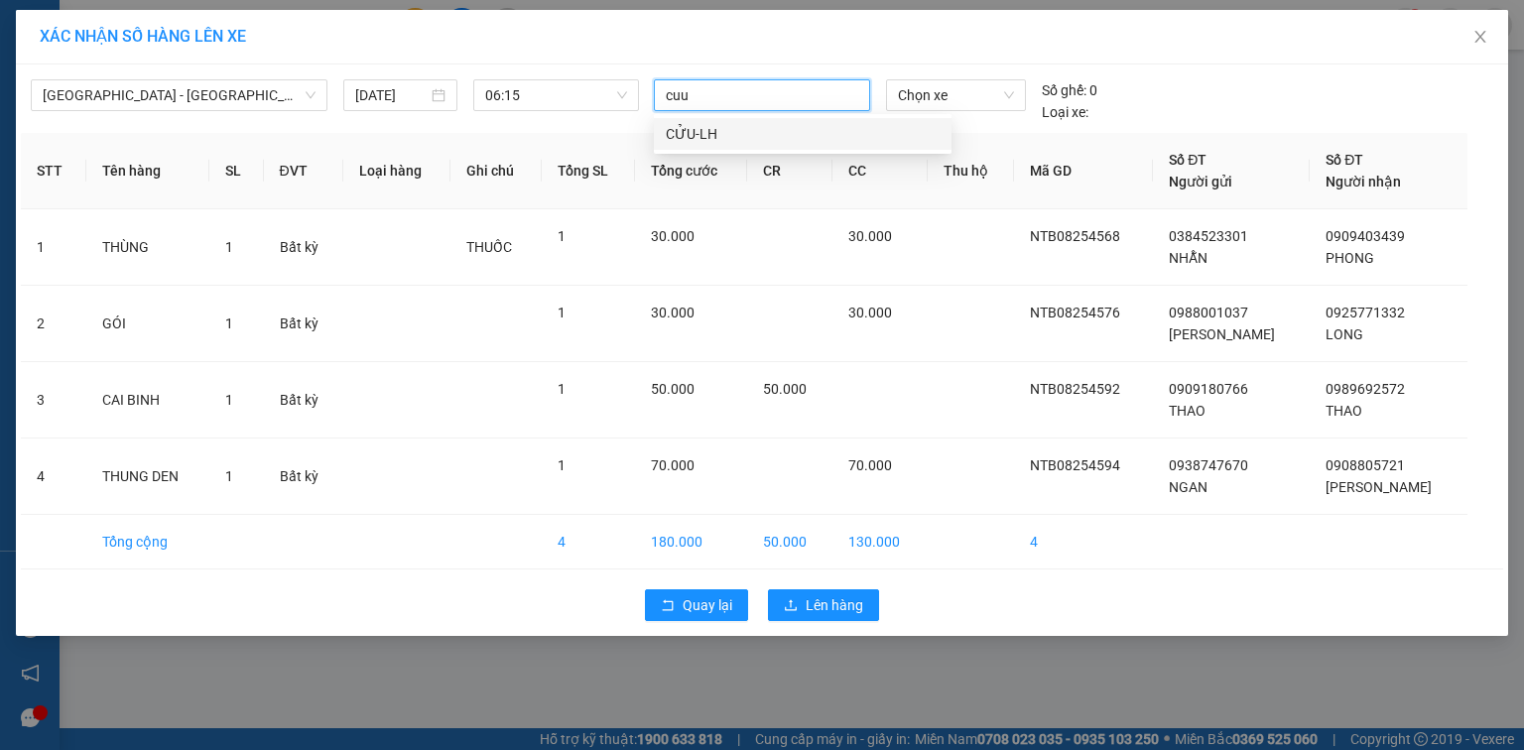
click at [724, 147] on div "CỬU-LH" at bounding box center [803, 134] width 298 height 32
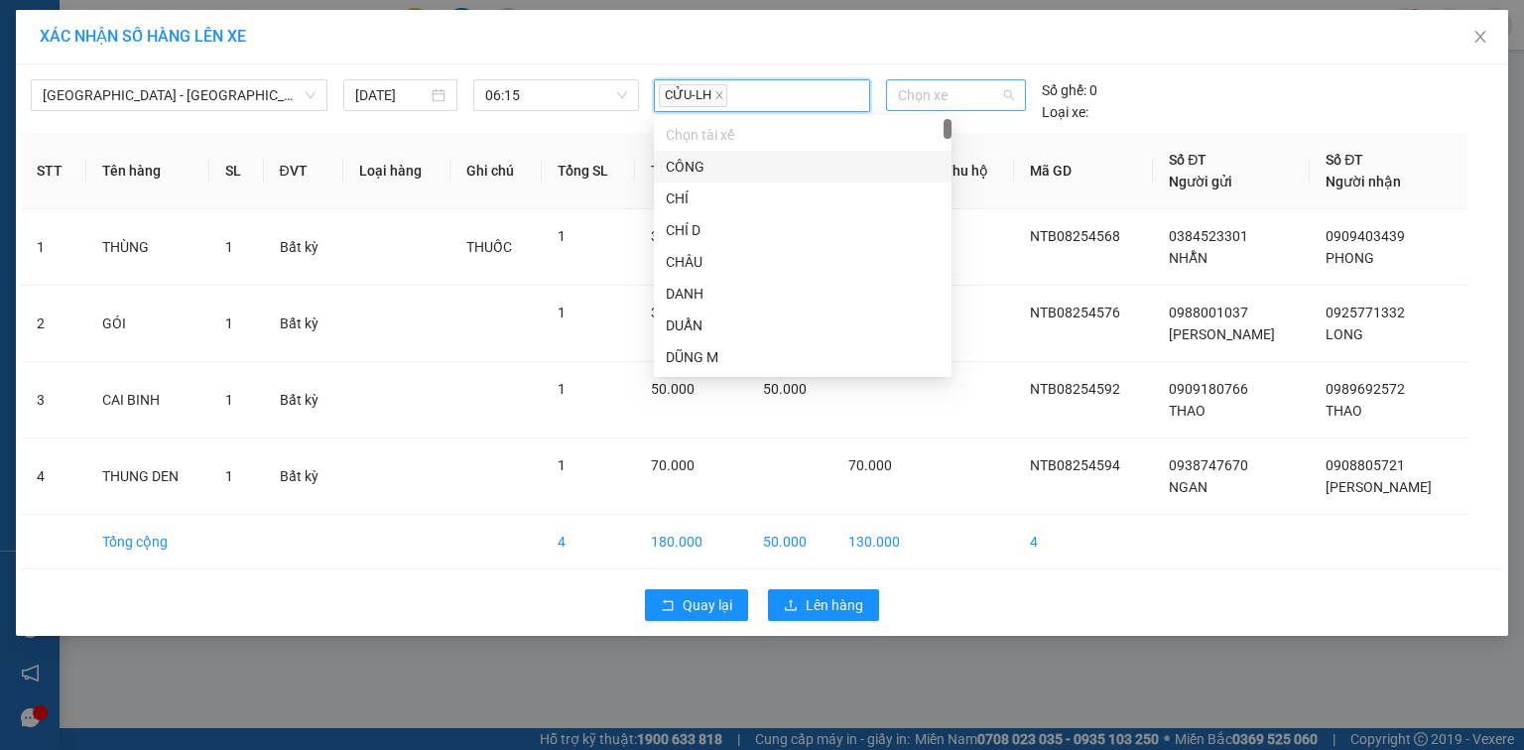
click at [961, 107] on span "Chọn xe" at bounding box center [955, 95] width 115 height 30
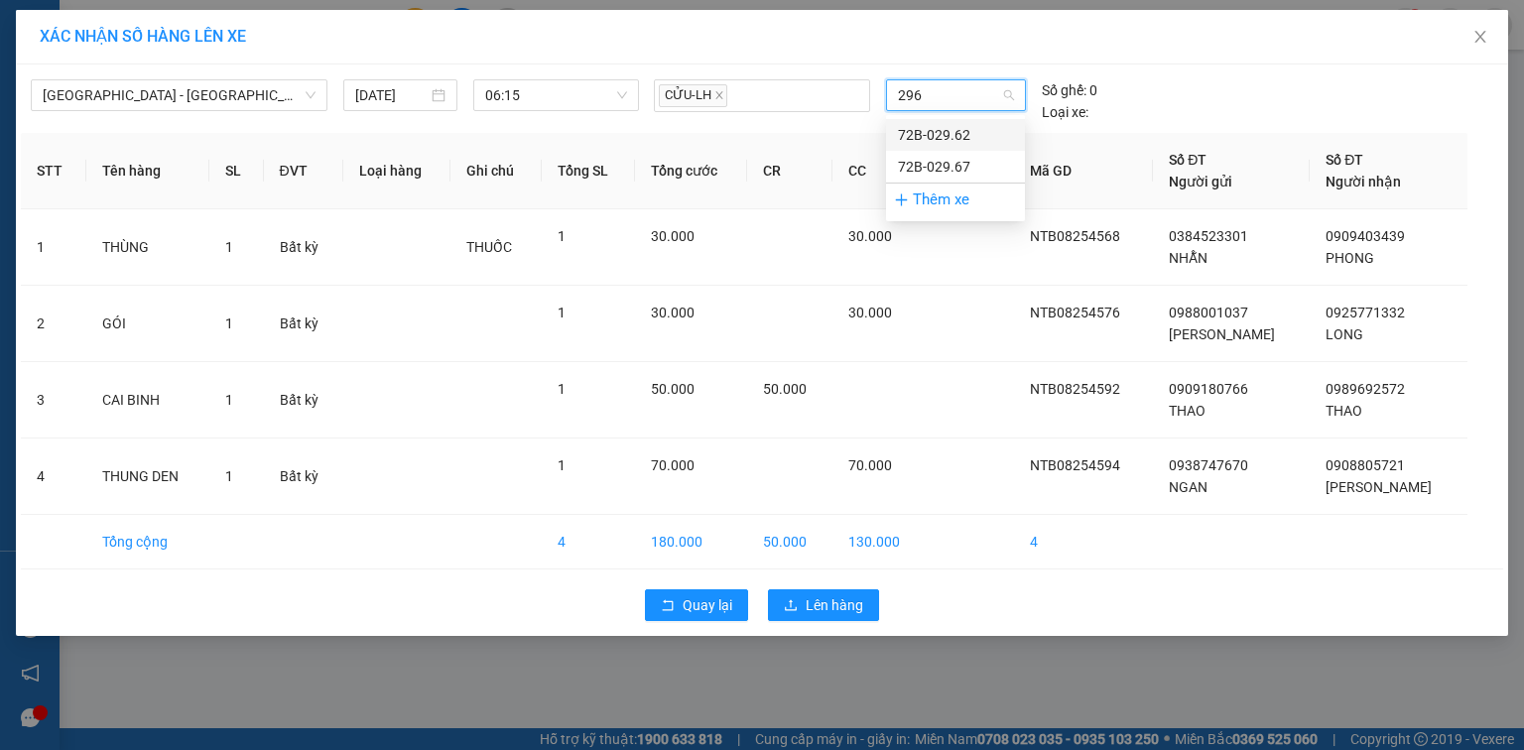
type input "2967"
click at [925, 139] on div "72B-029.67" at bounding box center [955, 135] width 115 height 22
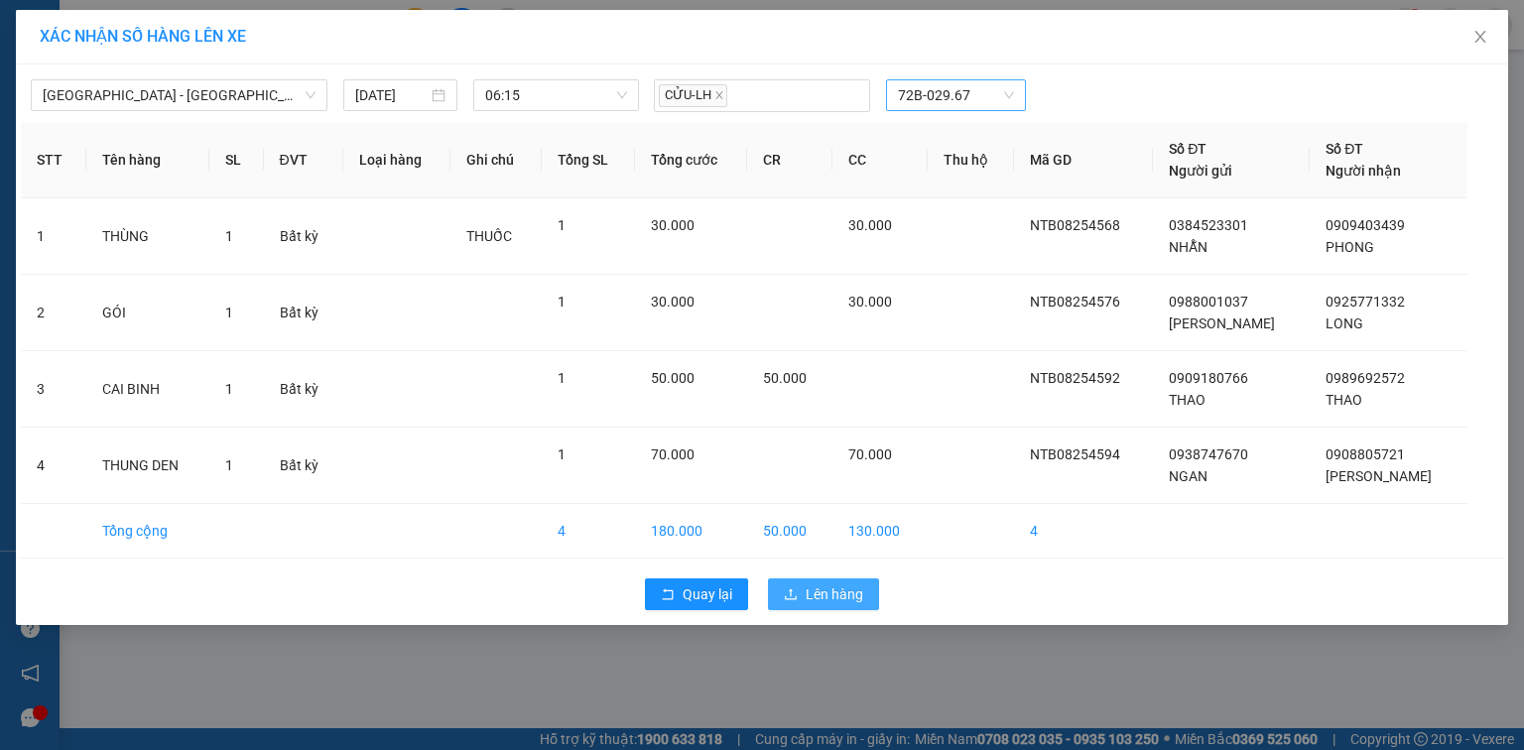
click at [834, 590] on span "Lên hàng" at bounding box center [835, 594] width 58 height 22
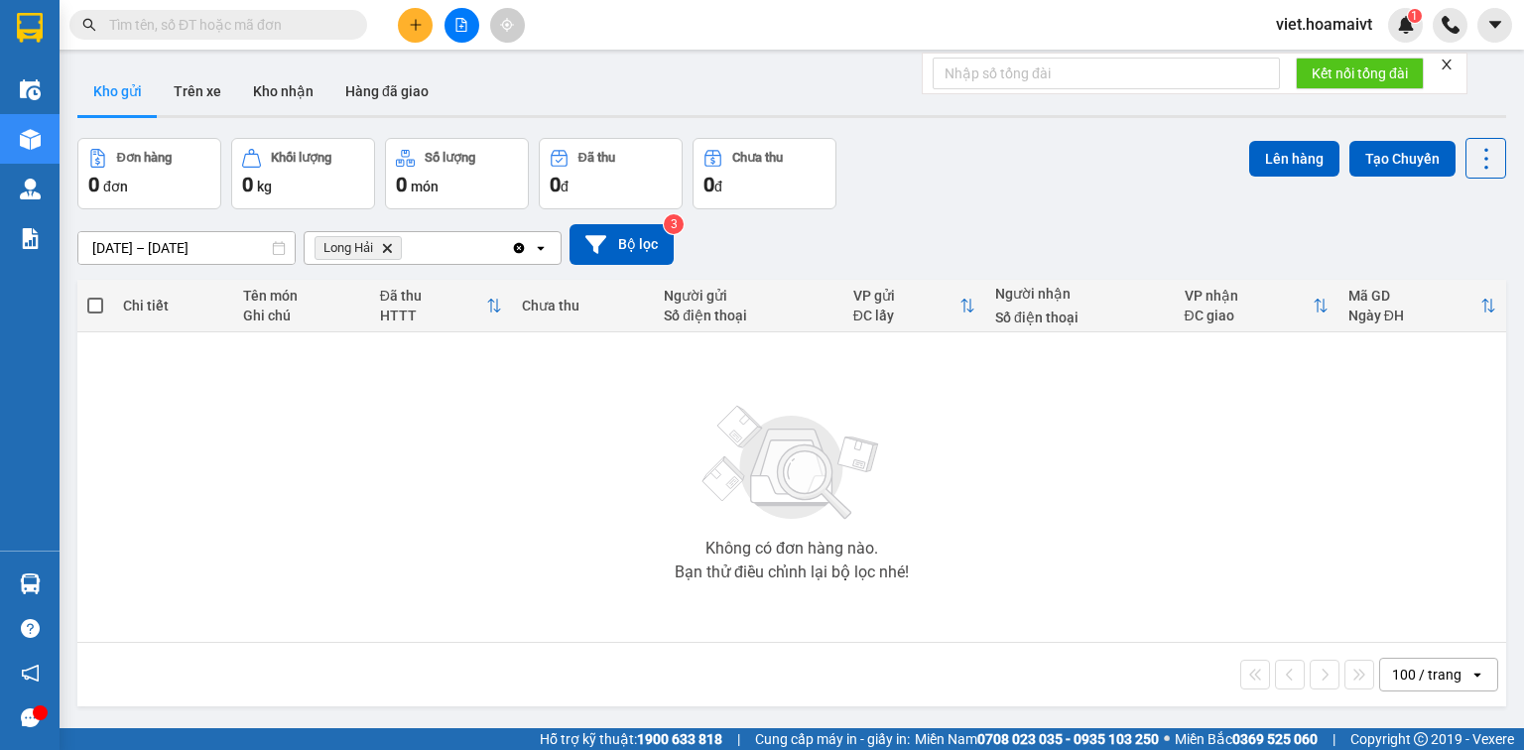
click at [386, 239] on span "Long Hải Delete" at bounding box center [358, 248] width 87 height 24
click at [390, 253] on icon "Delete" at bounding box center [387, 248] width 12 height 12
click at [389, 251] on div "Chọn văn phòng nhận" at bounding box center [385, 248] width 137 height 20
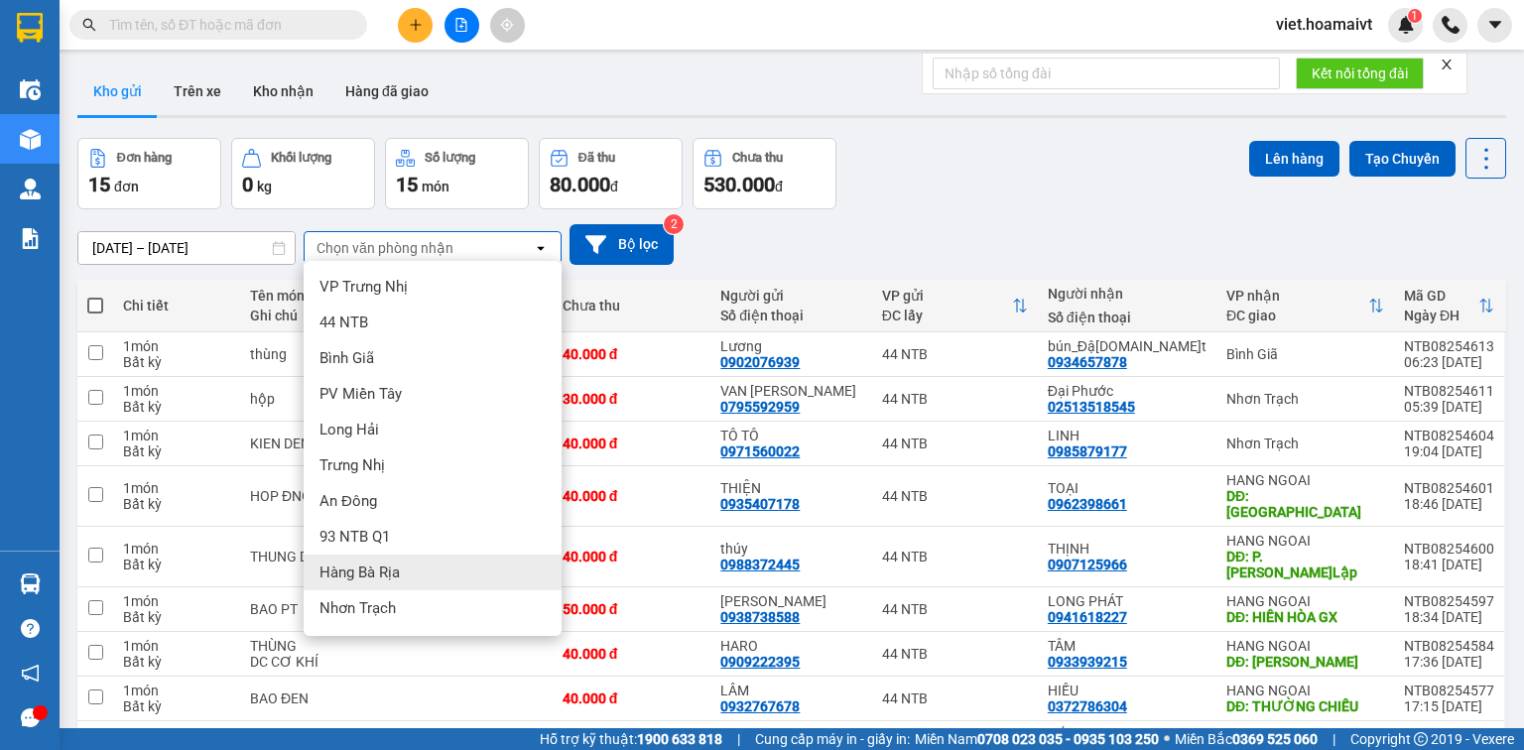
click at [396, 571] on span "Hàng Bà Rịa" at bounding box center [359, 573] width 80 height 20
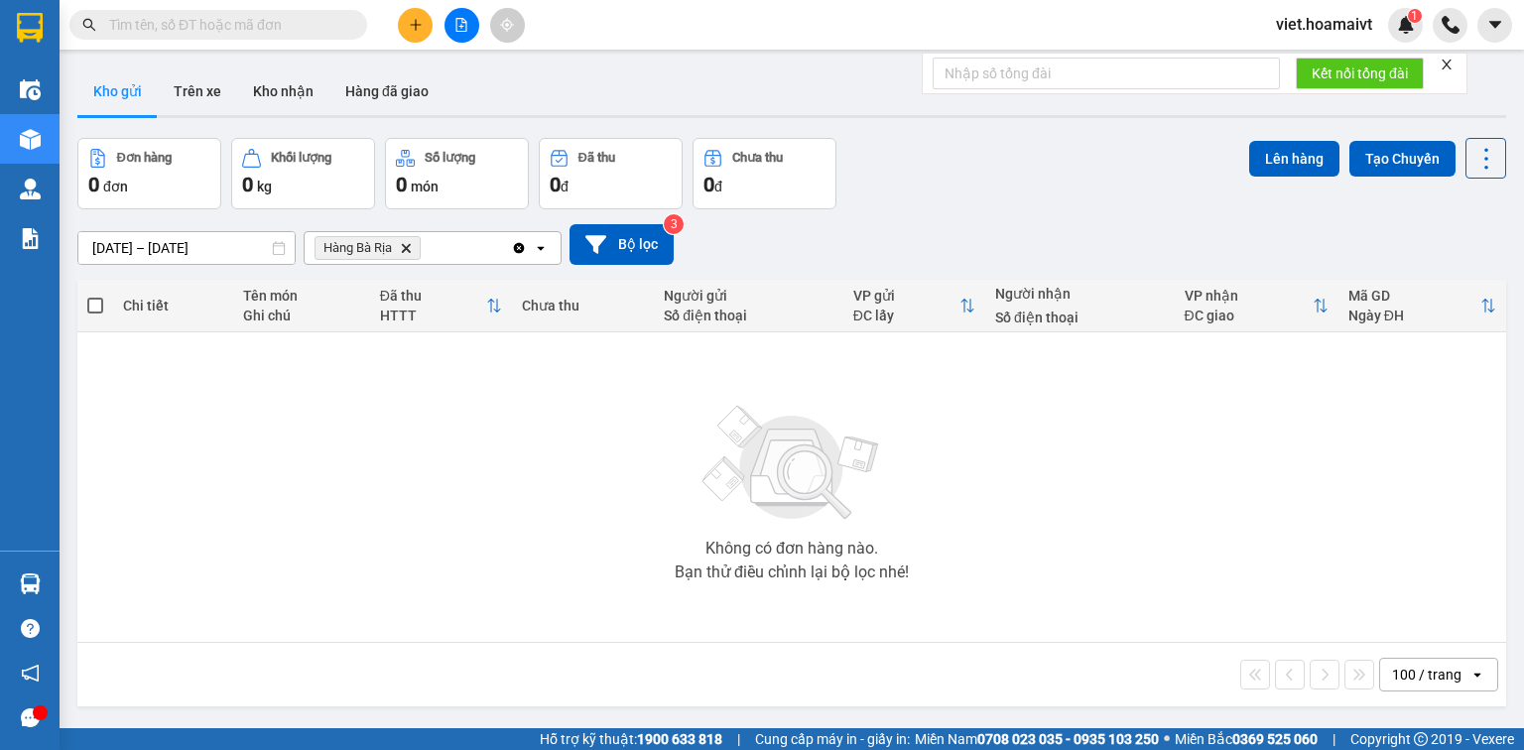
click at [407, 247] on icon "Hàng Bà Rịa, close by backspace" at bounding box center [406, 247] width 9 height 9
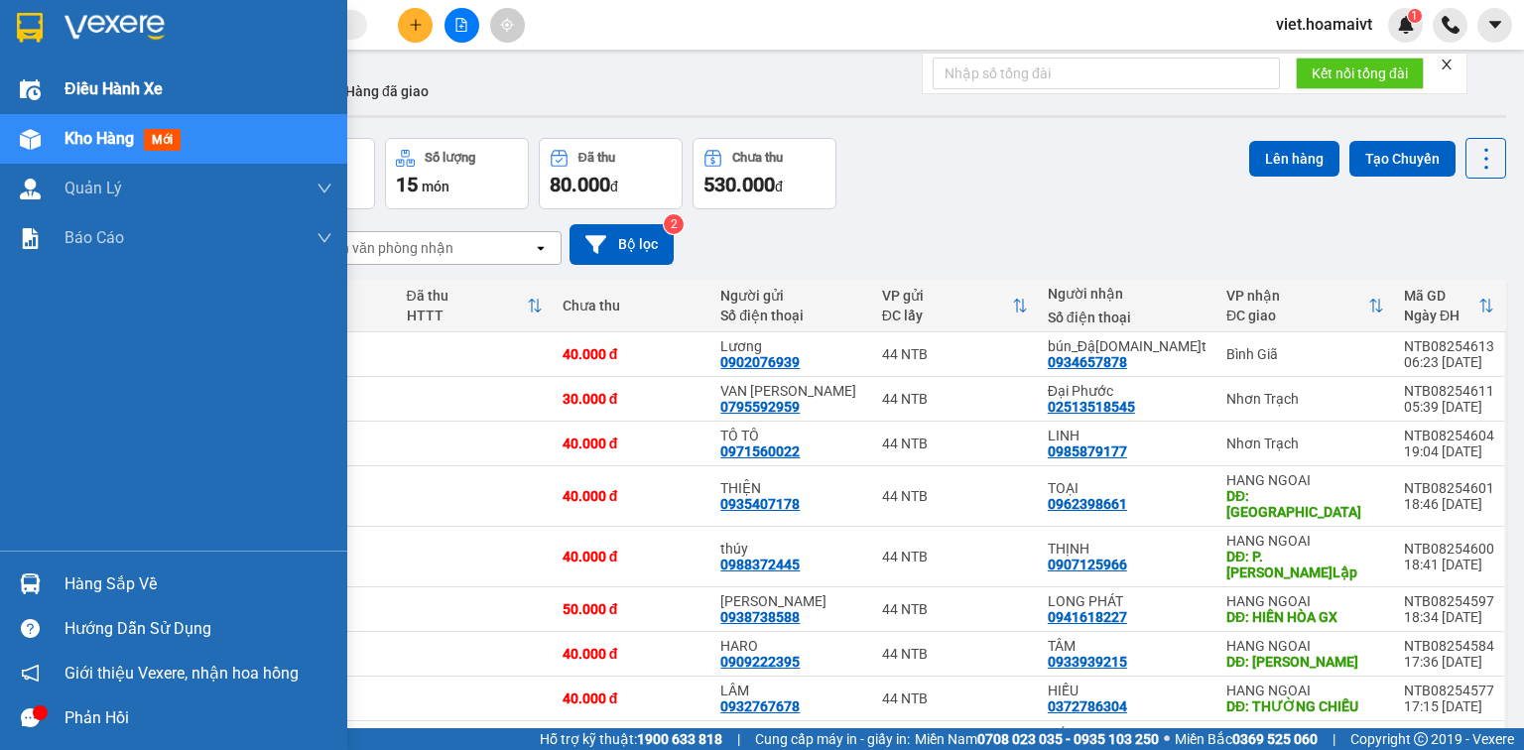
click at [115, 81] on span "Điều hành xe" at bounding box center [113, 88] width 98 height 25
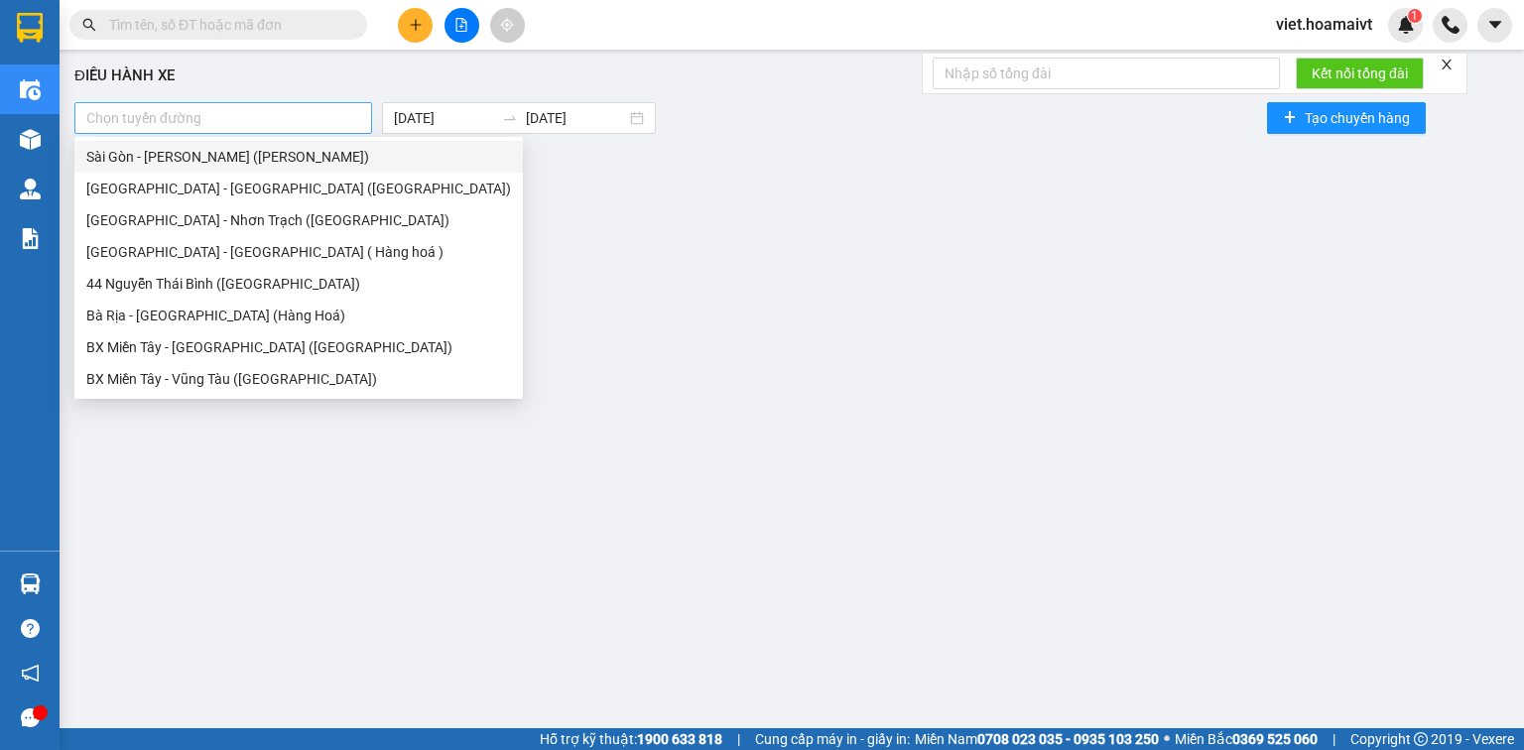
click at [273, 112] on div at bounding box center [223, 118] width 288 height 24
click at [227, 182] on div "Sài Gòn - Bà Rịa (Hàng Hoá)" at bounding box center [298, 189] width 425 height 22
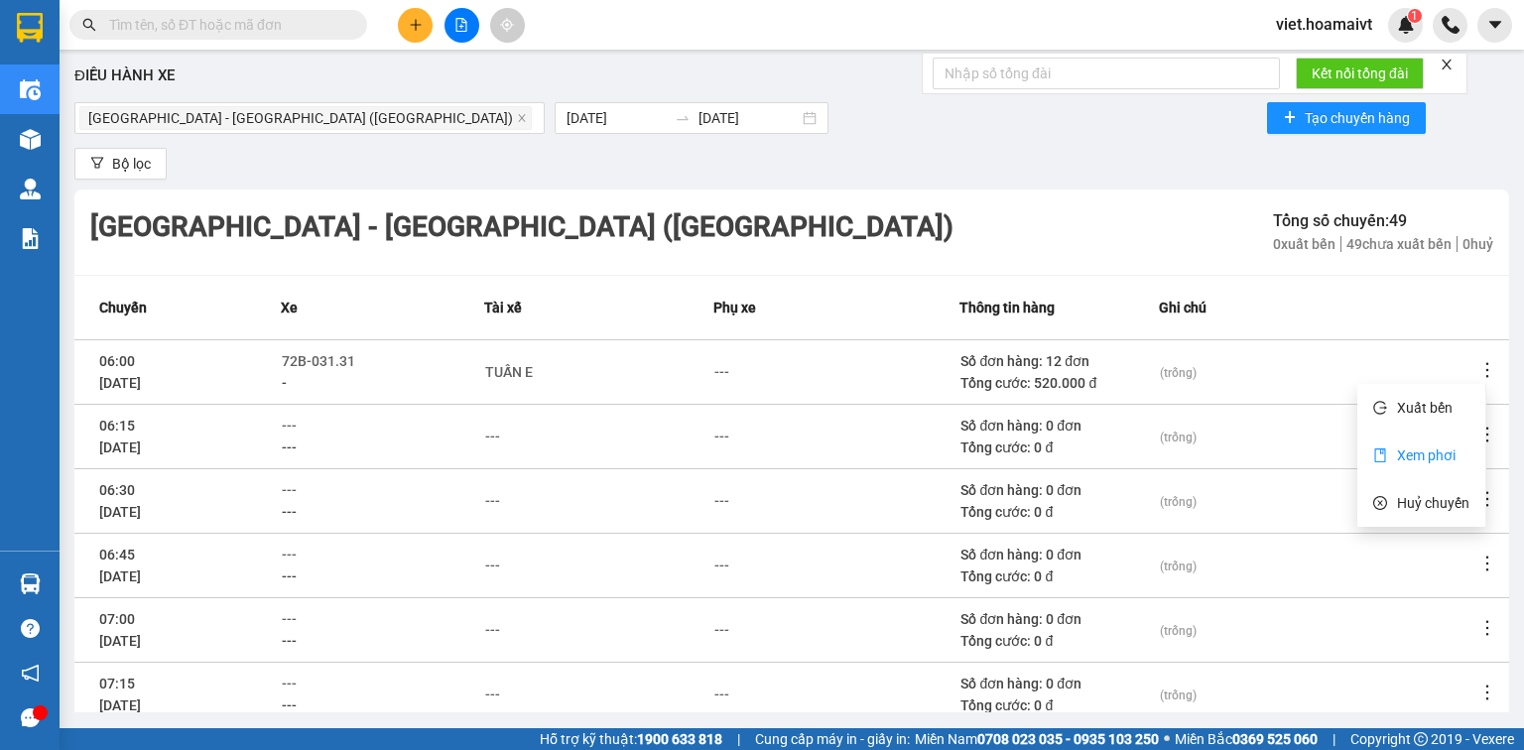
click at [1425, 456] on span "Xem phơi" at bounding box center [1426, 455] width 59 height 16
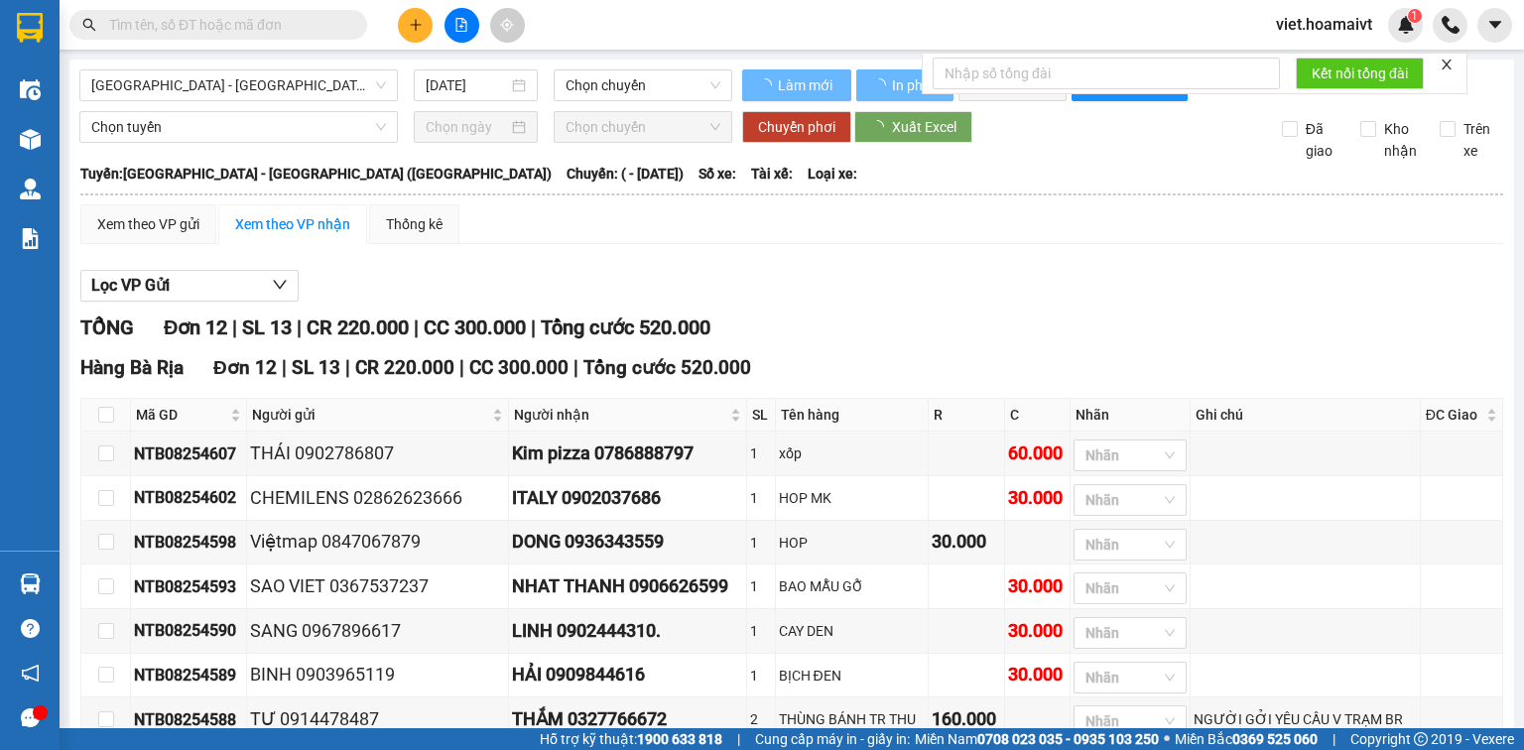
type input "15/08/2025"
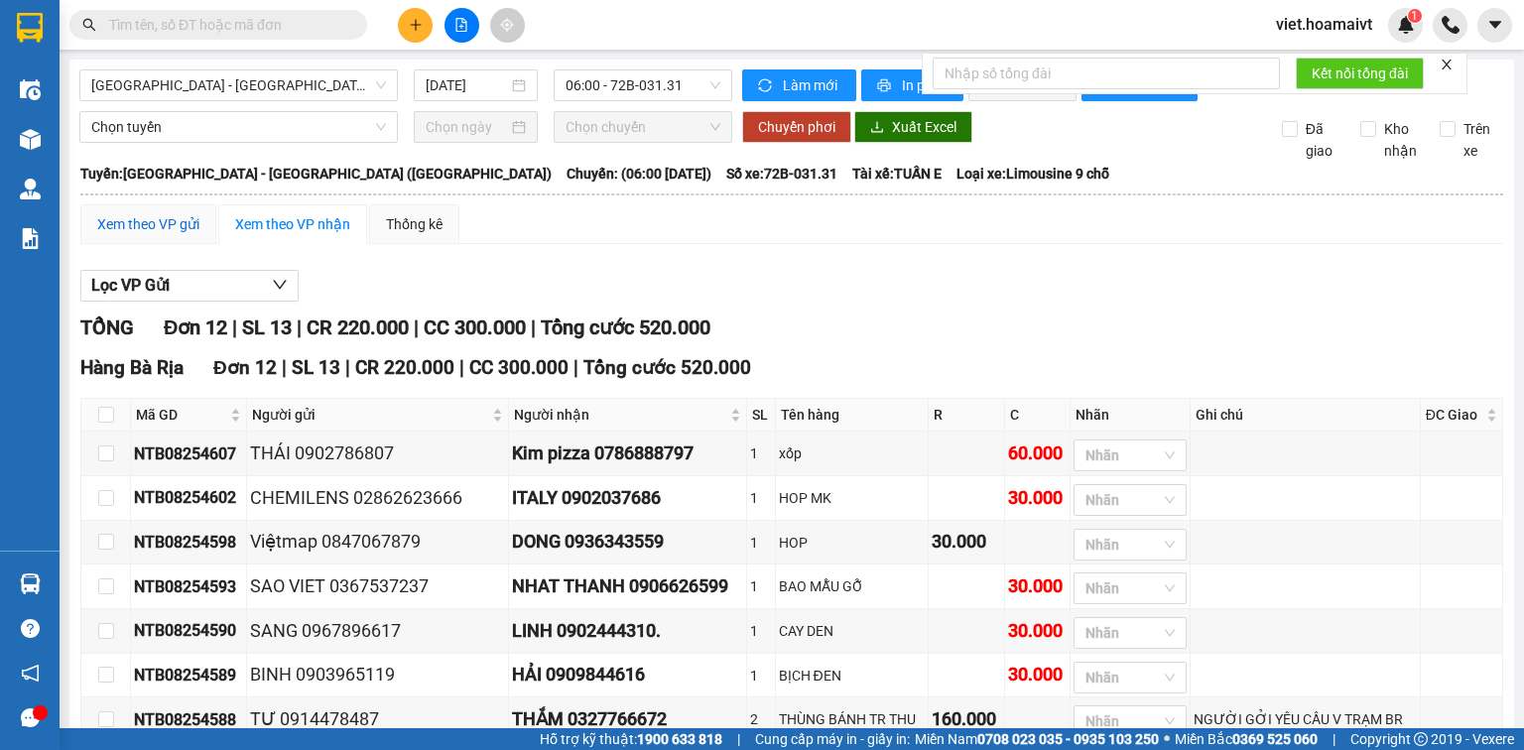
click at [174, 235] on div "Xem theo VP gửi" at bounding box center [148, 224] width 102 height 22
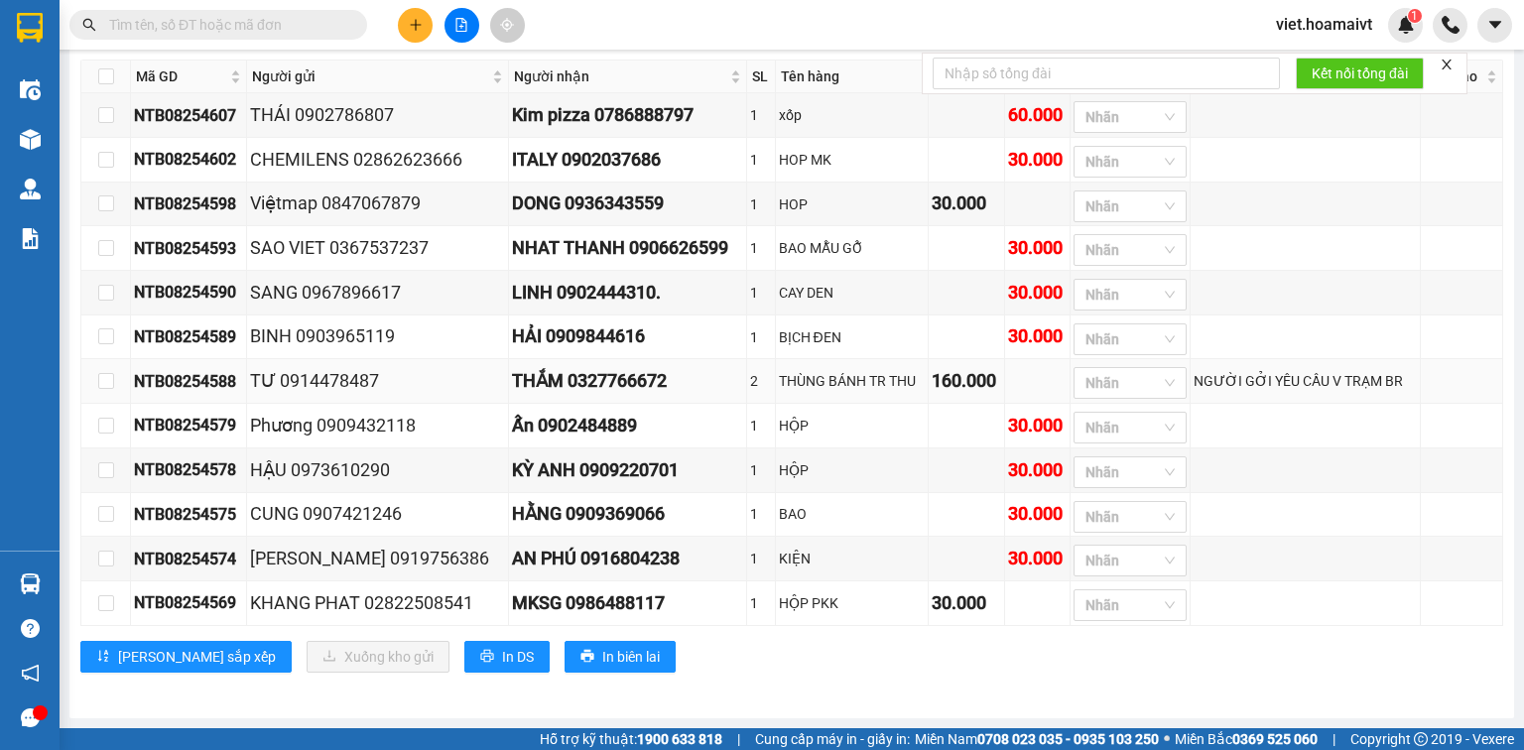
click at [693, 391] on div "THẮM 0327766672" at bounding box center [627, 381] width 231 height 28
click at [103, 379] on input "checkbox" at bounding box center [106, 381] width 16 height 16
checkbox input "true"
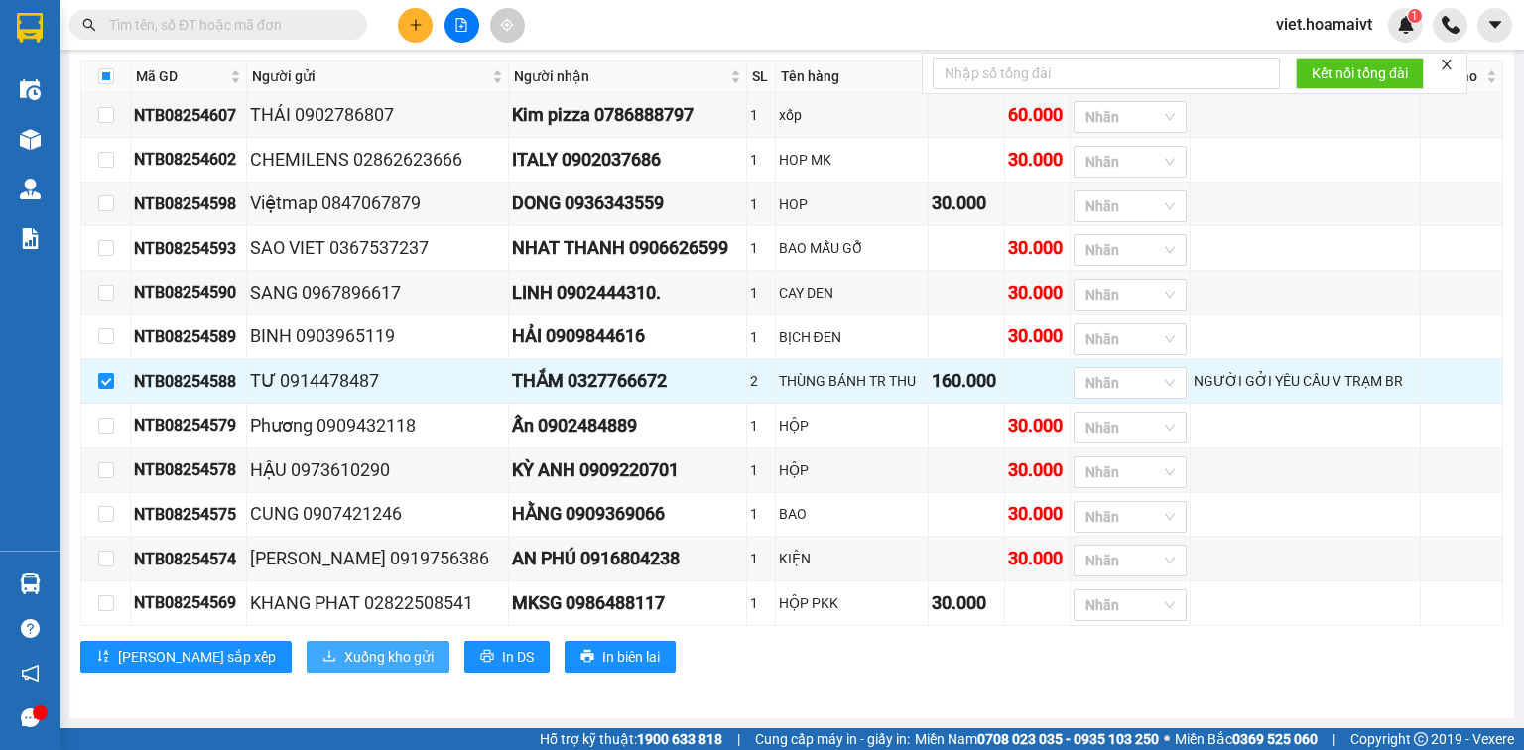
click at [344, 656] on span "Xuống kho gửi" at bounding box center [388, 657] width 89 height 22
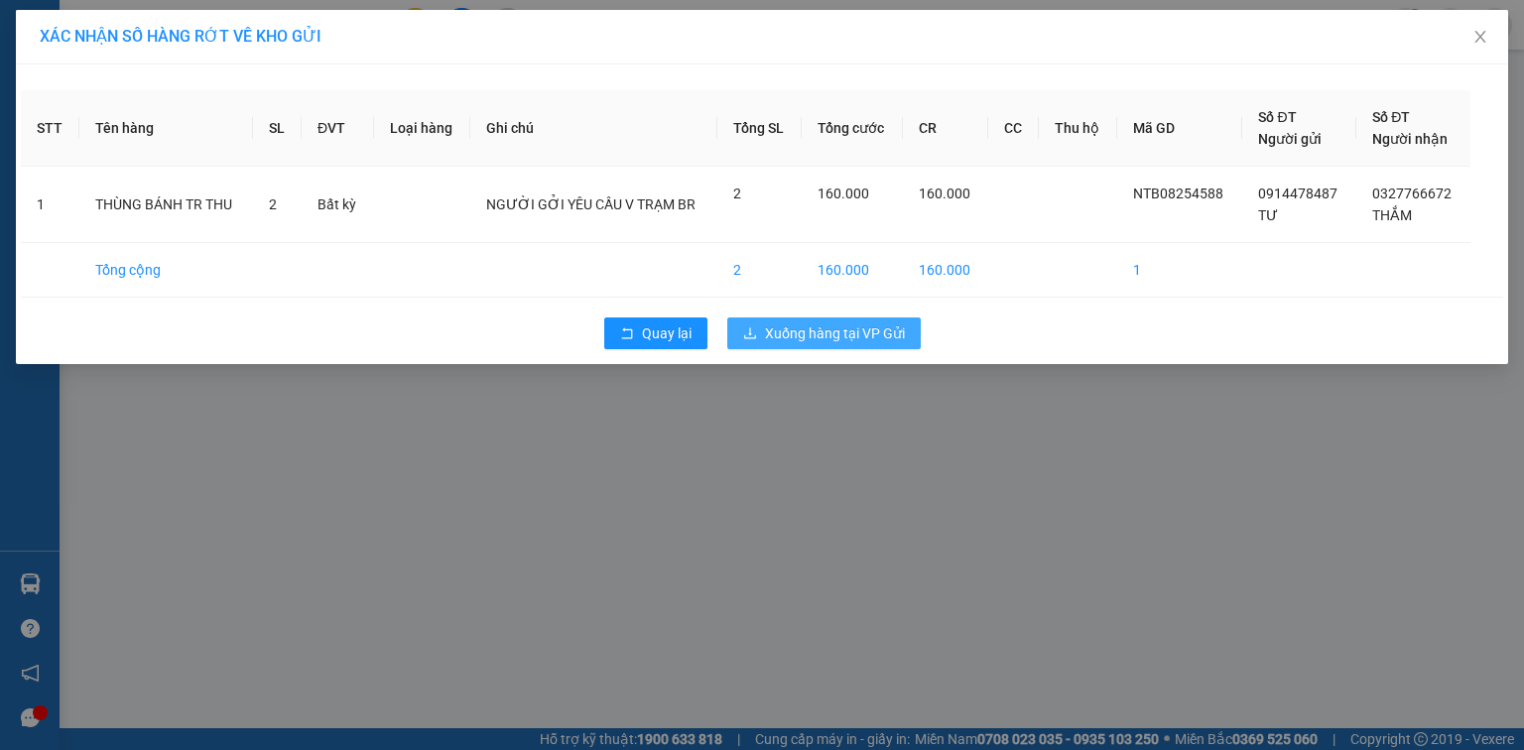
click at [769, 330] on span "Xuống hàng tại VP Gửi" at bounding box center [835, 333] width 140 height 22
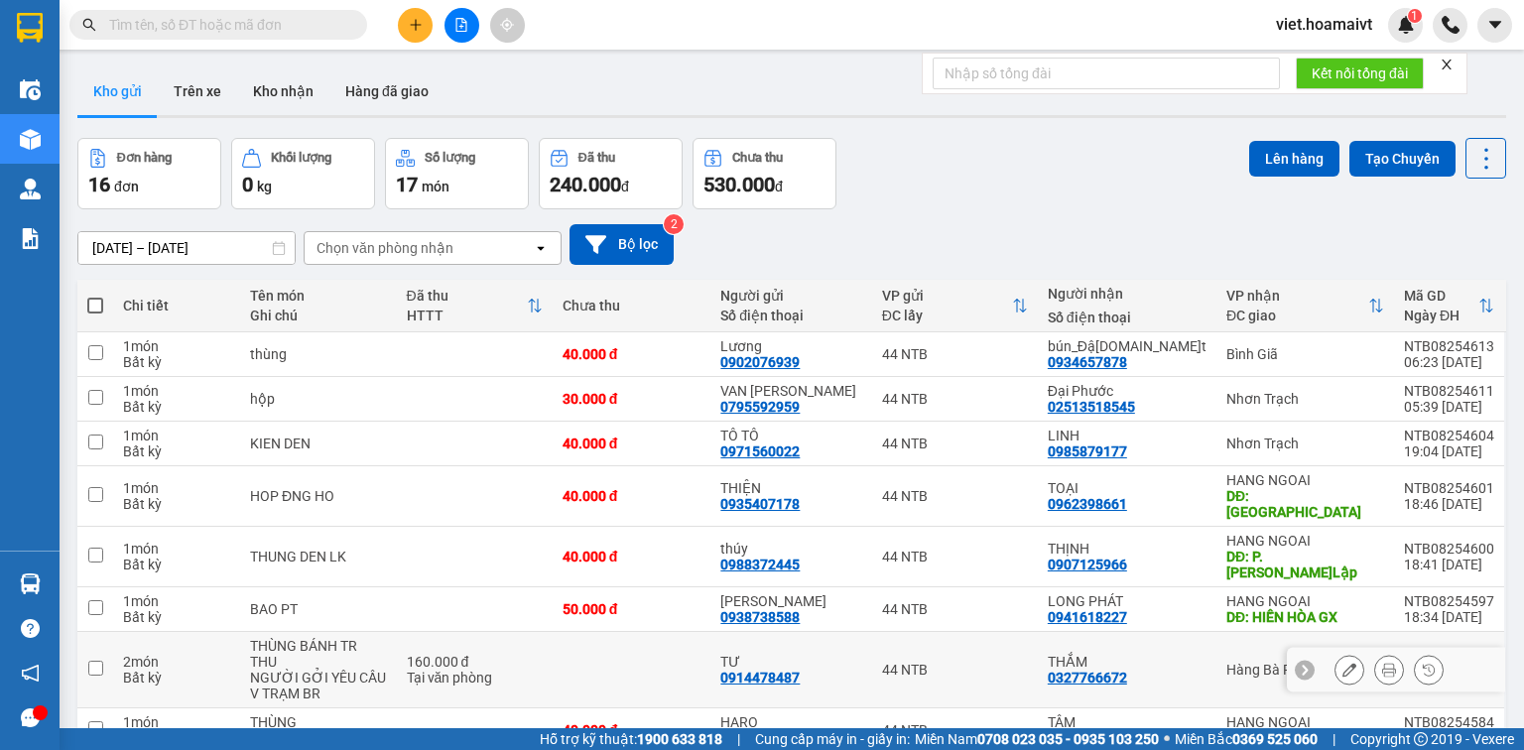
click at [861, 654] on div "TƯ" at bounding box center [790, 662] width 141 height 16
checkbox input "true"
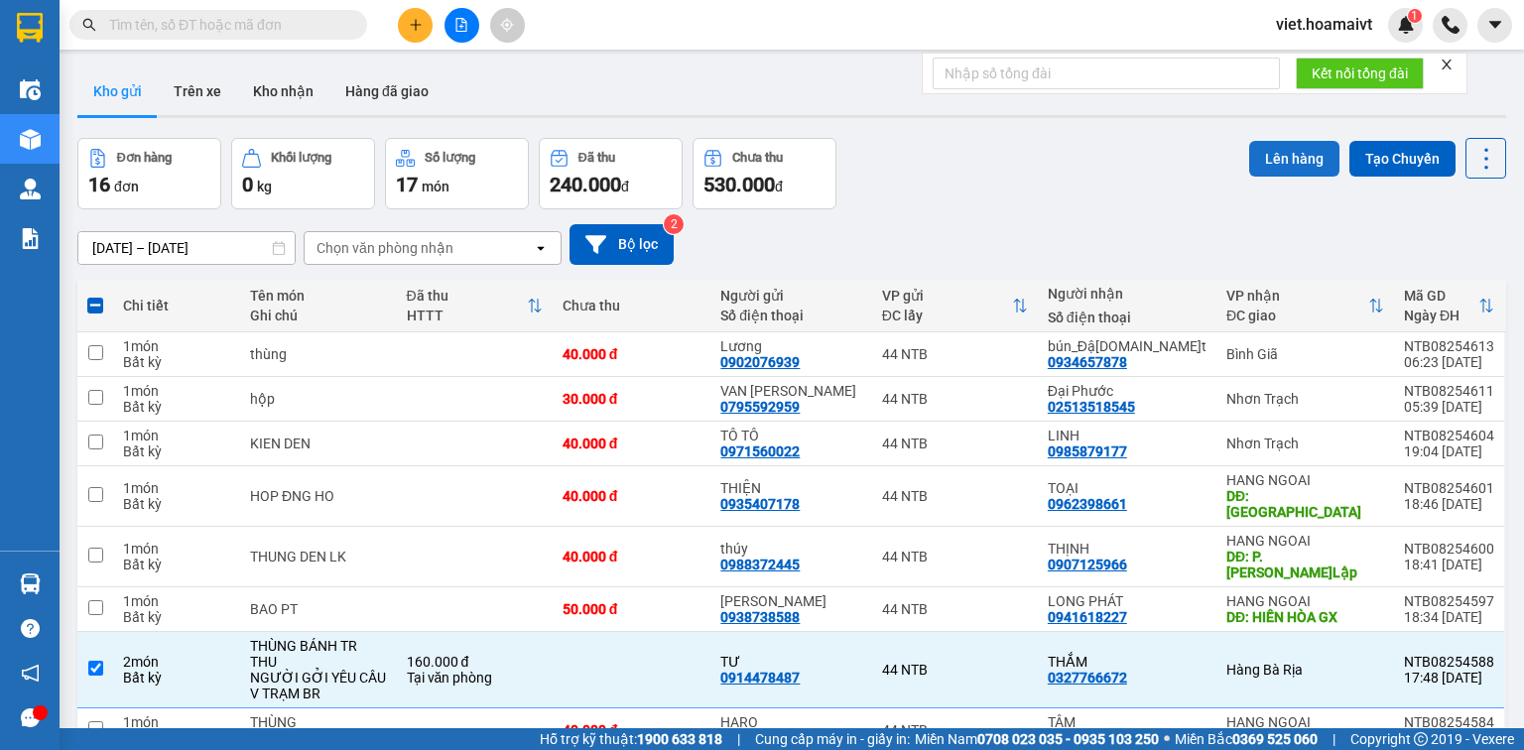
click at [1264, 166] on button "Lên hàng" at bounding box center [1294, 159] width 90 height 36
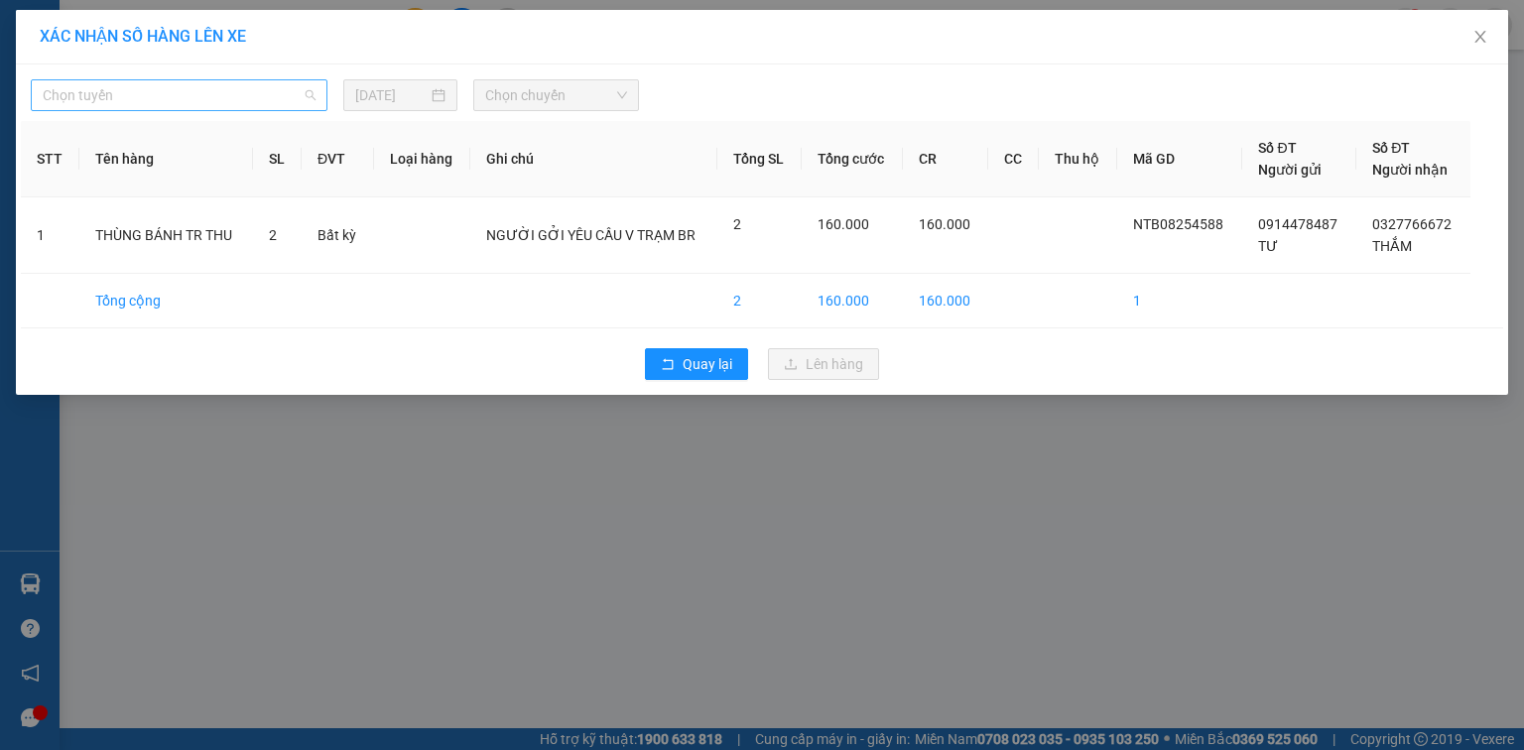
click at [184, 105] on span "Chọn tuyến" at bounding box center [179, 95] width 273 height 30
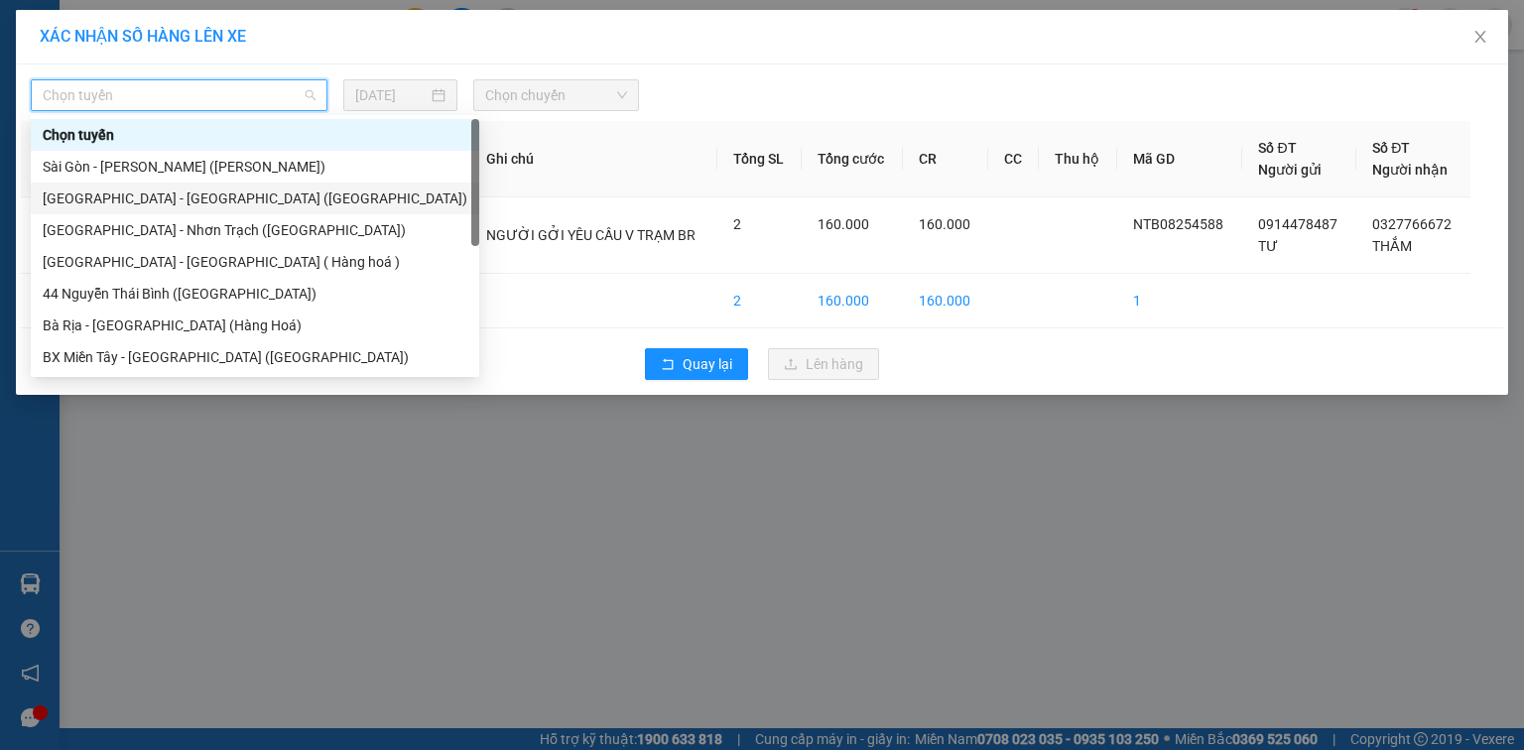
click at [191, 196] on div "Sài Gòn - Bà Rịa (Hàng Hoá)" at bounding box center [255, 199] width 425 height 22
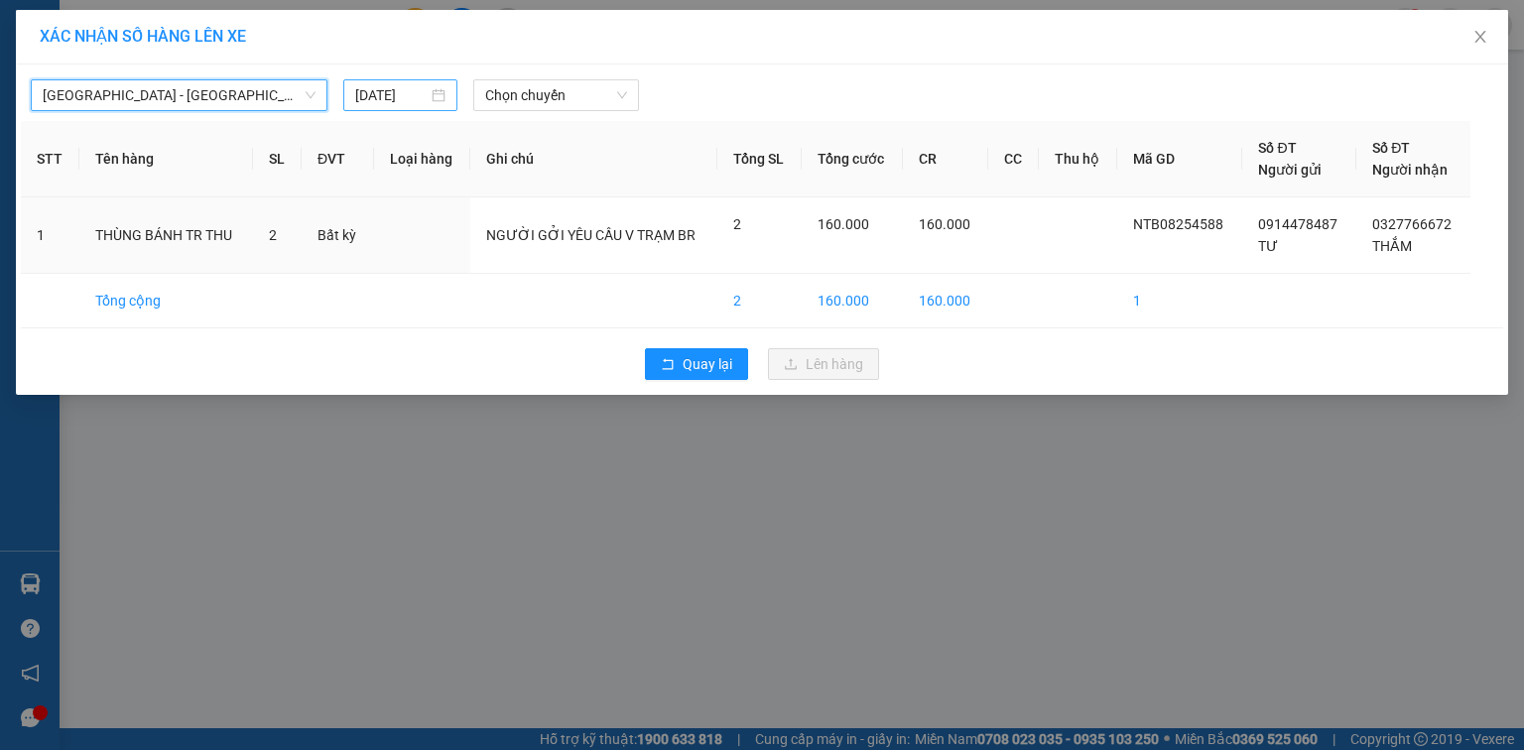
click at [377, 101] on input "14/08/2025" at bounding box center [391, 95] width 72 height 22
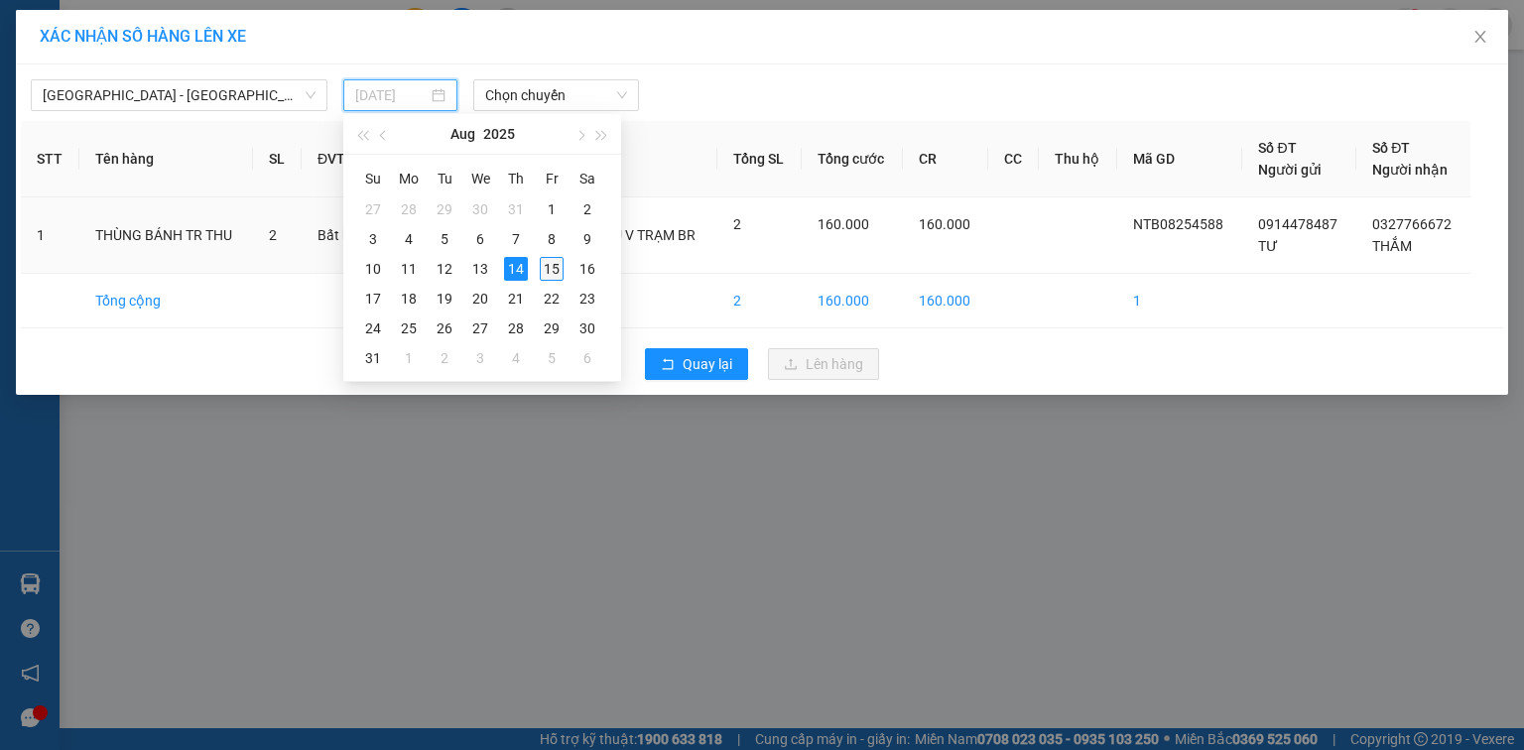
click at [546, 265] on div "15" at bounding box center [552, 269] width 24 height 24
type input "15/08/2025"
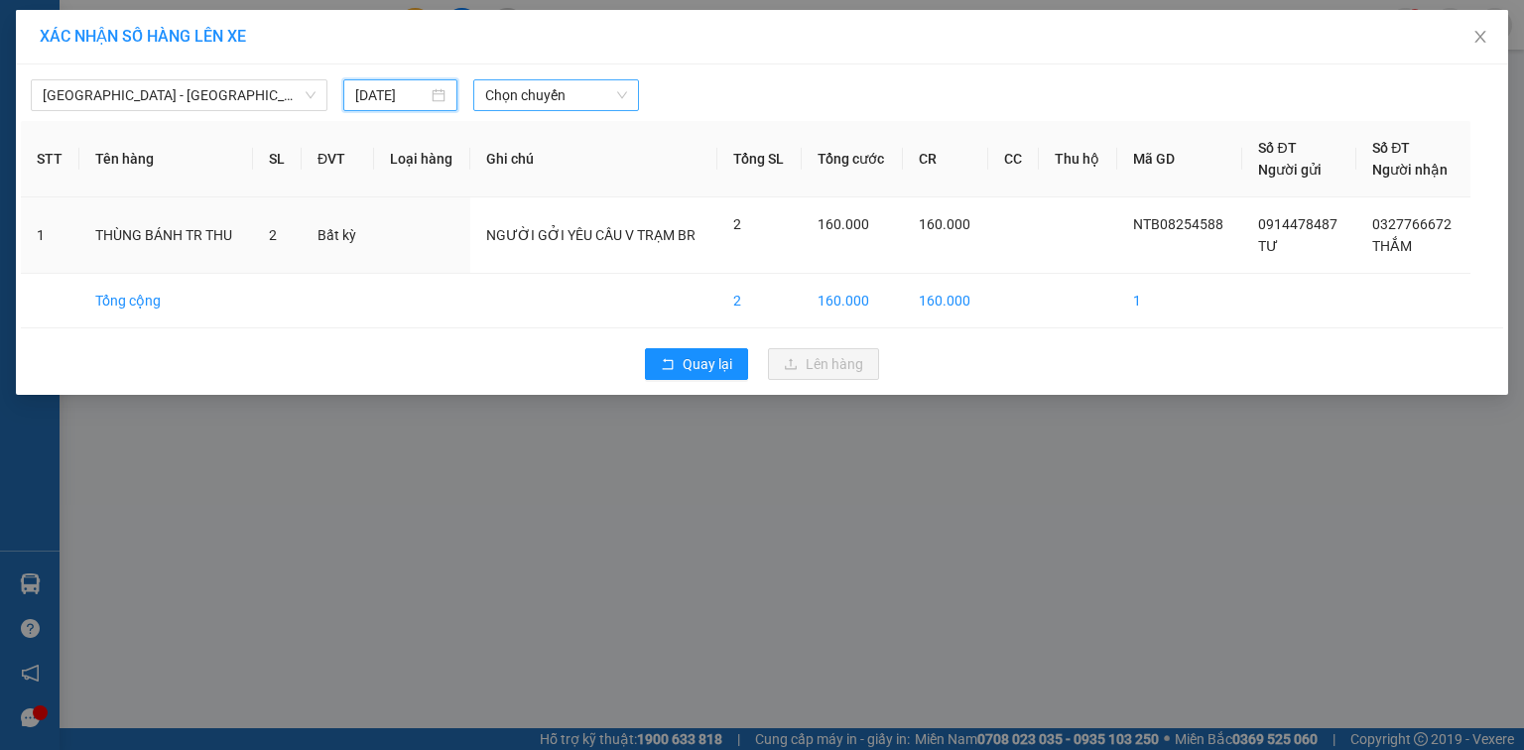
click at [553, 94] on span "Chọn chuyến" at bounding box center [556, 95] width 143 height 30
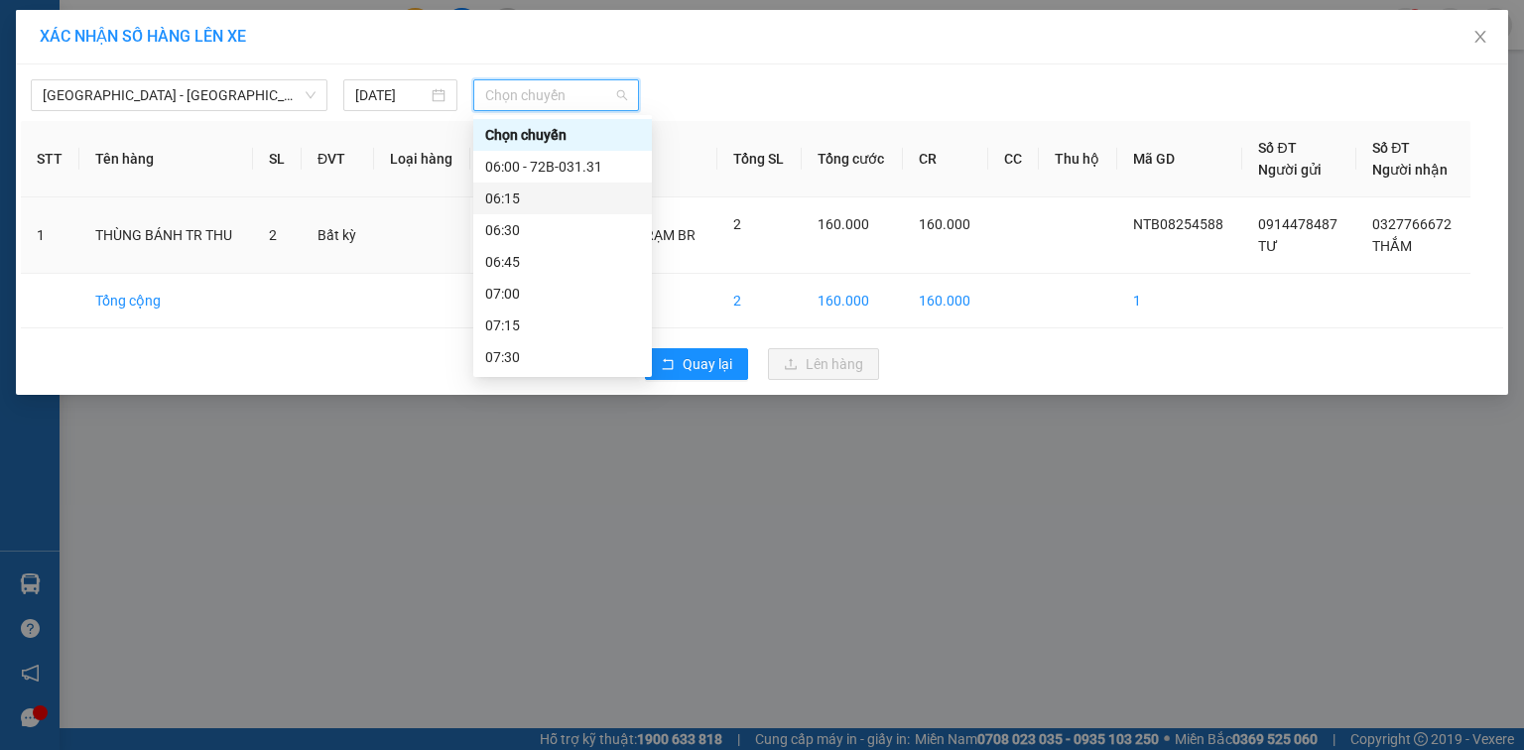
click at [578, 191] on div "06:15" at bounding box center [562, 199] width 155 height 22
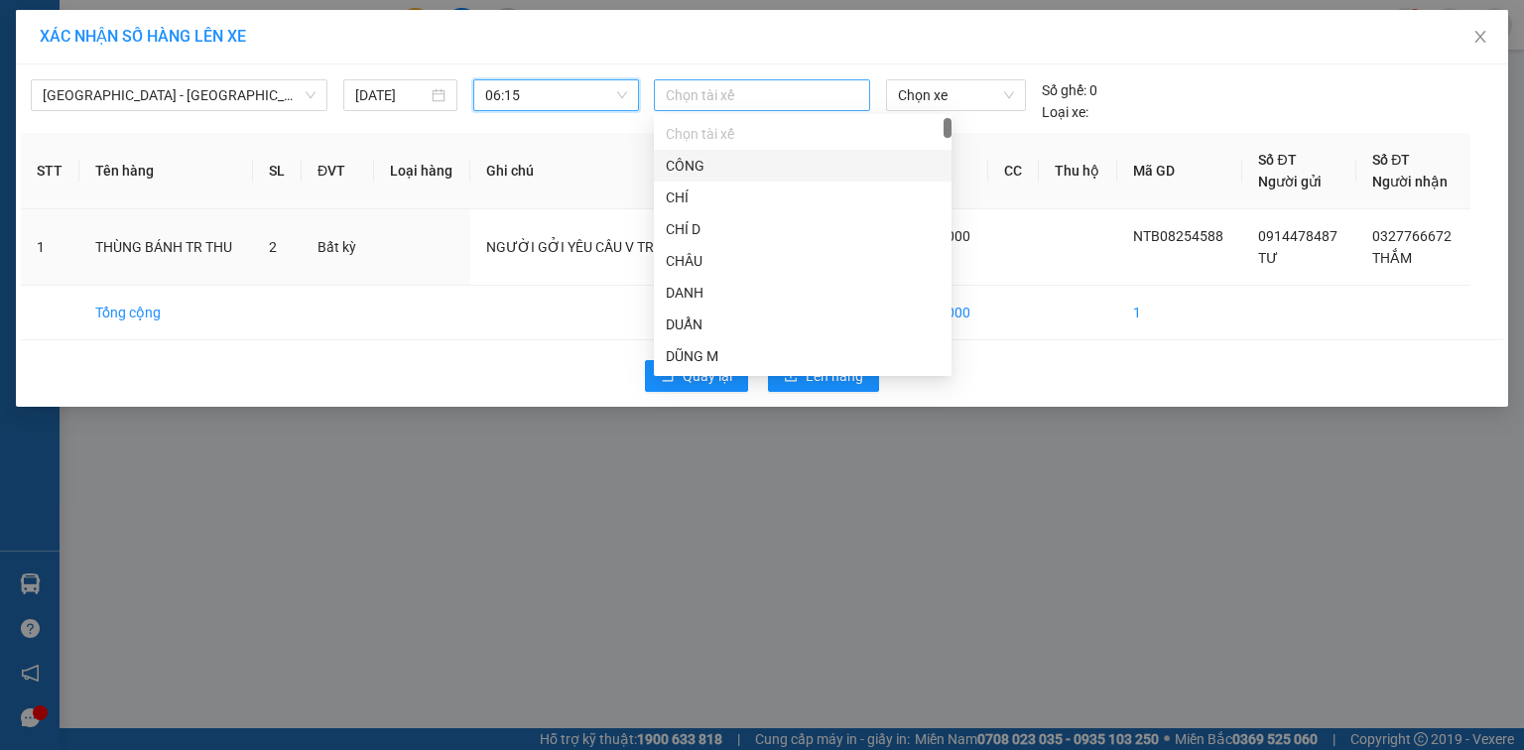
click at [759, 96] on div at bounding box center [762, 95] width 206 height 24
click at [925, 92] on span "Chọn xe" at bounding box center [955, 95] width 115 height 30
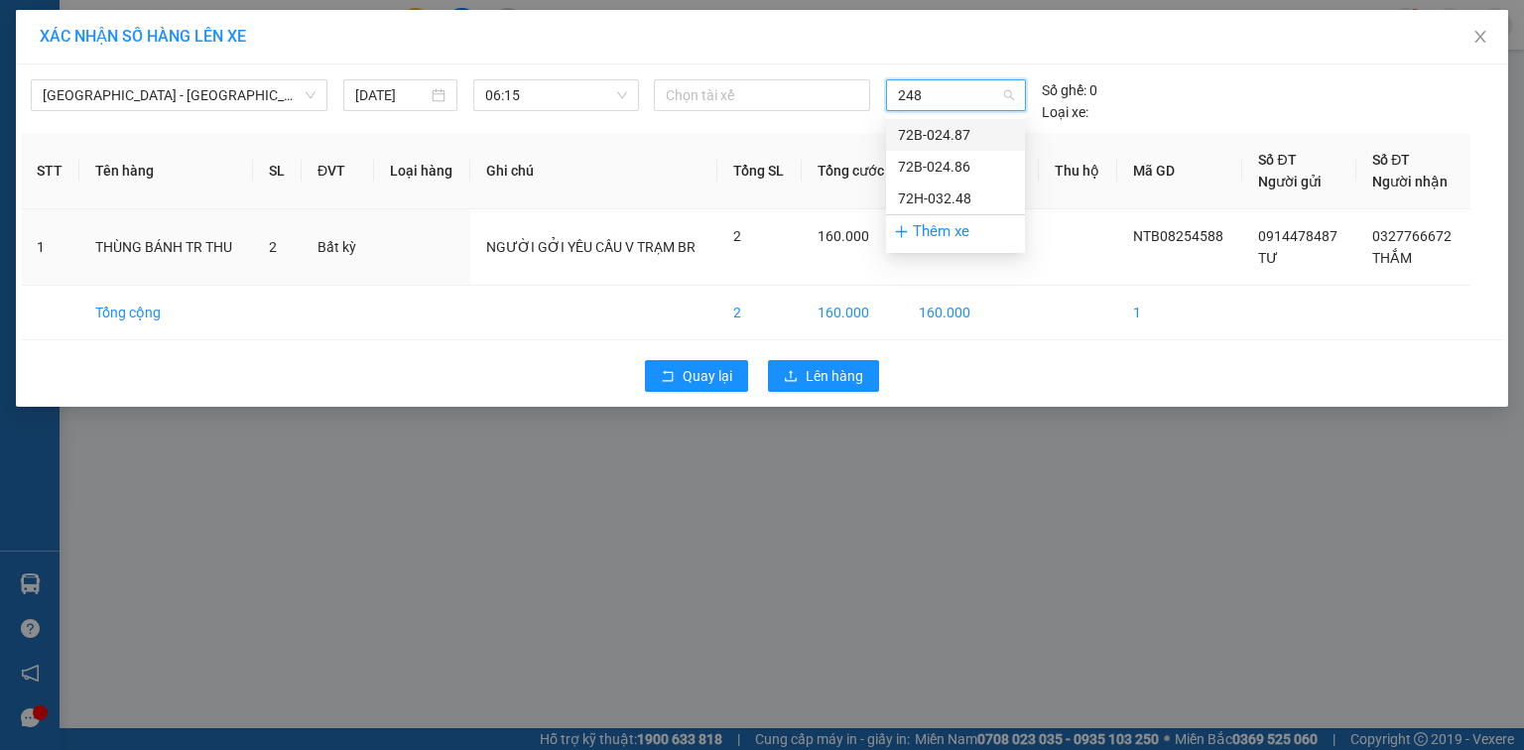
type input "2487"
drag, startPoint x: 925, startPoint y: 131, endPoint x: 897, endPoint y: 166, distance: 44.5
click at [924, 131] on div "72B-024.87" at bounding box center [955, 135] width 115 height 22
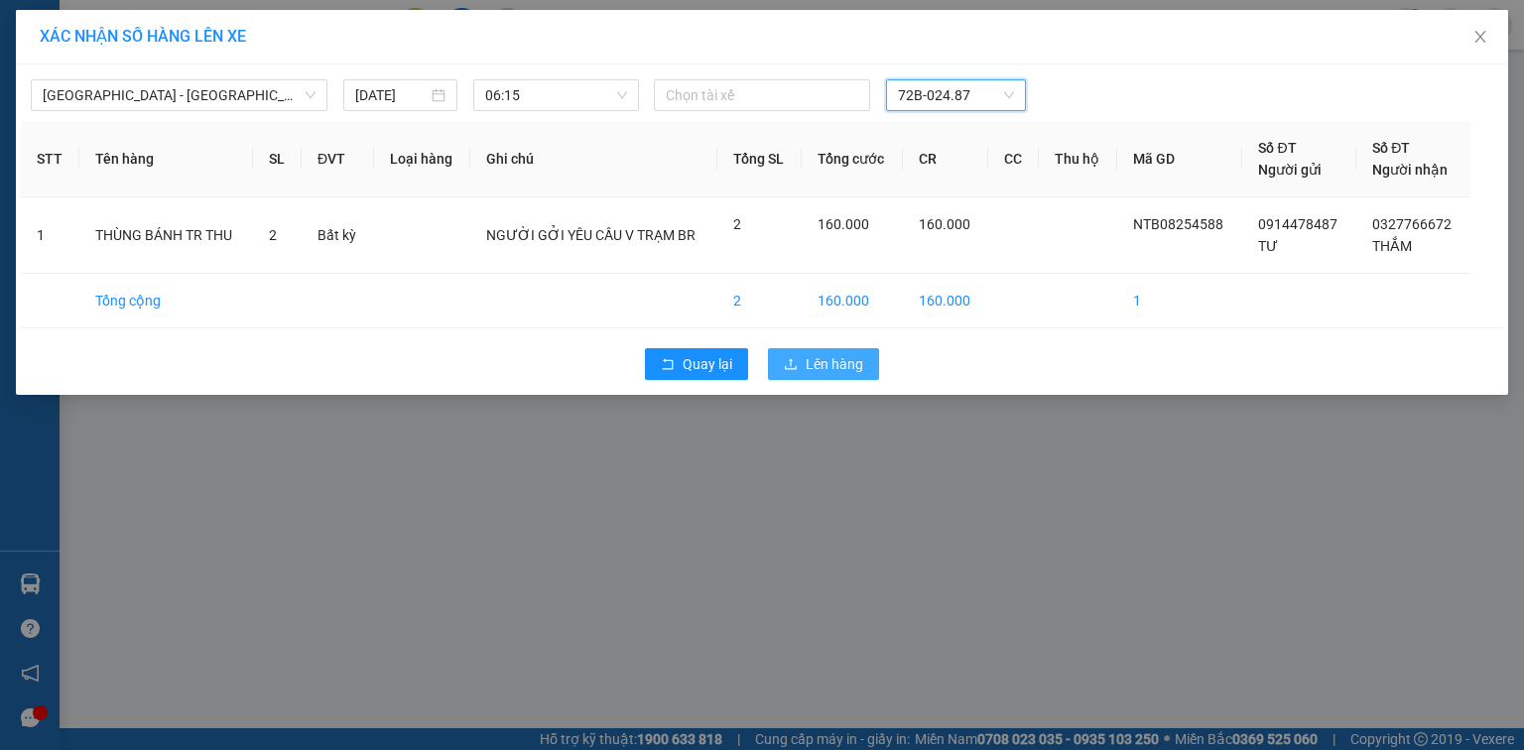
click at [837, 369] on span "Lên hàng" at bounding box center [835, 364] width 58 height 22
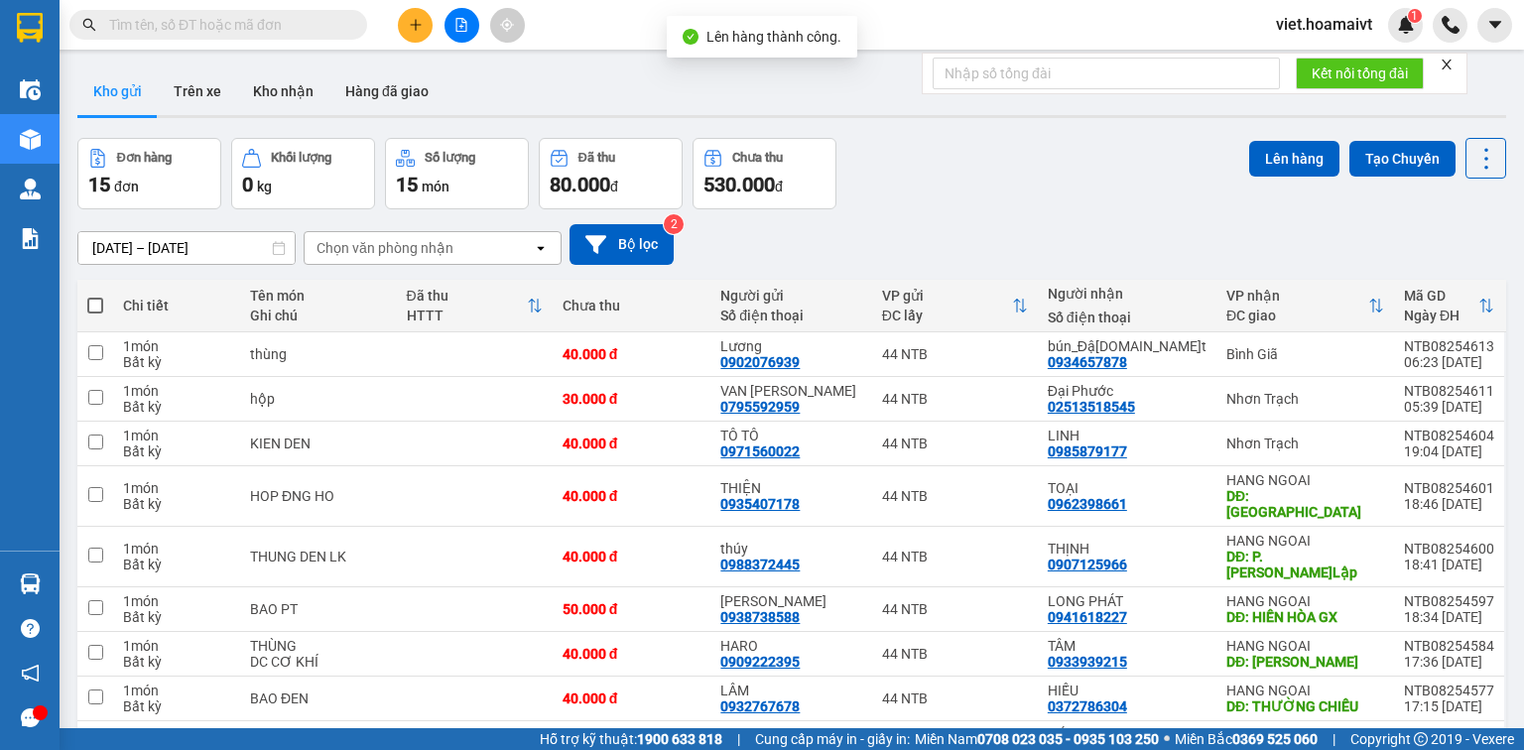
click at [469, 242] on div "Chọn văn phòng nhận" at bounding box center [419, 248] width 228 height 32
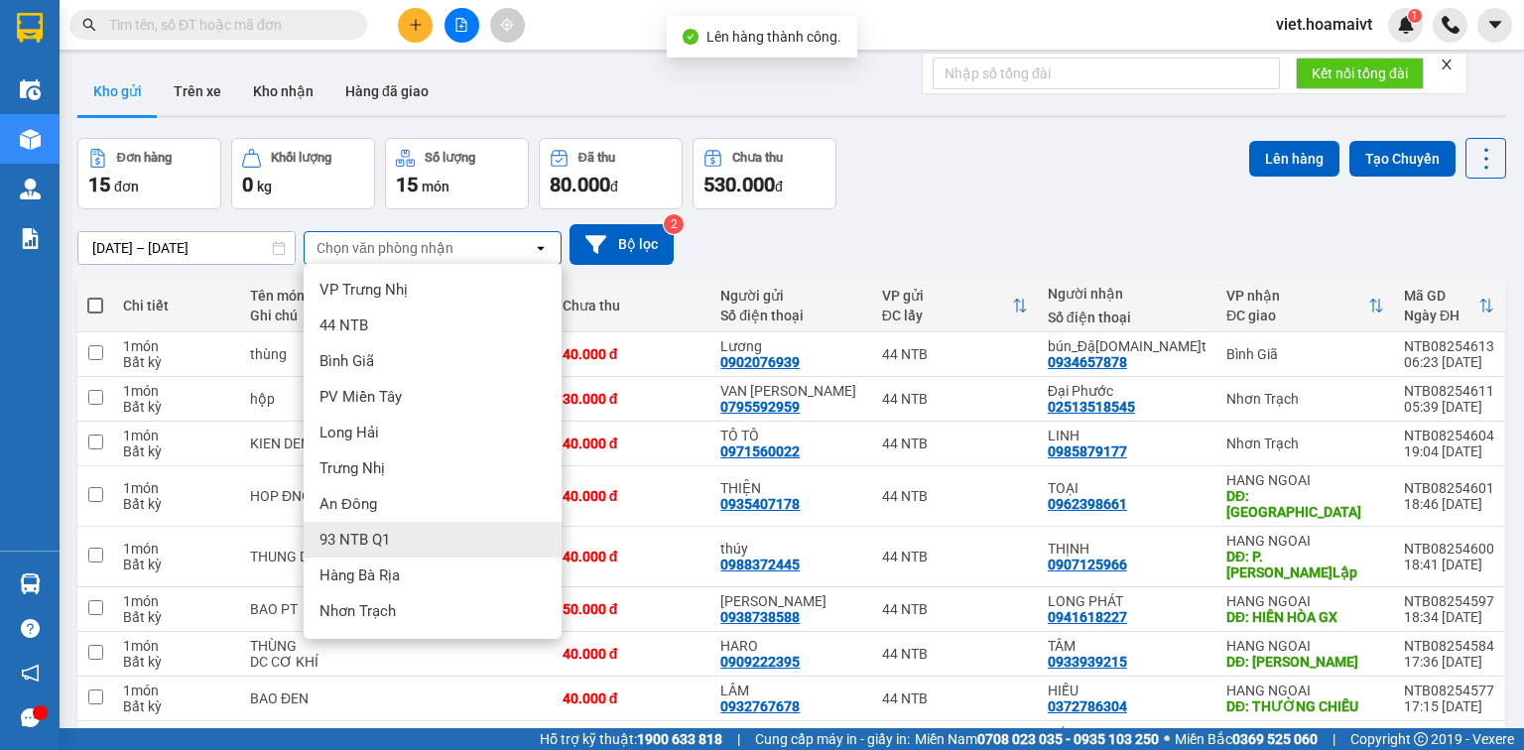
scroll to position [104, 0]
click at [498, 548] on div "HANG NGOAI" at bounding box center [433, 543] width 258 height 36
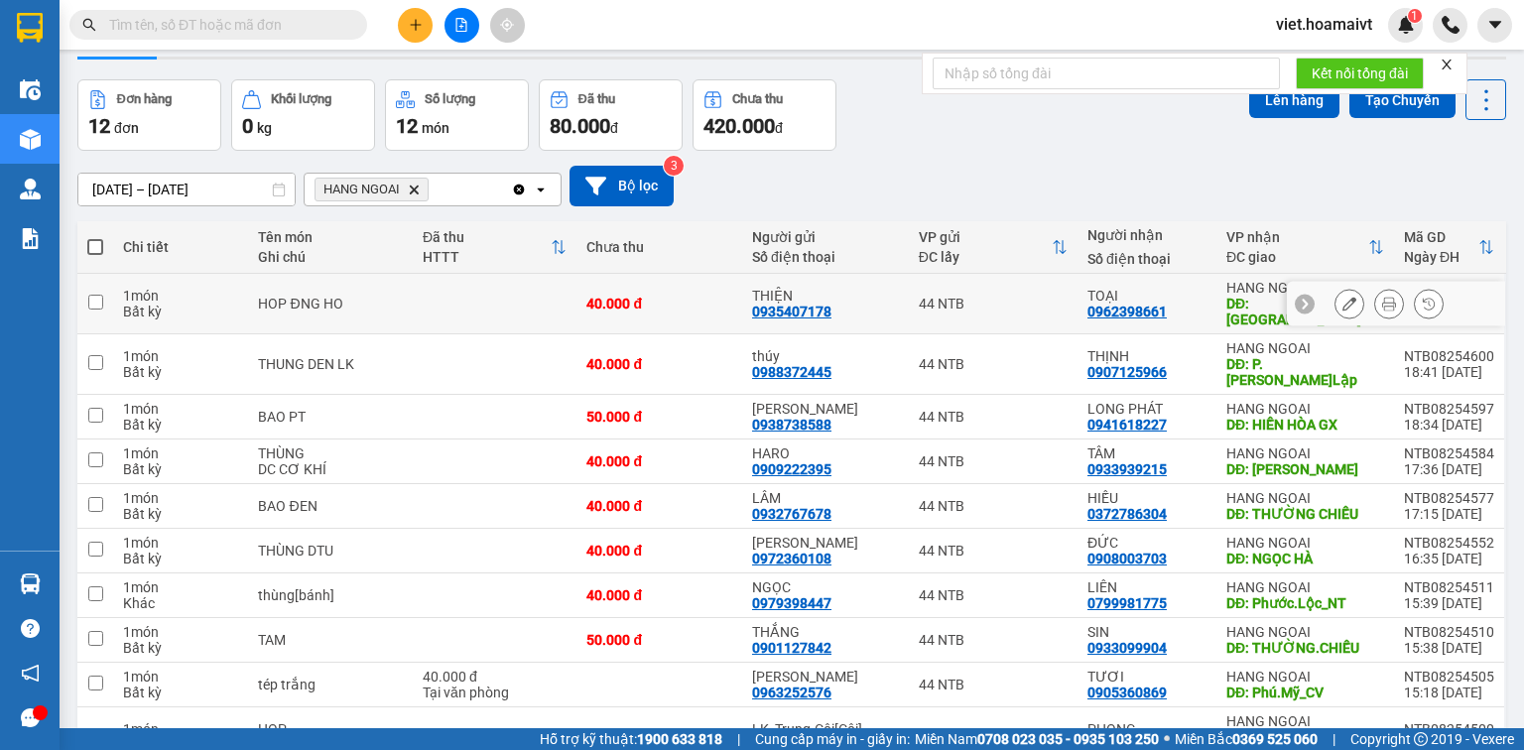
scroll to position [0, 0]
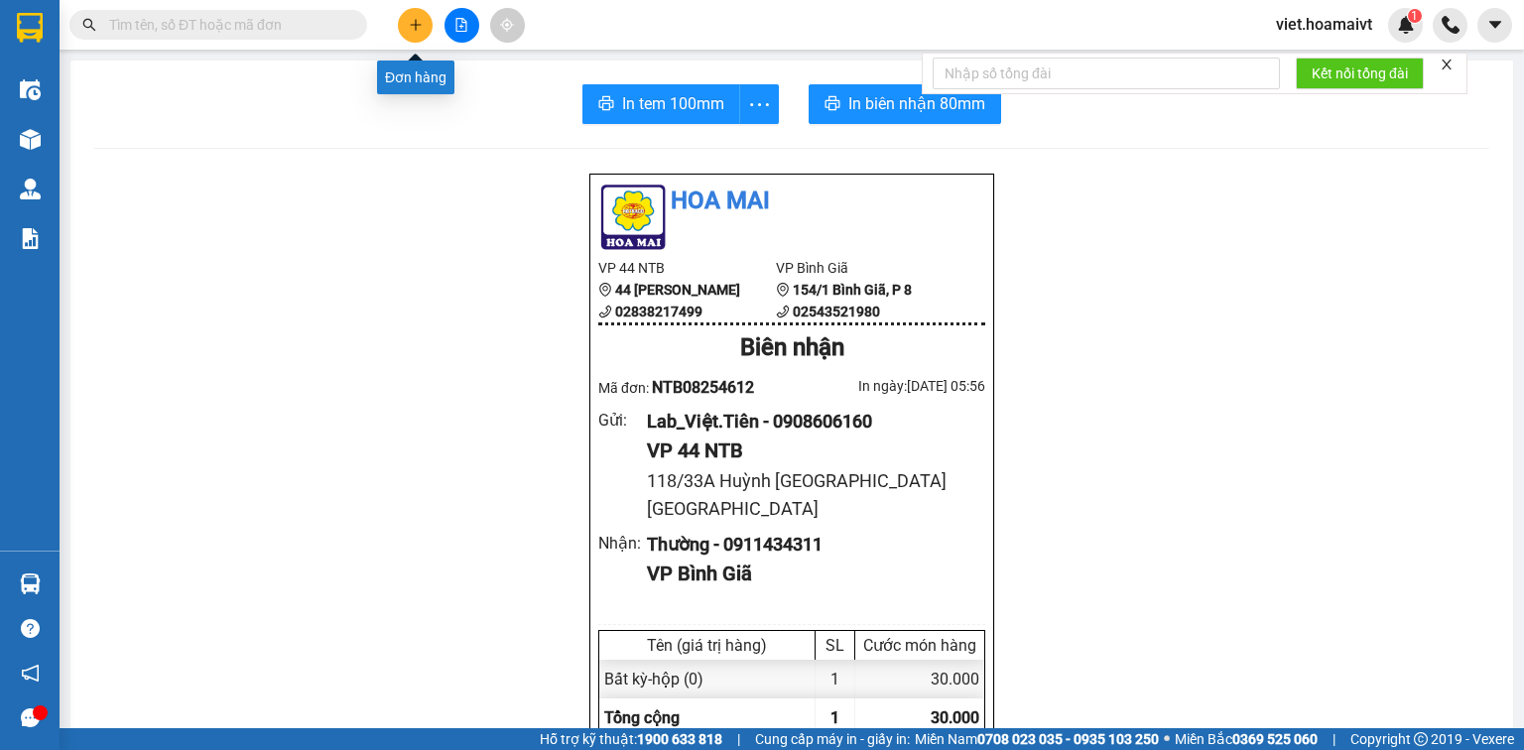
click at [413, 29] on icon "plus" at bounding box center [416, 25] width 14 height 14
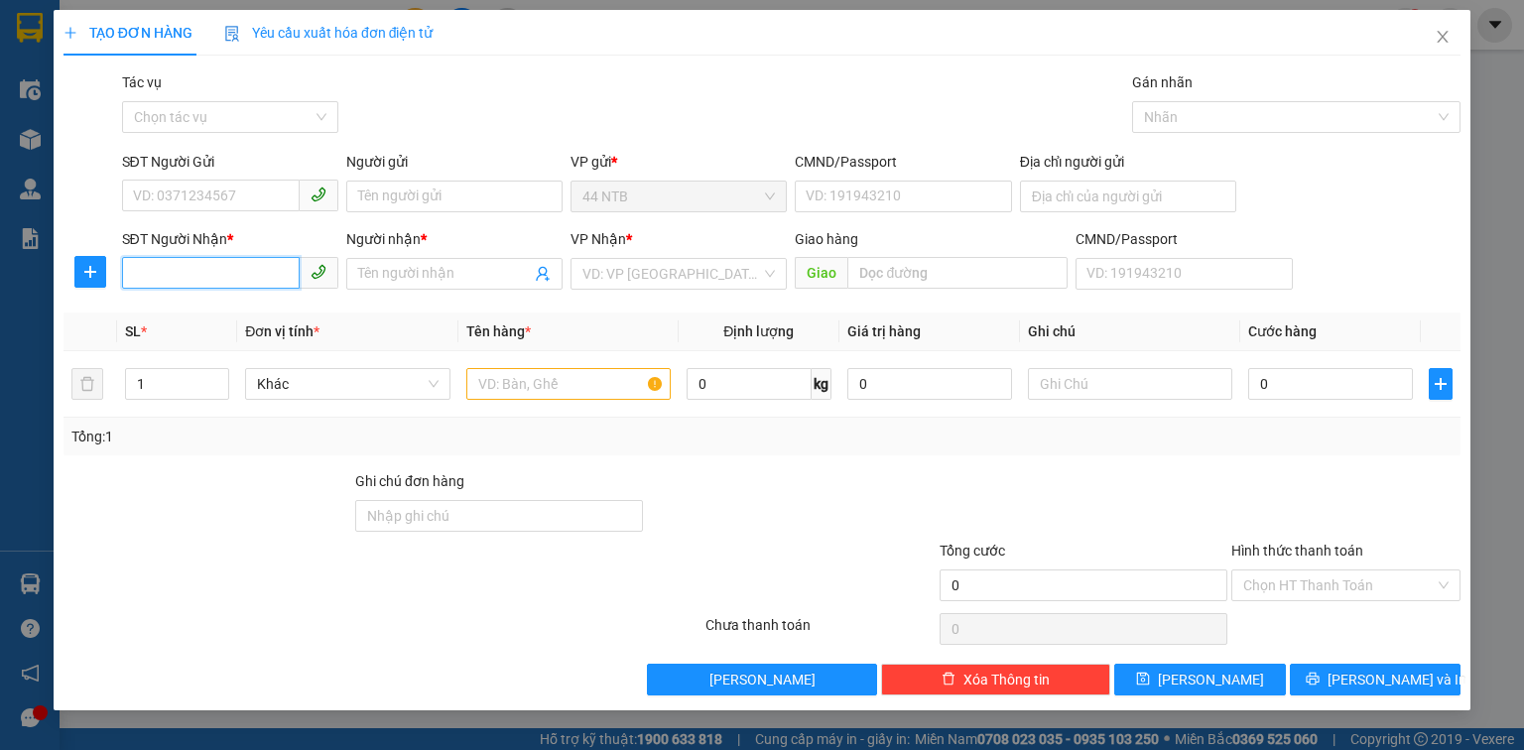
click at [248, 273] on input "SĐT Người Nhận *" at bounding box center [211, 273] width 178 height 32
drag, startPoint x: 234, startPoint y: 319, endPoint x: 278, endPoint y: 321, distance: 43.8
click at [234, 318] on div "0707546815 - [PERSON_NAME]" at bounding box center [231, 314] width 195 height 22
type input "0707546815"
type input "[PERSON_NAME]"
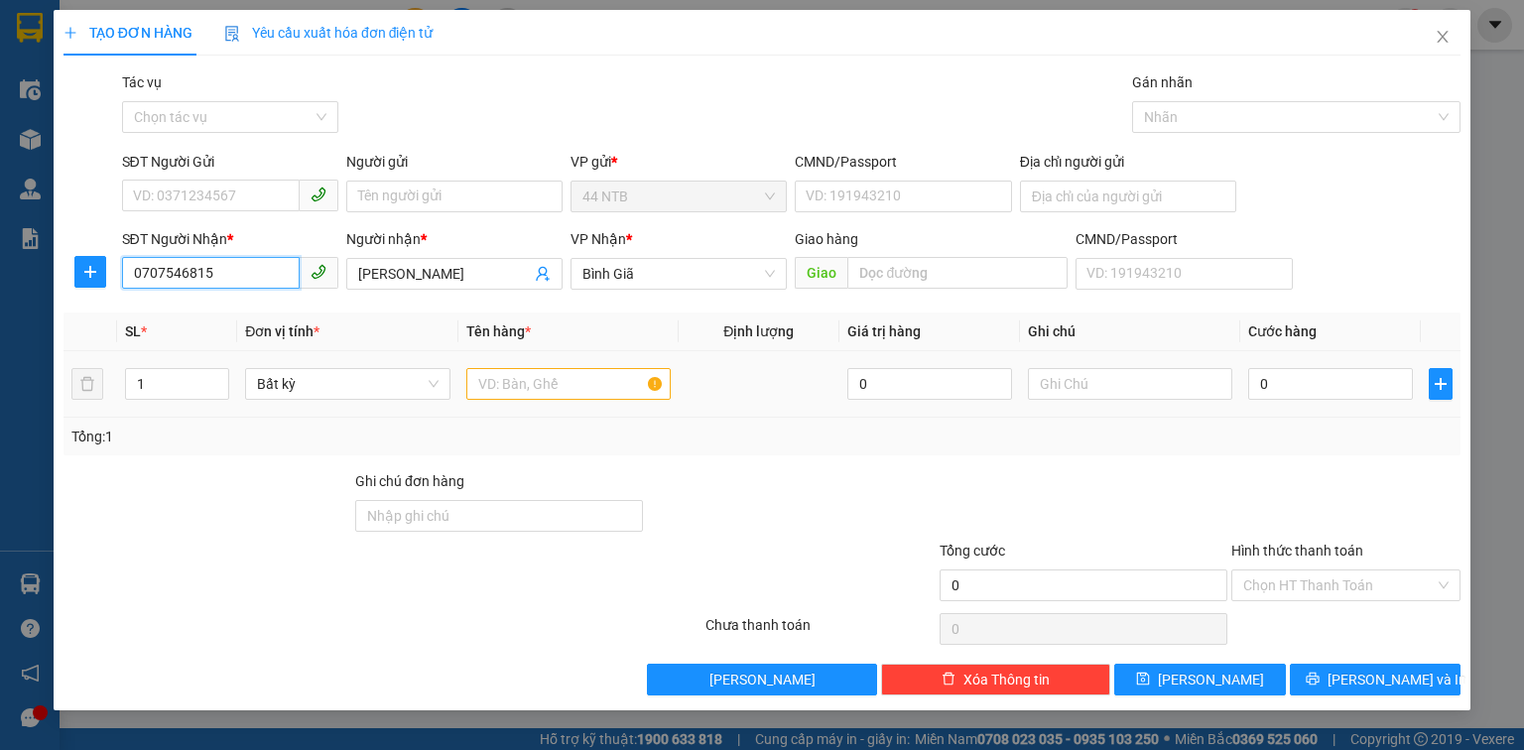
type input "0707546815"
click at [520, 381] on input "text" at bounding box center [568, 384] width 204 height 32
type input "bao vàng"
click at [1337, 397] on input "0" at bounding box center [1330, 384] width 165 height 32
type input "6"
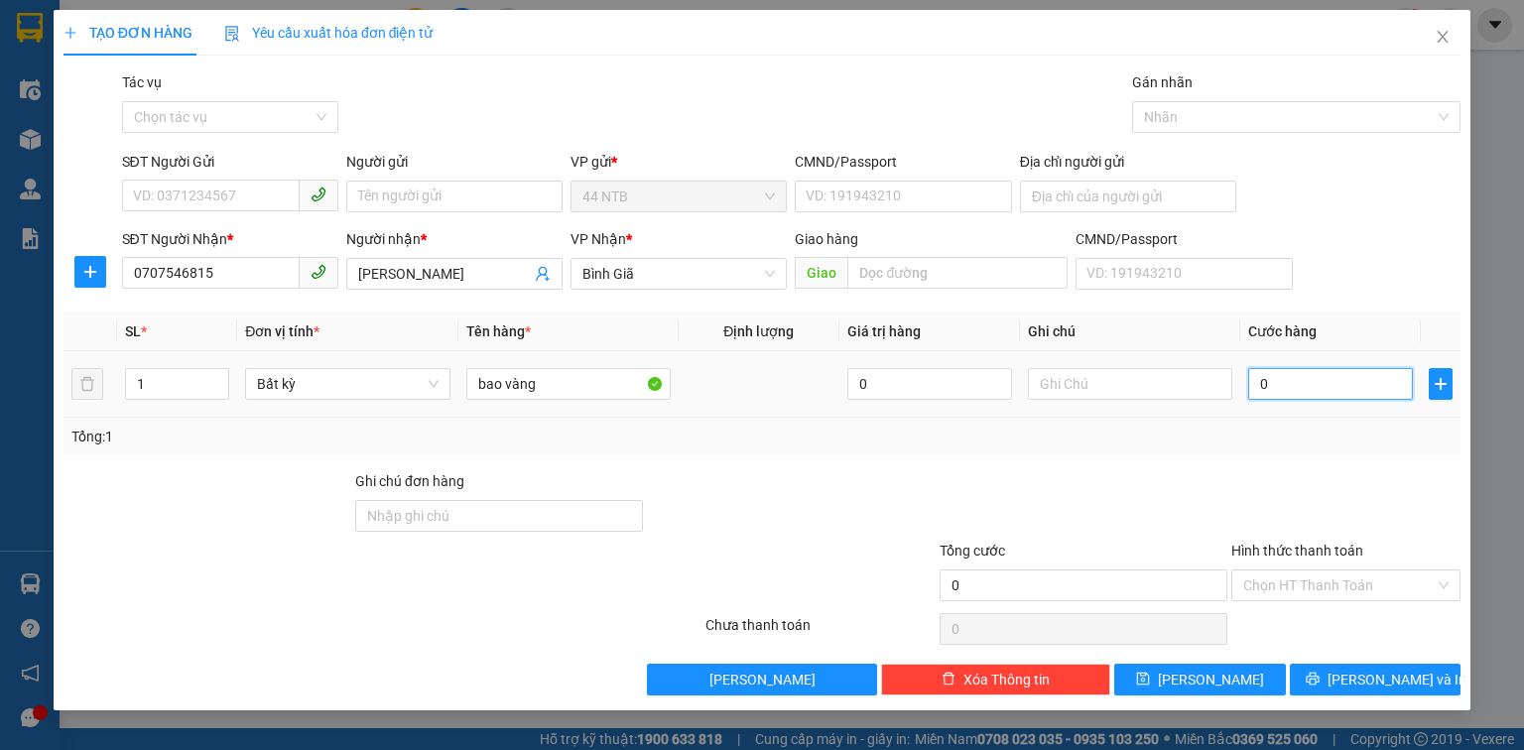
type input "6"
type input "60"
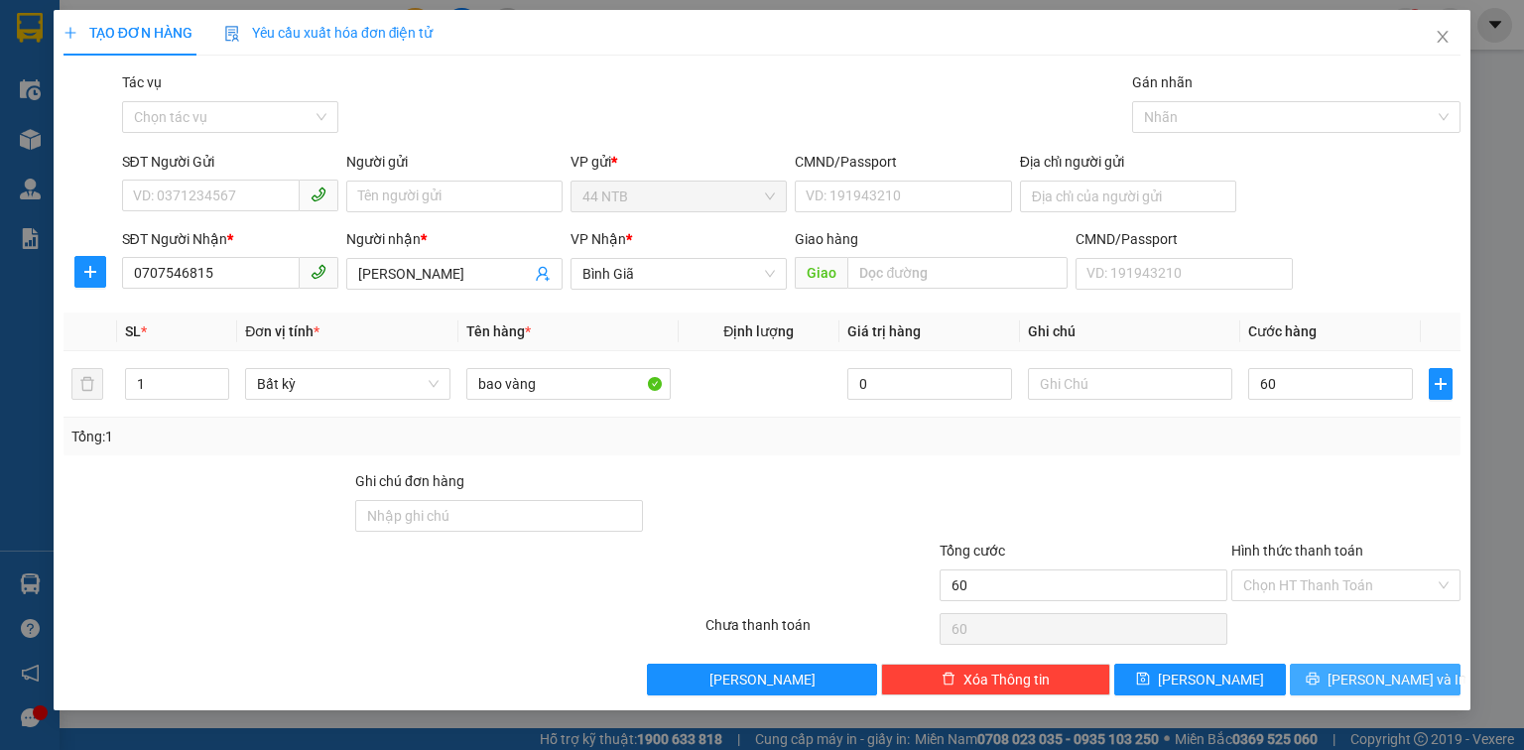
type input "60.000"
click at [1322, 687] on button "[PERSON_NAME] và In" at bounding box center [1376, 680] width 172 height 32
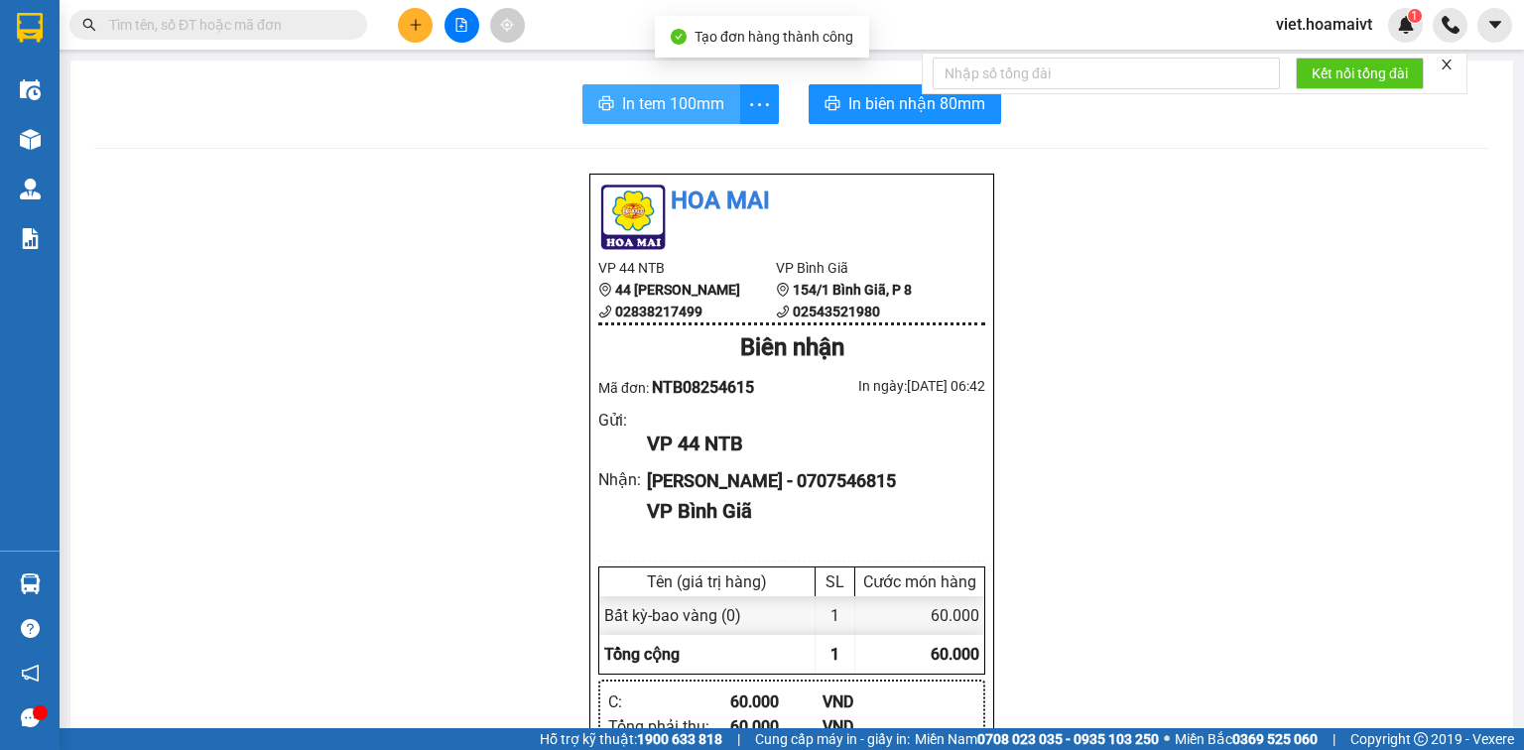
click at [705, 107] on span "In tem 100mm" at bounding box center [673, 103] width 102 height 25
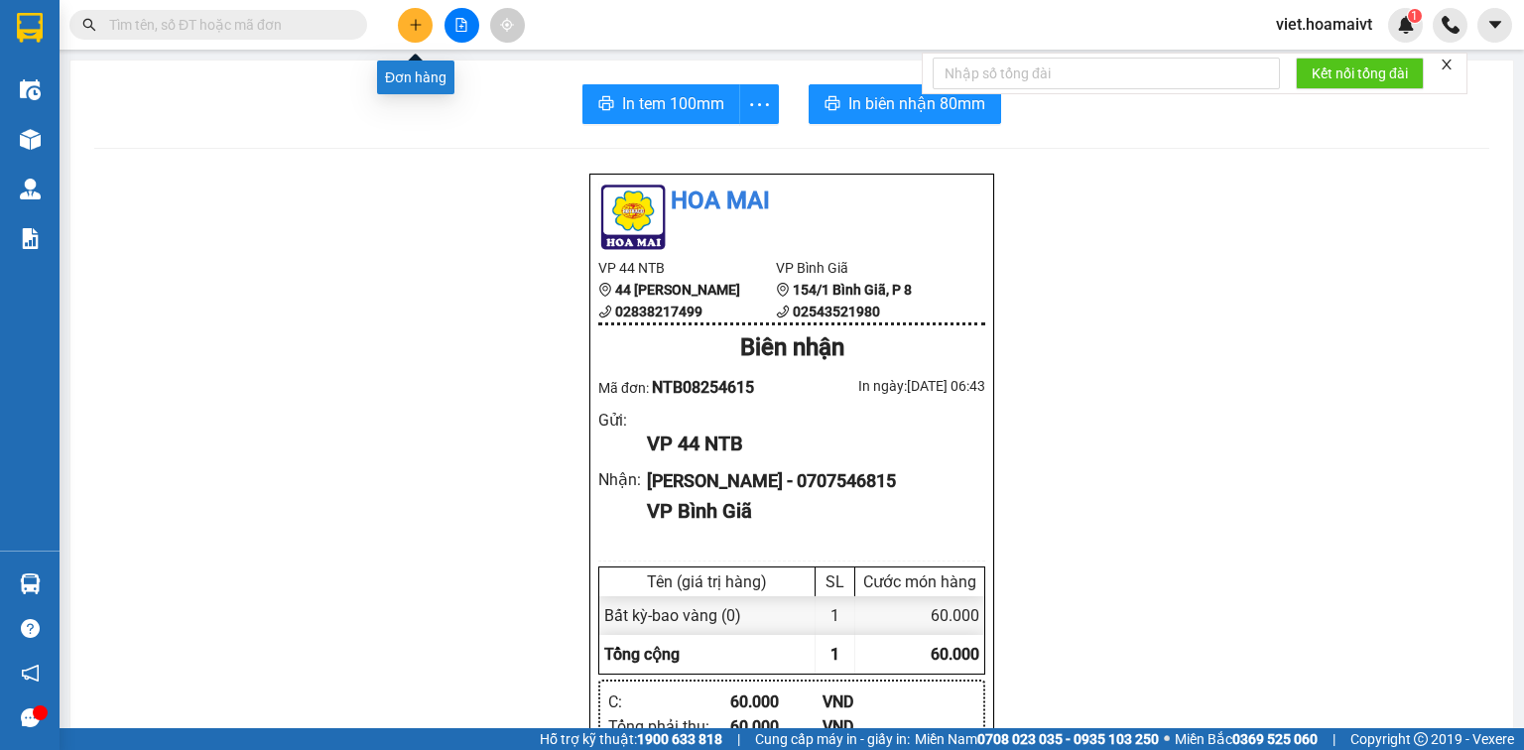
click at [410, 28] on icon "plus" at bounding box center [416, 25] width 14 height 14
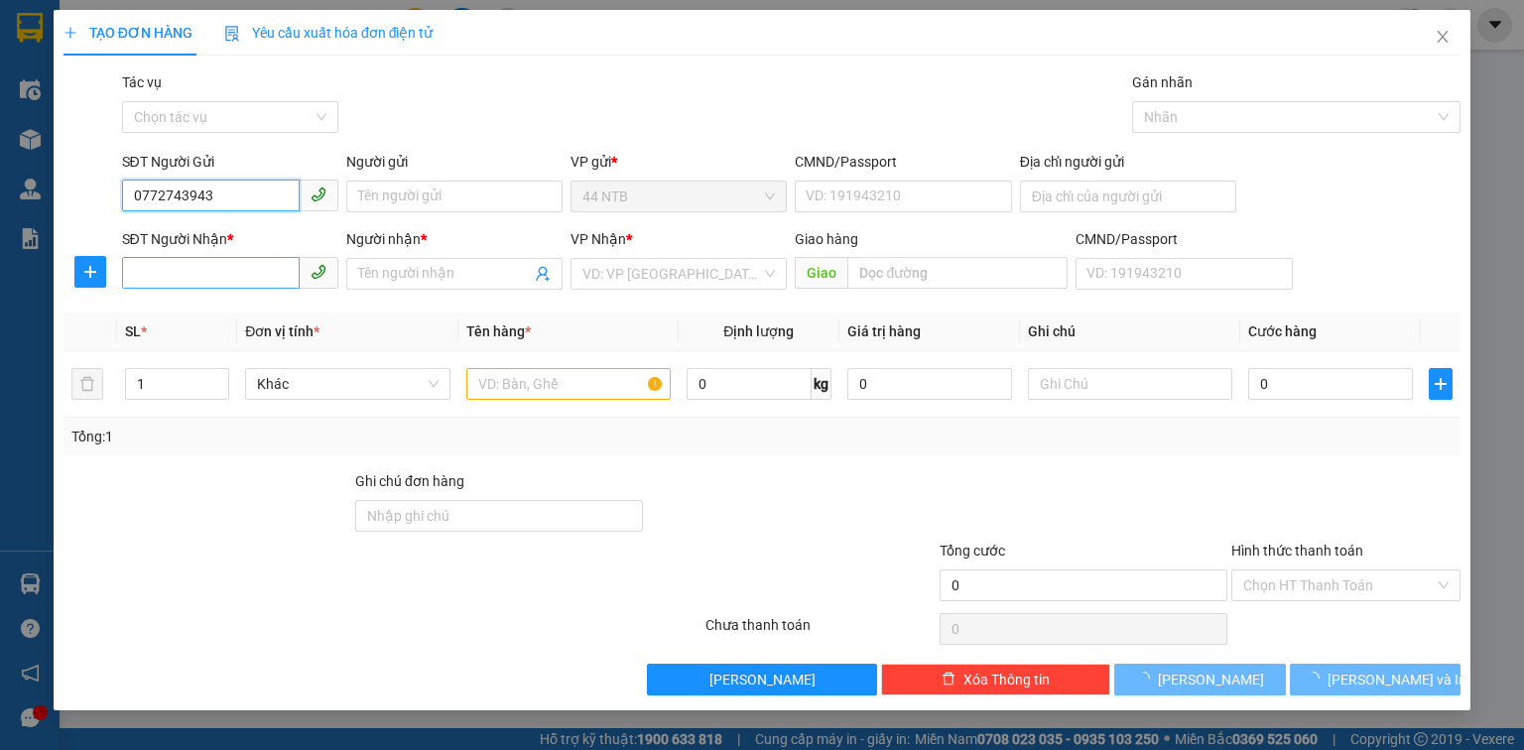
type input "0772743943"
click at [195, 266] on input "SĐT Người Nhận *" at bounding box center [211, 273] width 178 height 32
type input "0909047366"
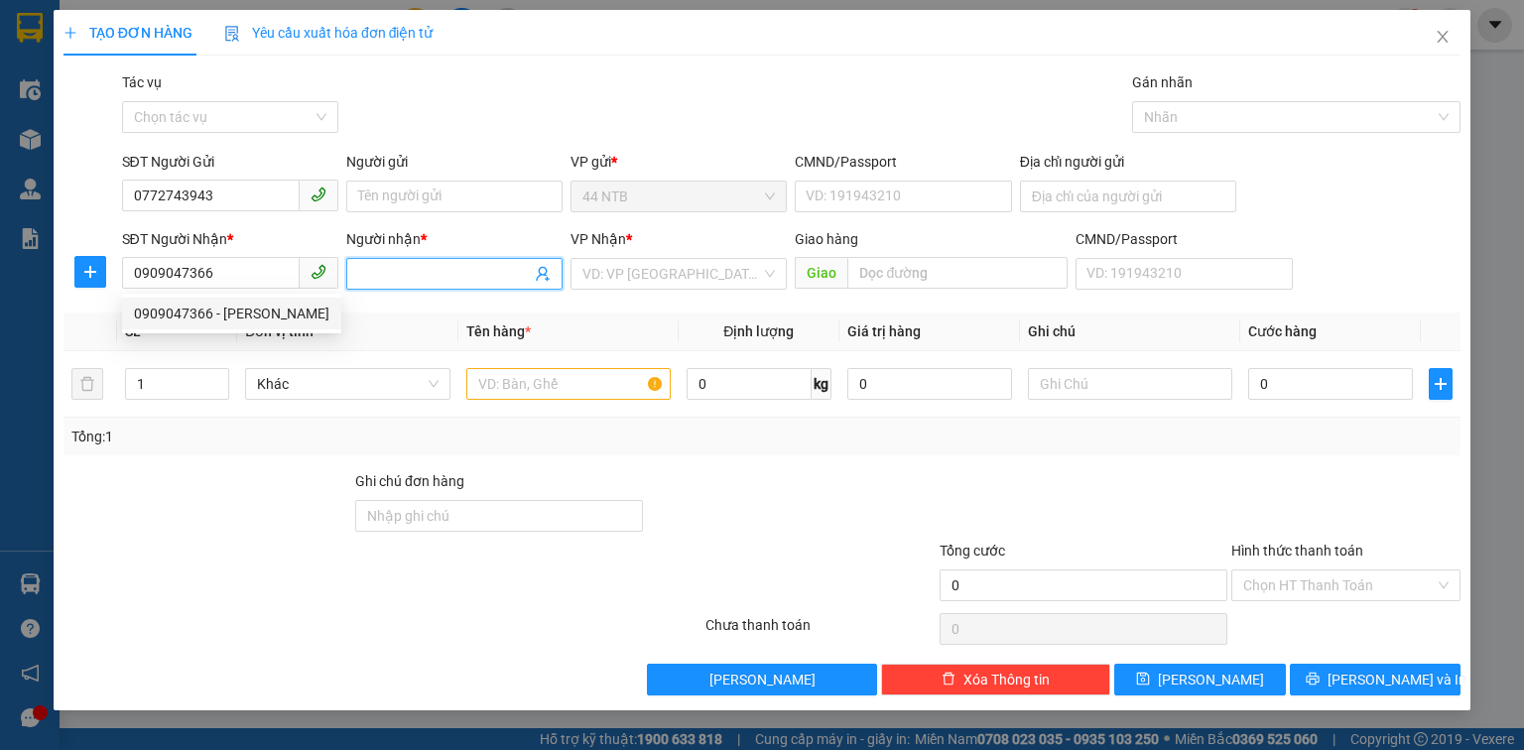
click at [406, 277] on input "Người nhận *" at bounding box center [444, 274] width 173 height 22
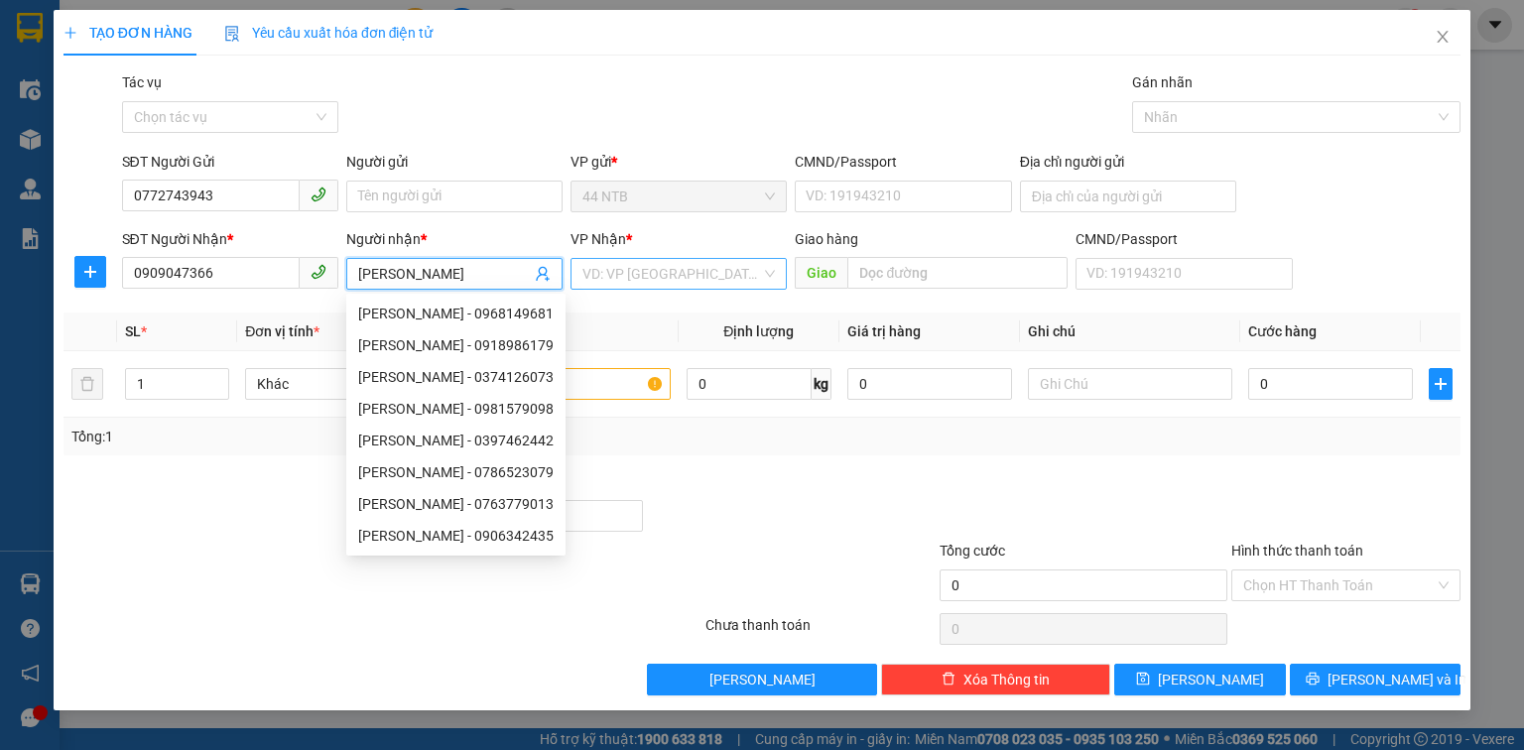
type input "[PERSON_NAME]"
click at [618, 274] on input "search" at bounding box center [671, 274] width 179 height 30
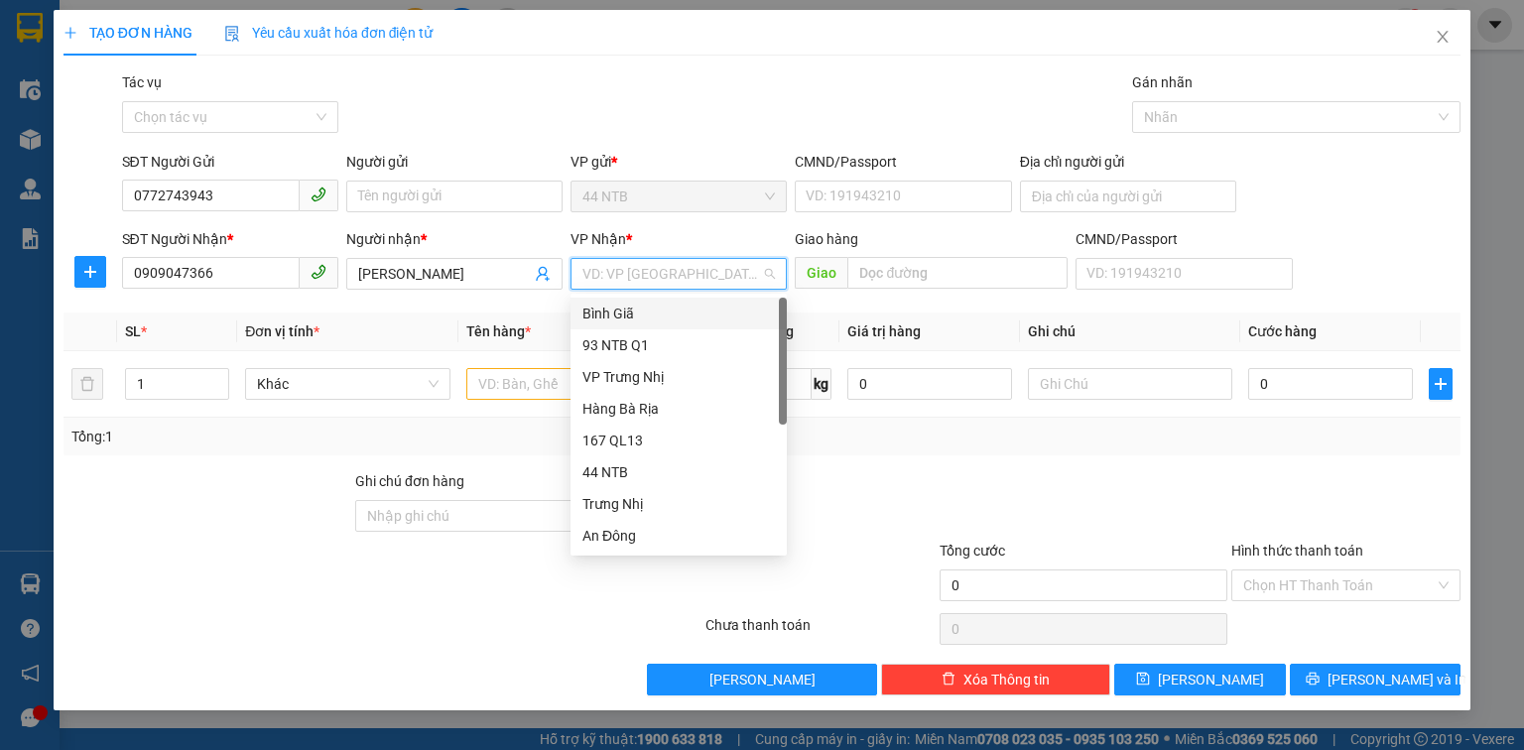
click at [663, 325] on div "Bình Giã" at bounding box center [679, 314] width 216 height 32
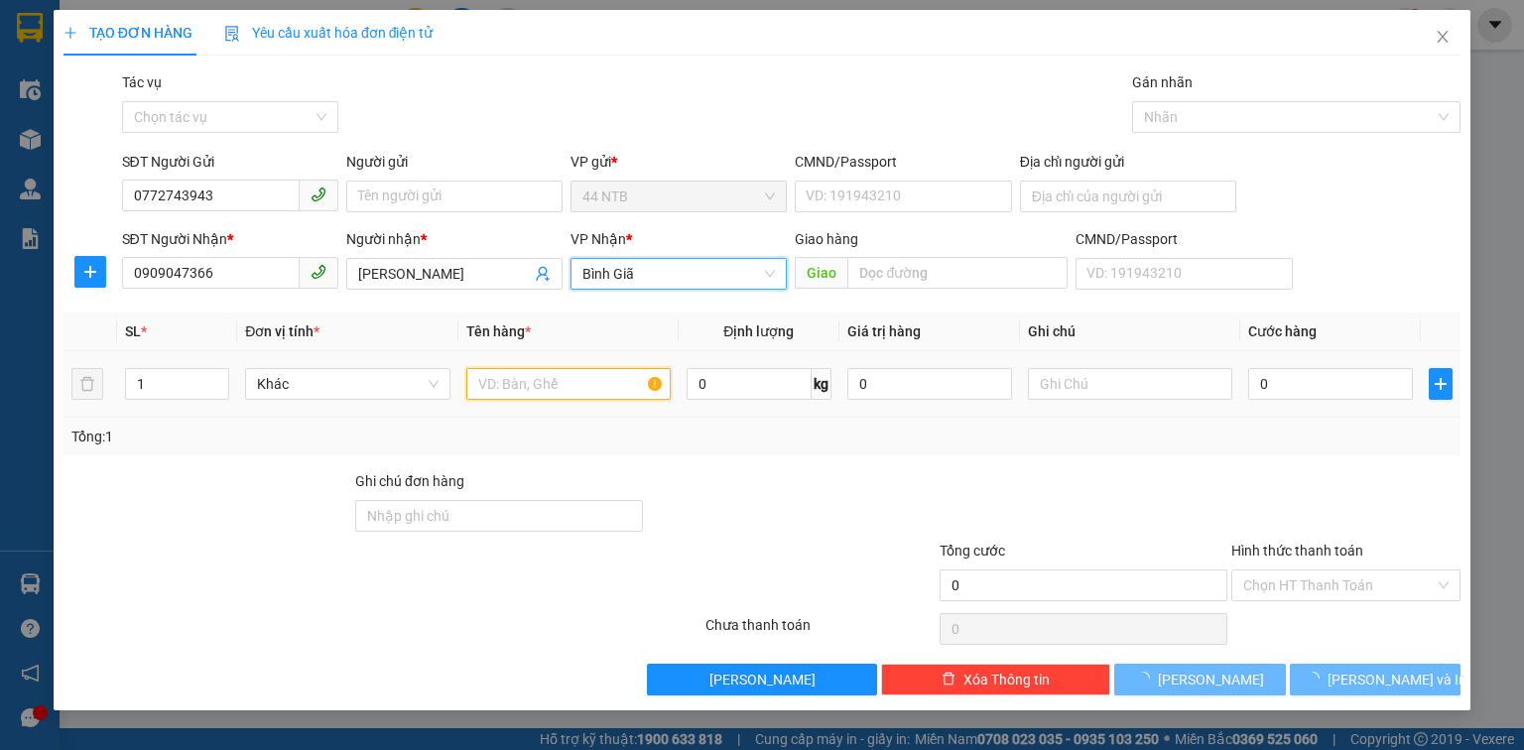
click at [563, 386] on input "text" at bounding box center [568, 384] width 204 height 32
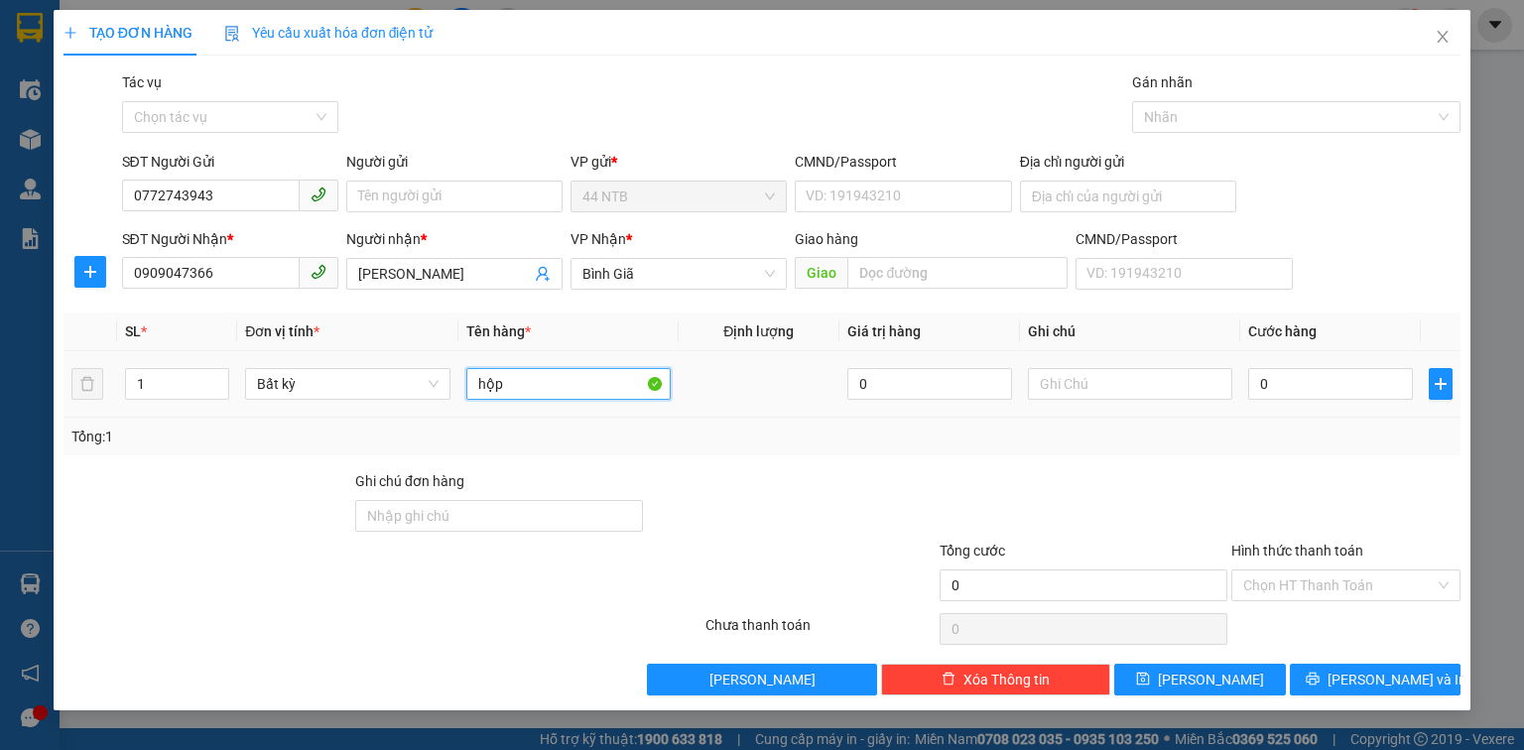
type input "hộp"
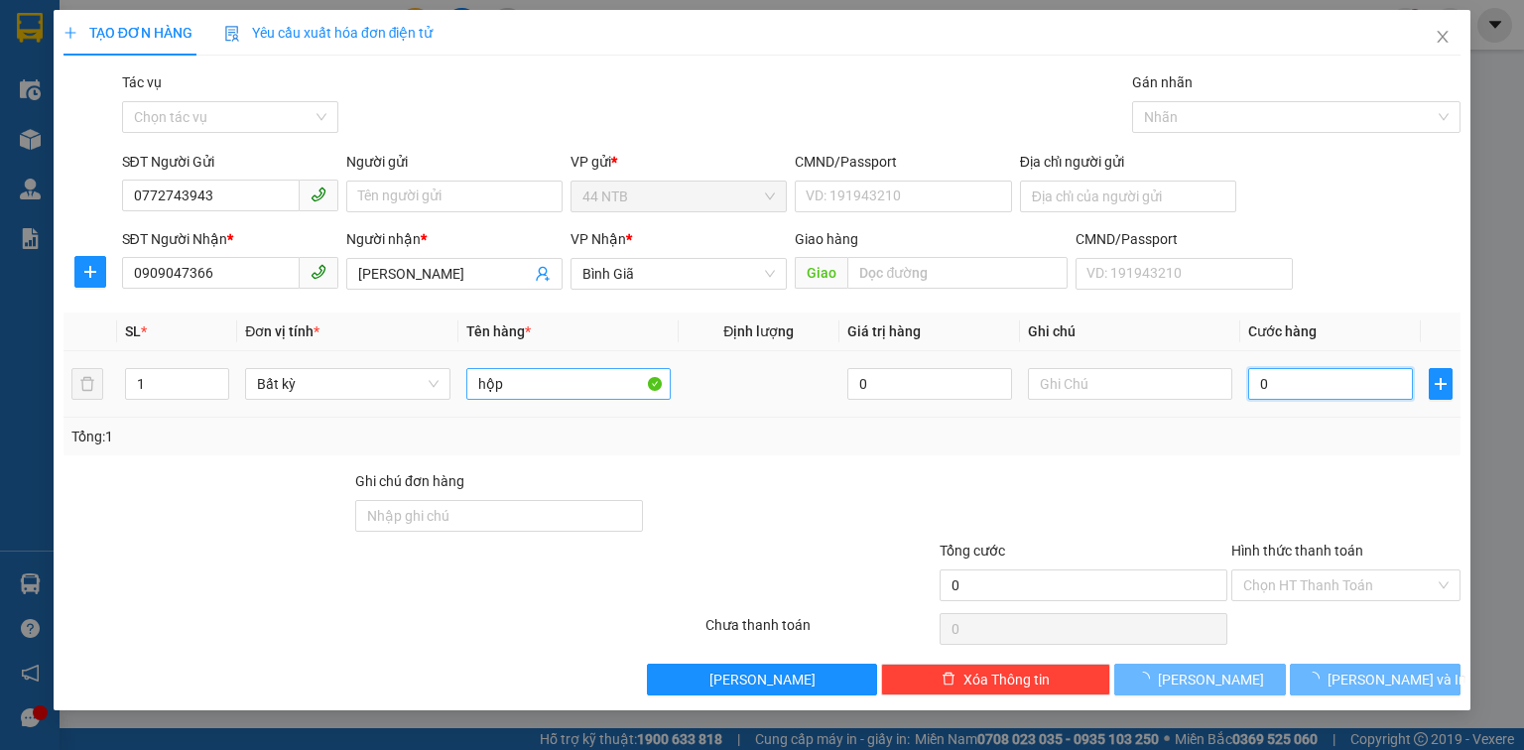
type input "3"
type input "30"
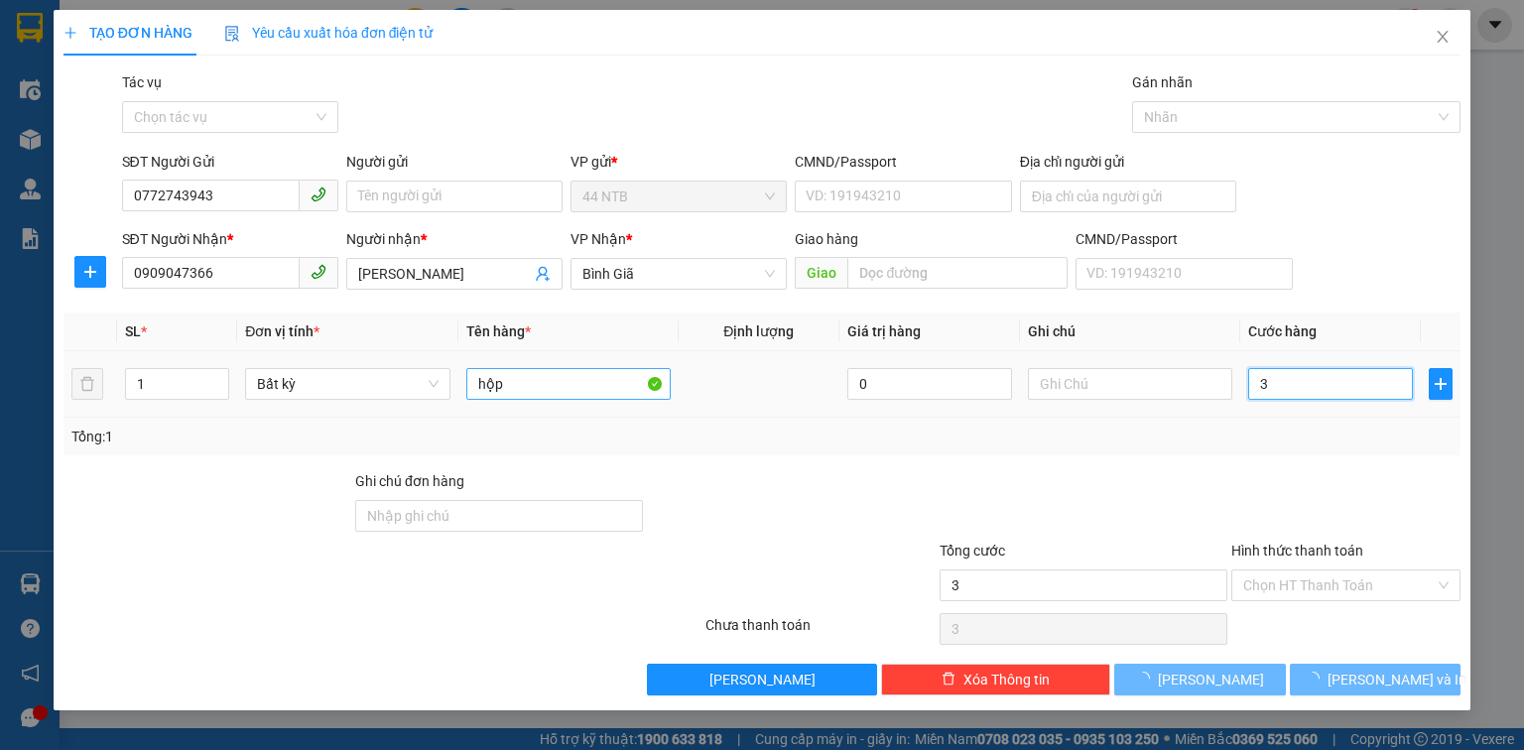
type input "30"
type input "0"
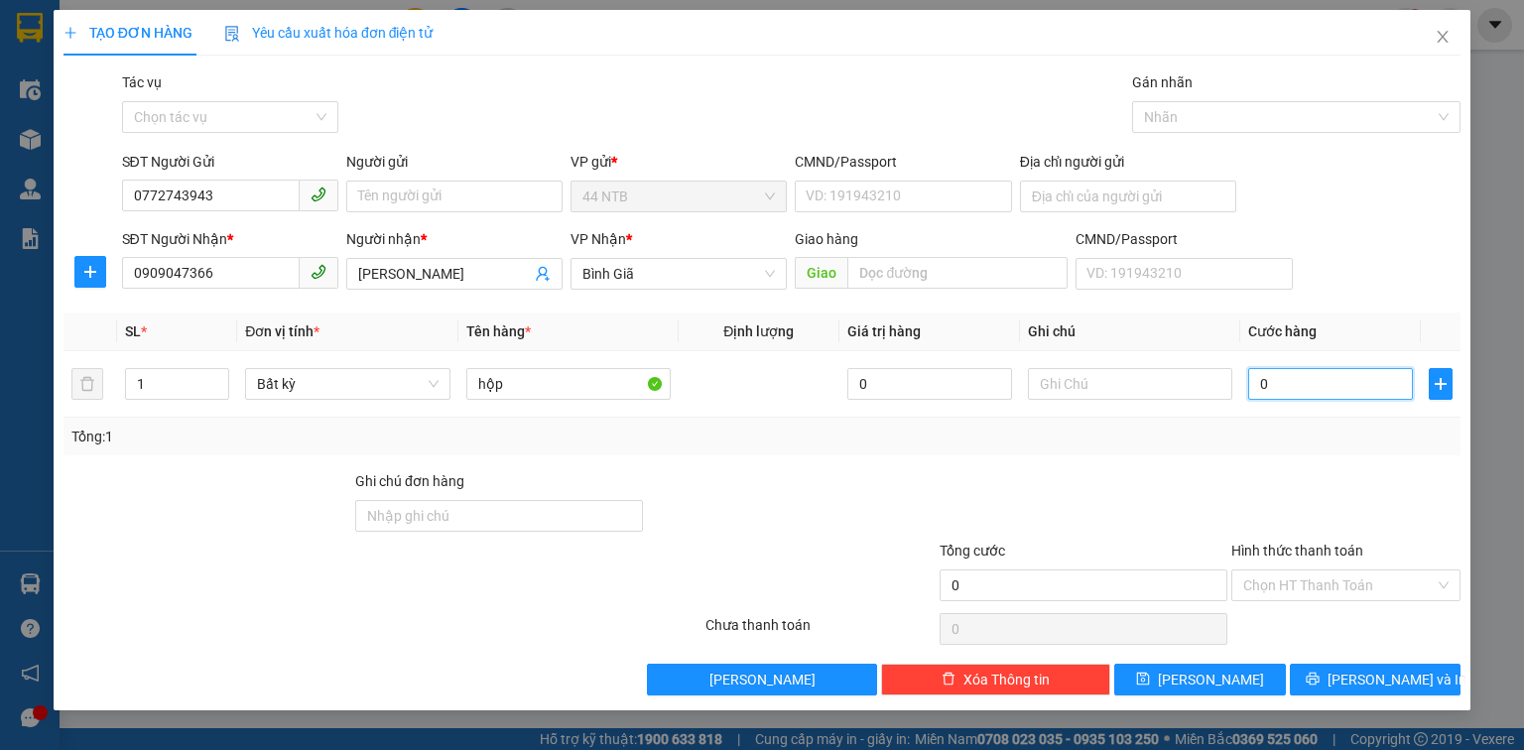
type input "03"
type input "3"
type input "030"
type input "30"
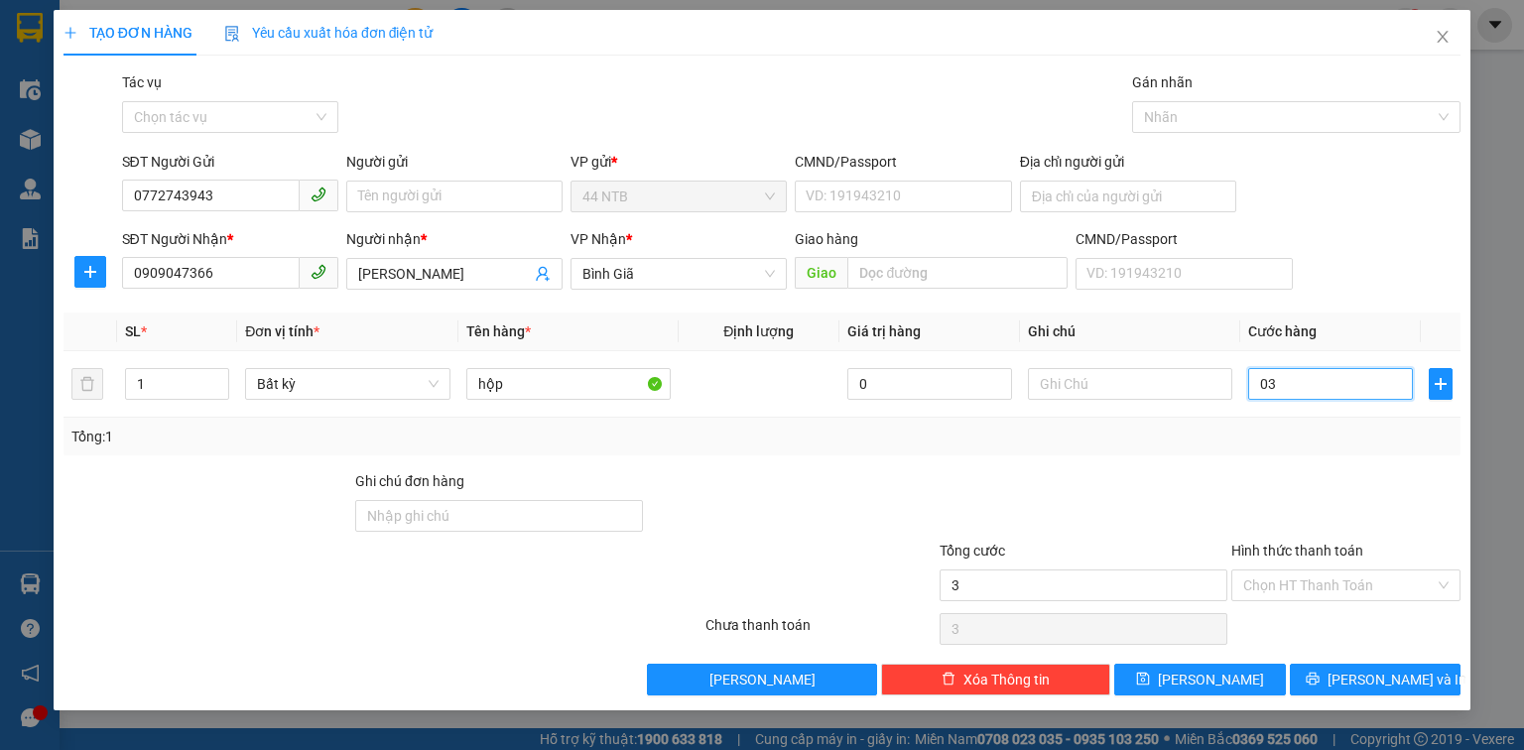
type input "30"
type input "30.000"
click at [1362, 683] on span "[PERSON_NAME] và In" at bounding box center [1397, 680] width 139 height 22
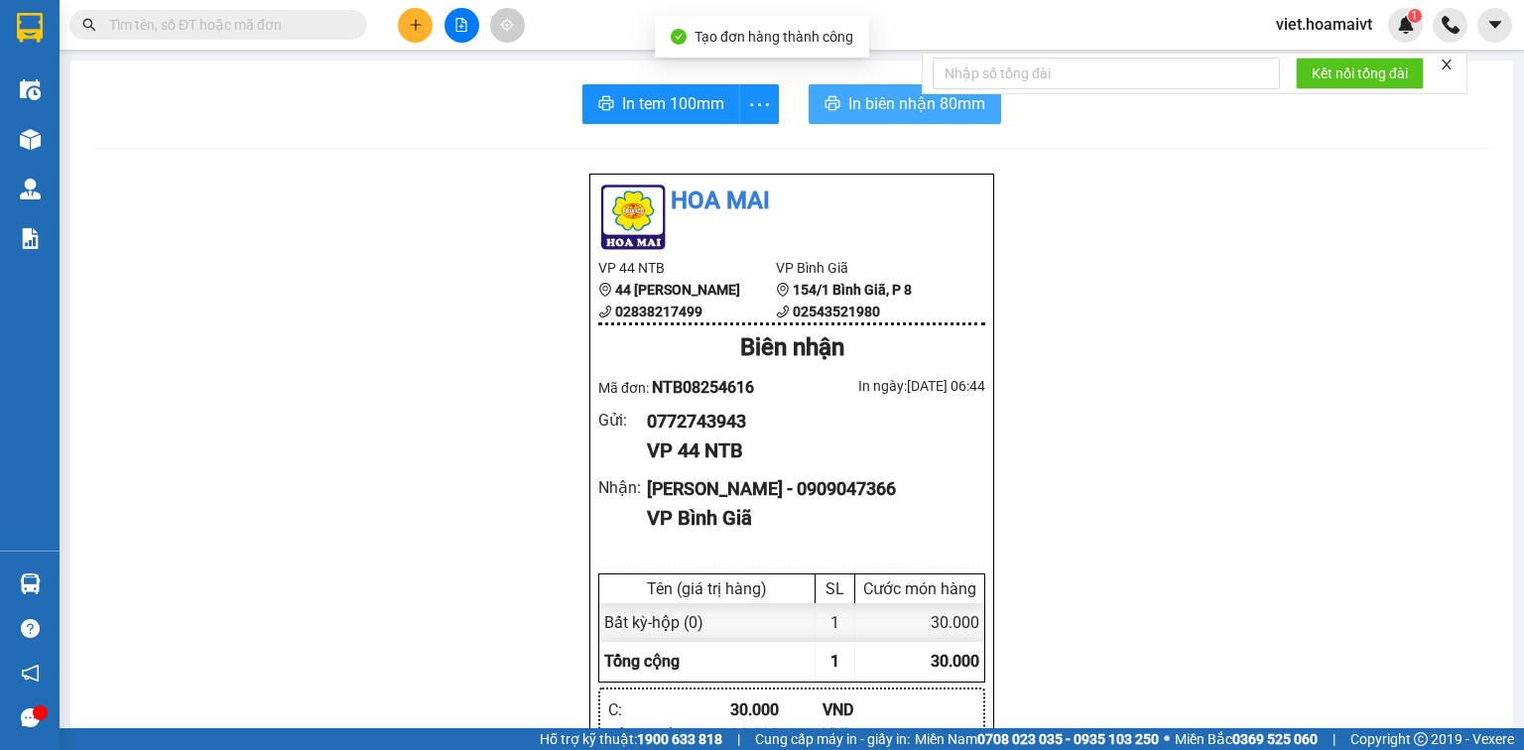
click at [903, 98] on span "In biên nhận 80mm" at bounding box center [916, 103] width 137 height 25
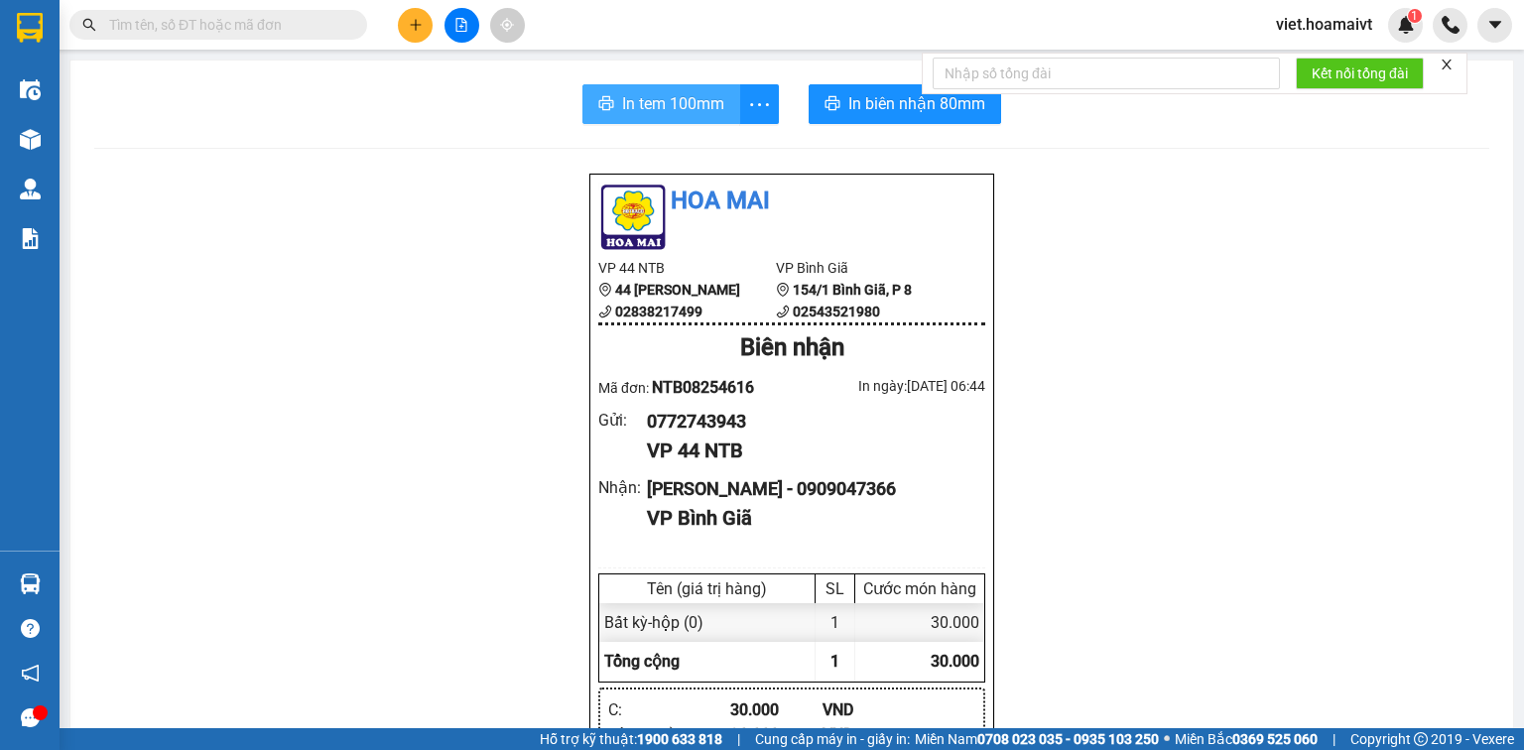
click at [645, 111] on span "In tem 100mm" at bounding box center [673, 103] width 102 height 25
